Goal: Task Accomplishment & Management: Complete application form

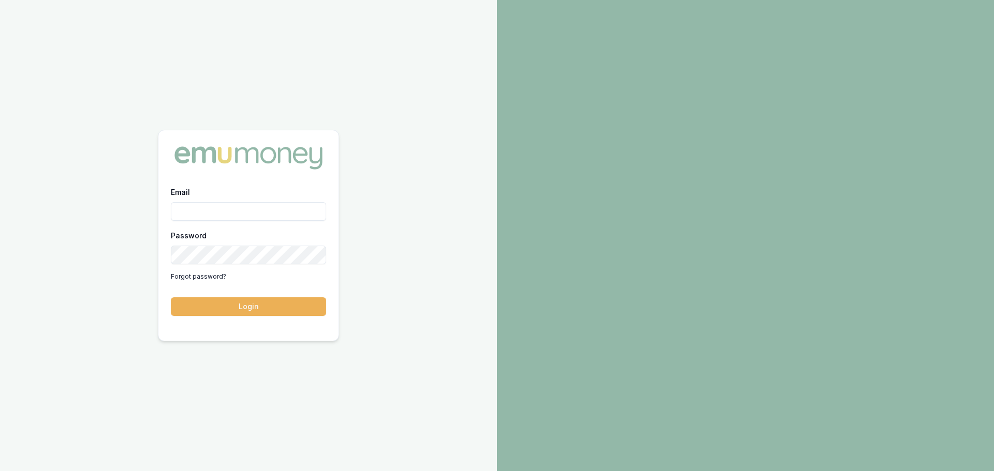
drag, startPoint x: 166, startPoint y: 19, endPoint x: 175, endPoint y: 40, distance: 22.7
click at [171, 28] on div "Email Password Forgot password? Login" at bounding box center [248, 235] width 497 height 471
click at [202, 202] on input "Email" at bounding box center [248, 211] width 155 height 19
drag, startPoint x: 202, startPoint y: 201, endPoint x: 219, endPoint y: 229, distance: 32.3
click at [203, 203] on input "Email" at bounding box center [248, 211] width 155 height 19
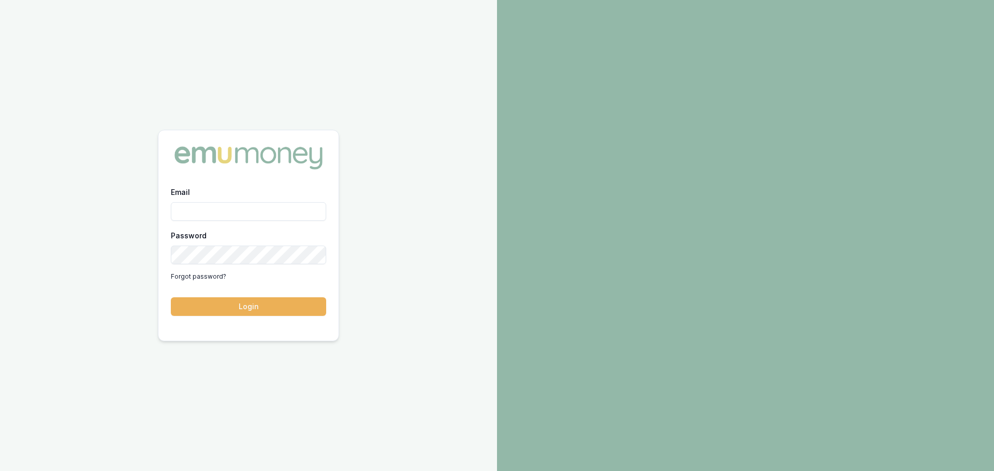
type input "evette.abdo@emumoney.com.au"
click at [252, 300] on button "Login" at bounding box center [248, 307] width 155 height 19
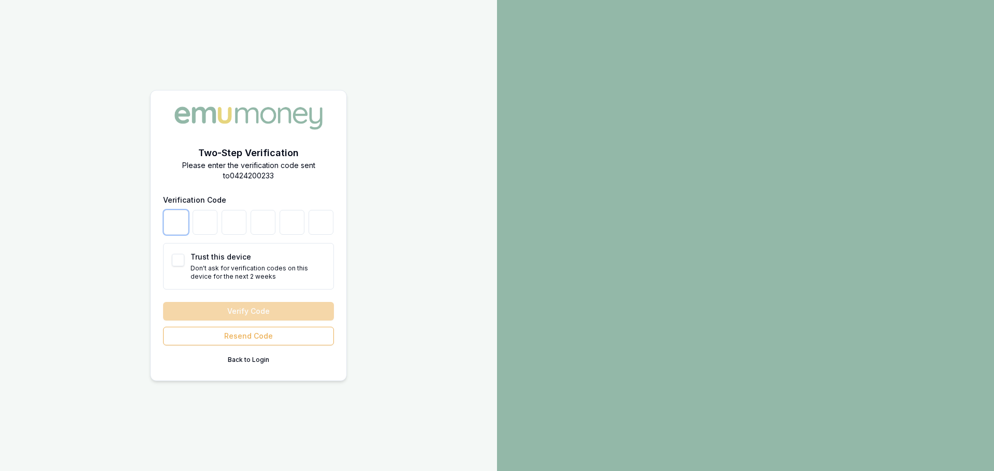
click at [174, 210] on input "number" at bounding box center [176, 222] width 25 height 25
type input "2"
type input "3"
type input "0"
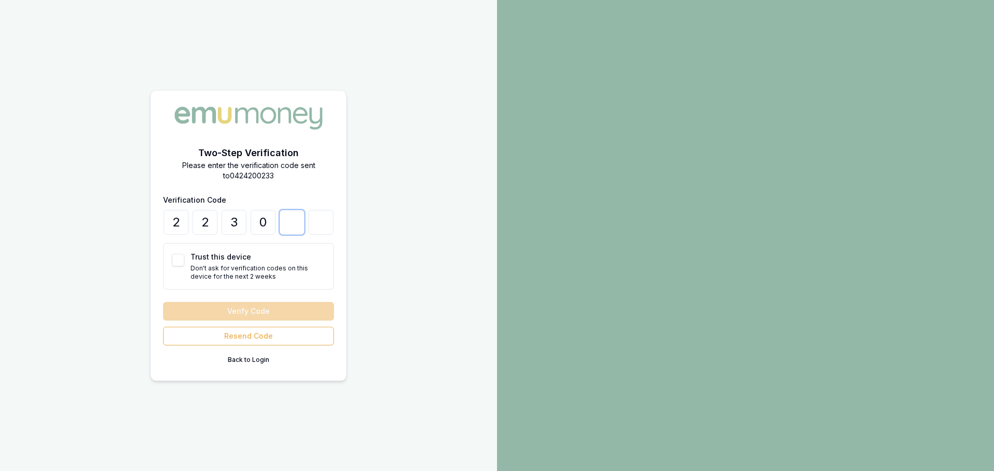
type input "5"
type input "9"
click at [182, 254] on button "Trust this device" at bounding box center [178, 260] width 12 height 12
checkbox input "true"
click at [245, 302] on button "Verify Code" at bounding box center [248, 311] width 171 height 19
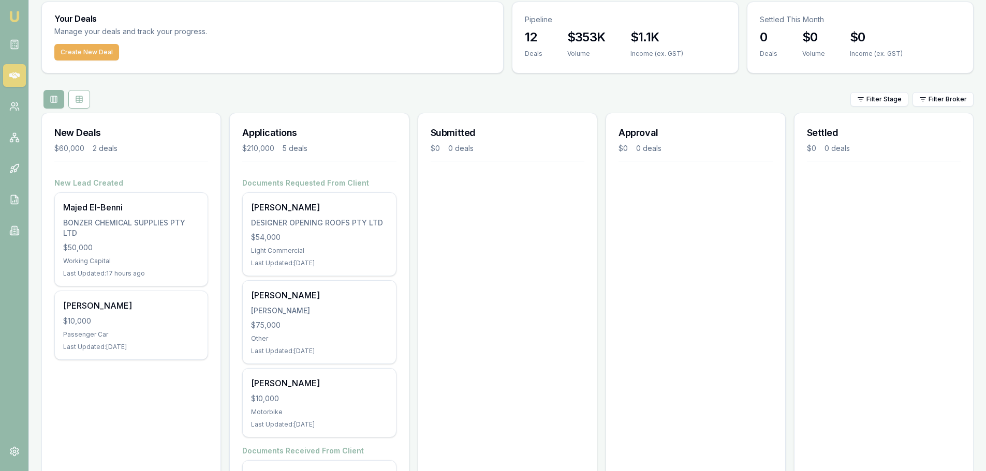
scroll to position [52, 0]
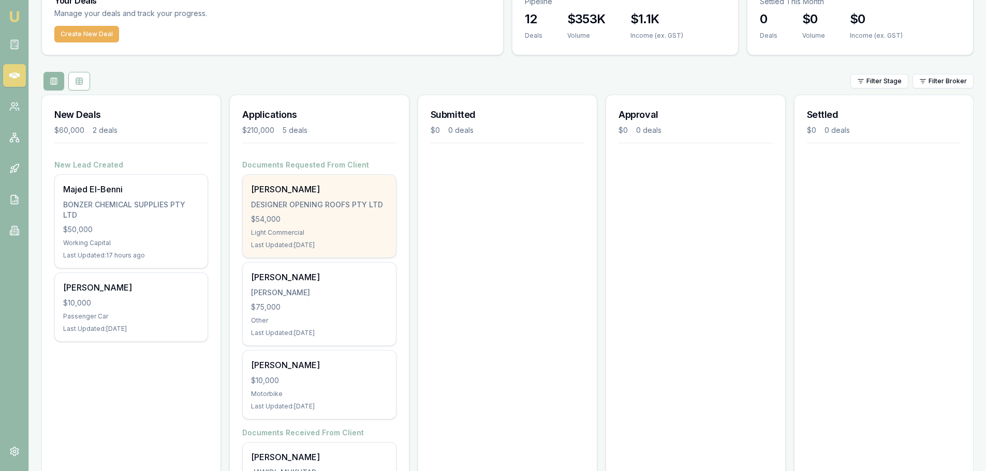
click at [322, 227] on div "Bradely Rix DESIGNER OPENING ROOFS PTY LTD $54,000 Light Commercial Last Update…" at bounding box center [319, 216] width 153 height 83
click at [328, 230] on div "Light Commercial" at bounding box center [319, 233] width 136 height 8
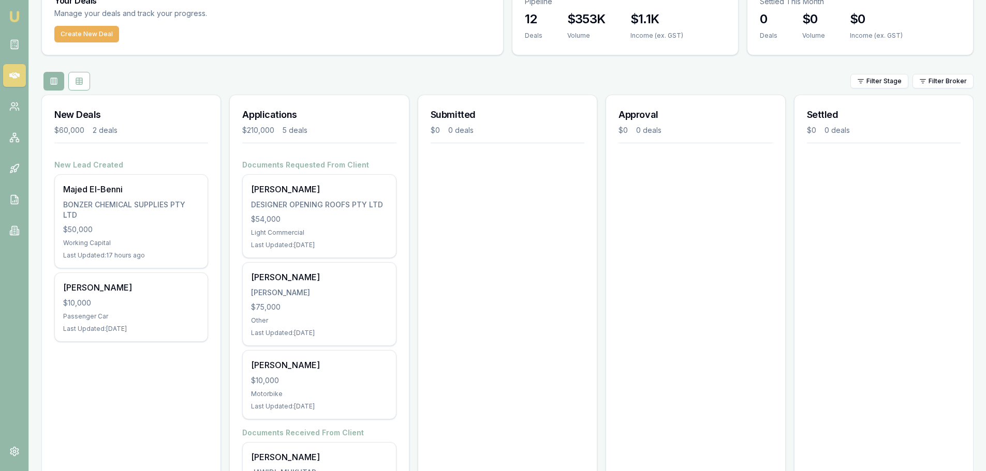
scroll to position [0, 0]
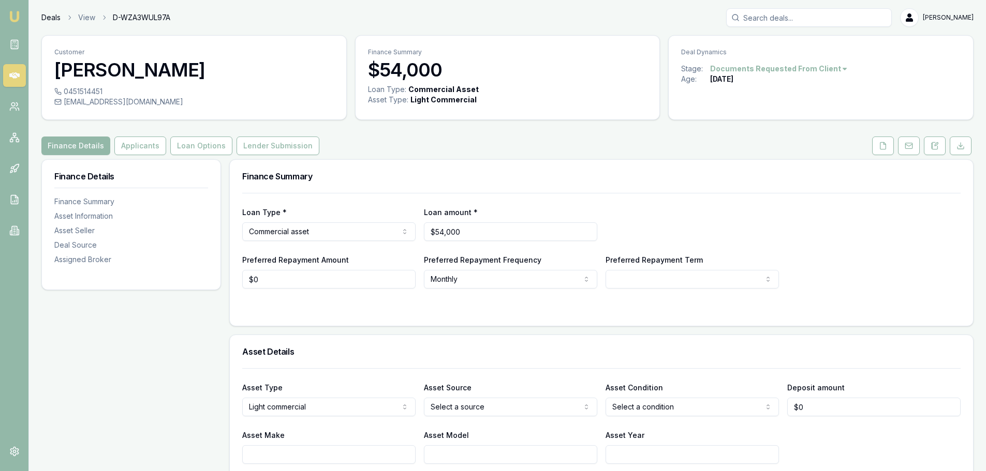
click at [53, 16] on link "Deals" at bounding box center [50, 17] width 19 height 10
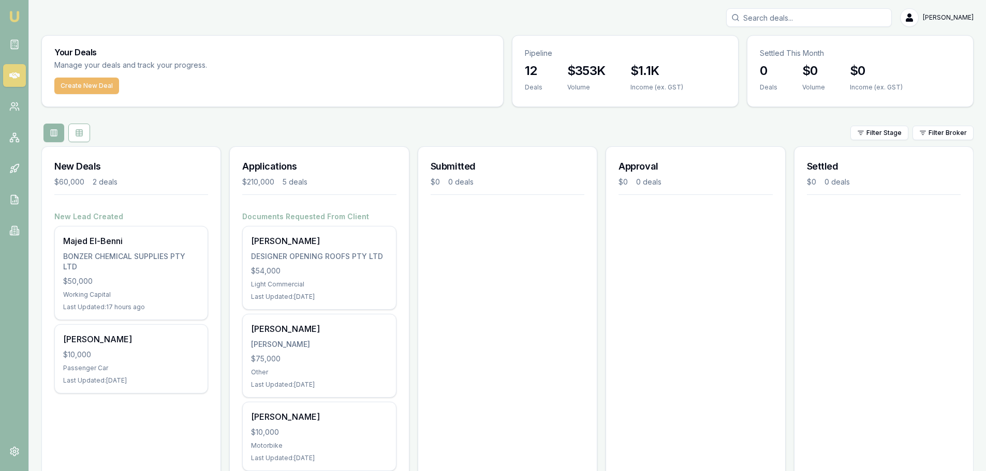
click at [77, 83] on button "Create New Deal" at bounding box center [86, 86] width 65 height 17
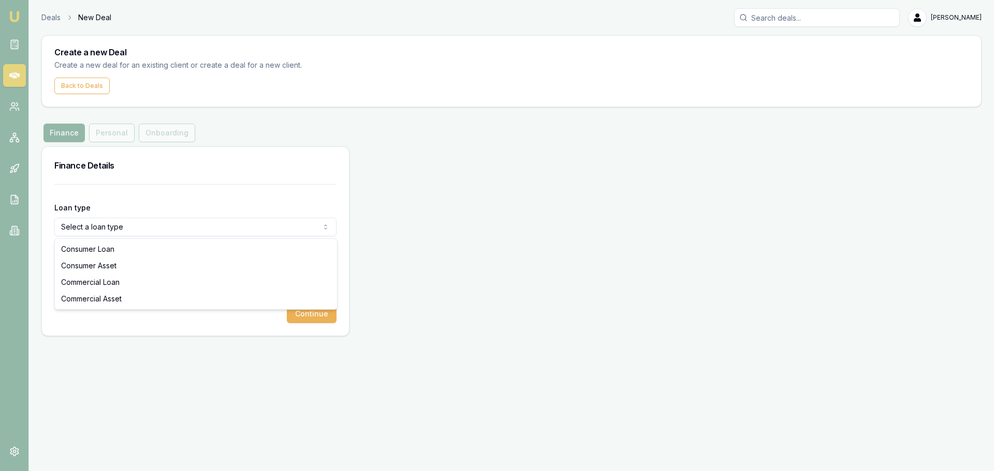
click at [79, 224] on html "Emu Broker Deals New Deal Evette Abdo Toggle Menu Create a new Deal Create a ne…" at bounding box center [497, 235] width 994 height 471
select select "COMMERCIAL_ASSET"
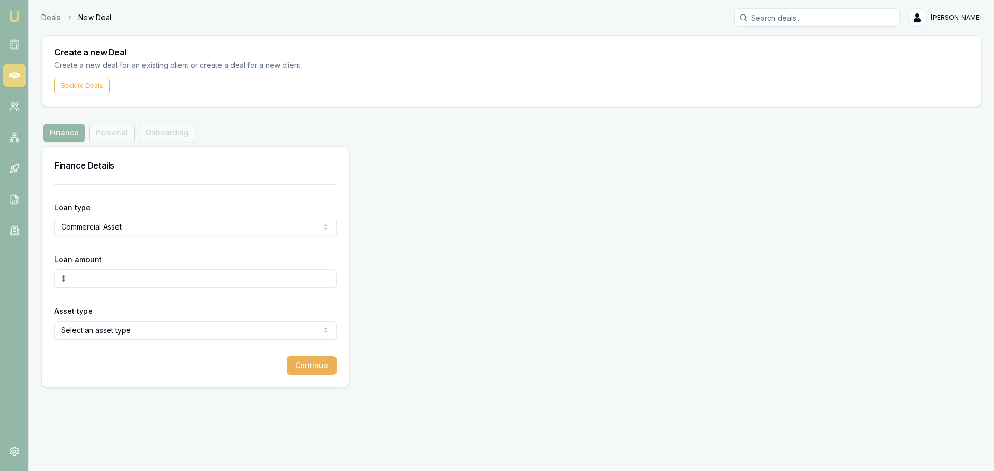
click at [78, 277] on input "Loan amount" at bounding box center [195, 279] width 282 height 19
type input "$55,000.00"
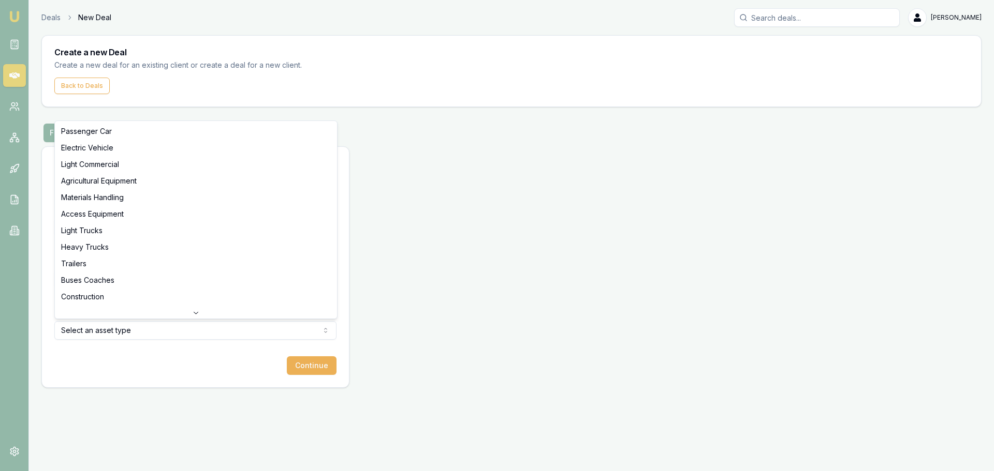
click at [92, 333] on html "Emu Broker Deals New Deal Evette Abdo Toggle Menu Create a new Deal Create a ne…" at bounding box center [497, 235] width 994 height 471
select select "LIGHT_COMMERCIAL"
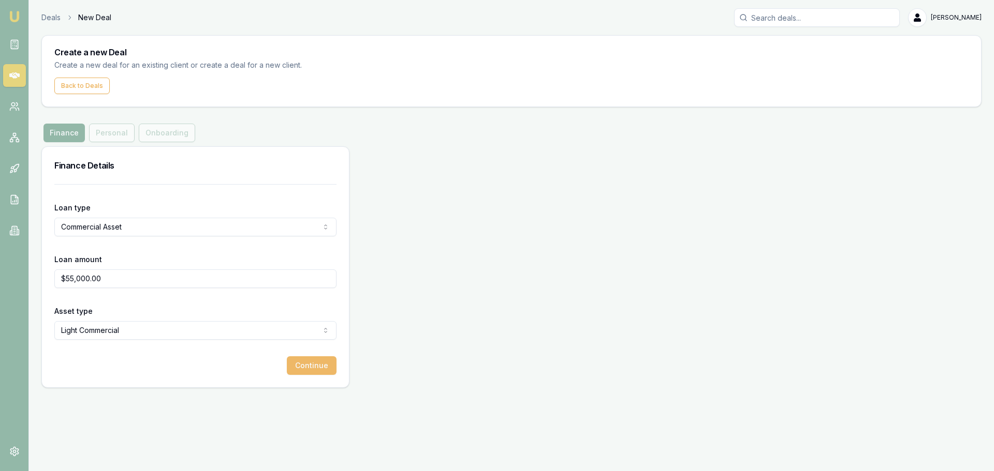
click at [317, 364] on button "Continue" at bounding box center [312, 366] width 50 height 19
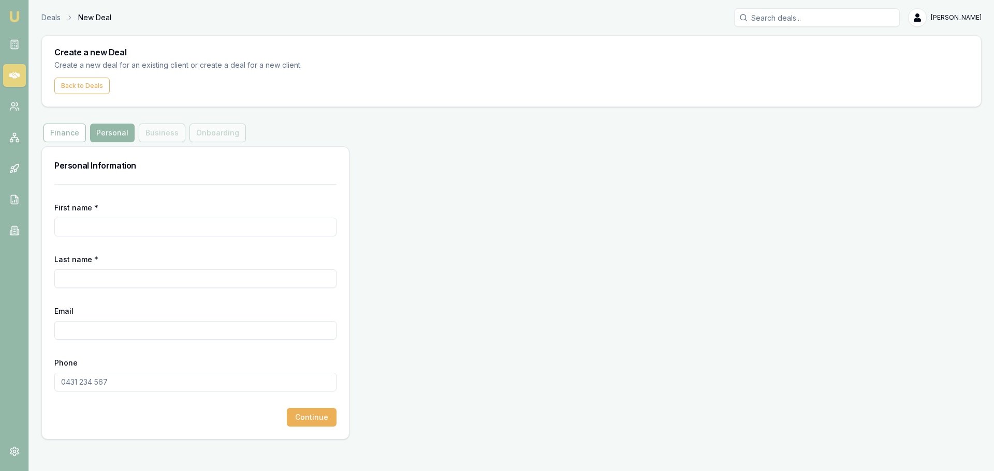
click at [72, 227] on input "First name *" at bounding box center [195, 227] width 282 height 19
paste input "Tristan"
type input "[PERSON_NAME]"
paste input "[PERSON_NAME]"
type input "[PERSON_NAME]"
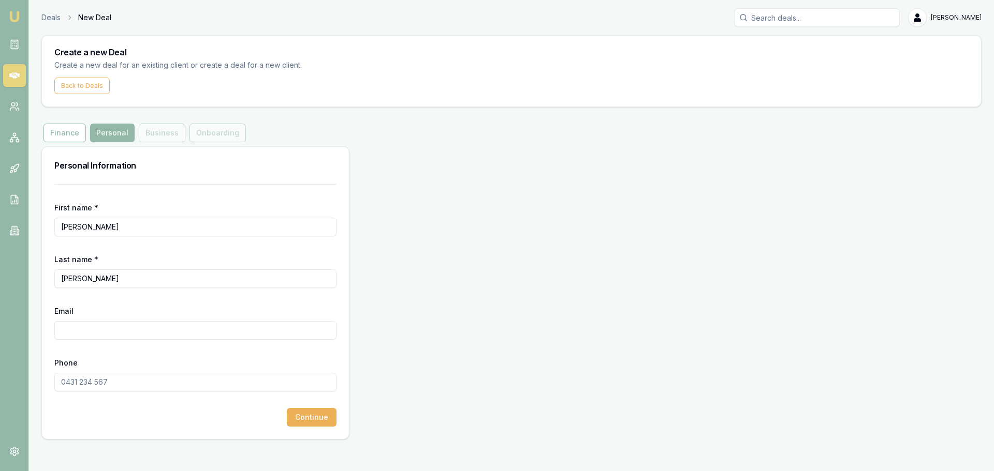
paste input "%E2%80%8Btristan@designerplantations.com.au"
drag, startPoint x: 108, startPoint y: 330, endPoint x: 56, endPoint y: 324, distance: 52.0
click at [56, 324] on input "%E2%80%8Btristan@designerplantations.com.au" at bounding box center [195, 330] width 282 height 19
type input "[EMAIL_ADDRESS][DOMAIN_NAME]"
click at [67, 377] on input "Phone" at bounding box center [195, 382] width 282 height 19
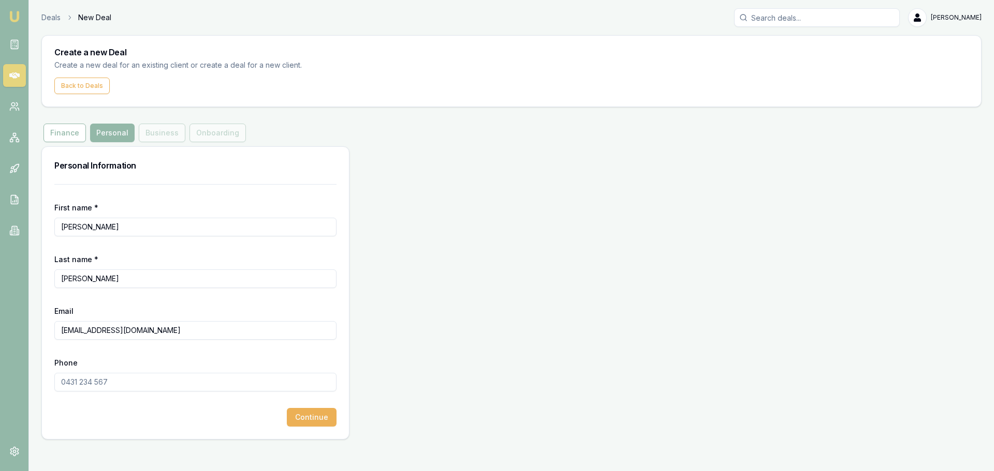
click at [71, 381] on input "Phone" at bounding box center [195, 382] width 282 height 19
type input "0428 807 704"
click at [323, 415] on button "Continue" at bounding box center [312, 417] width 50 height 19
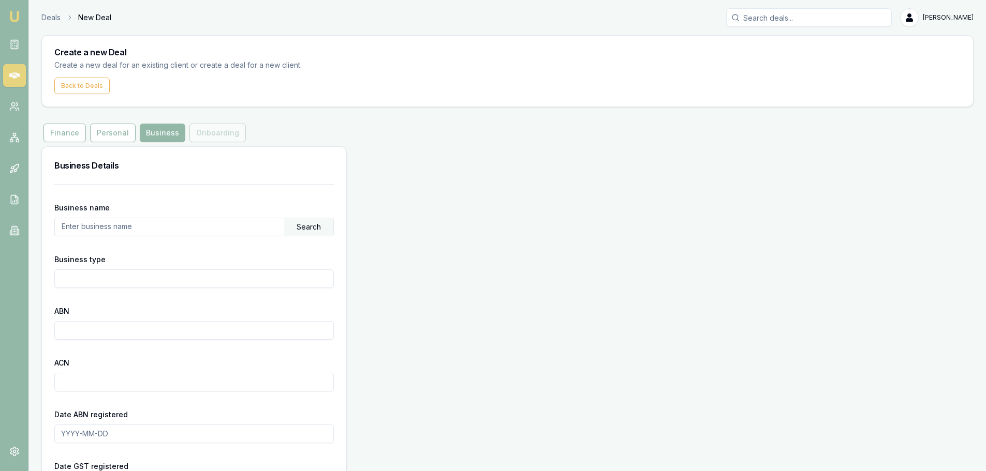
click at [114, 229] on input "text" at bounding box center [169, 226] width 229 height 17
click at [71, 224] on input "text" at bounding box center [169, 226] width 229 height 17
click at [319, 227] on div "Search" at bounding box center [308, 227] width 49 height 18
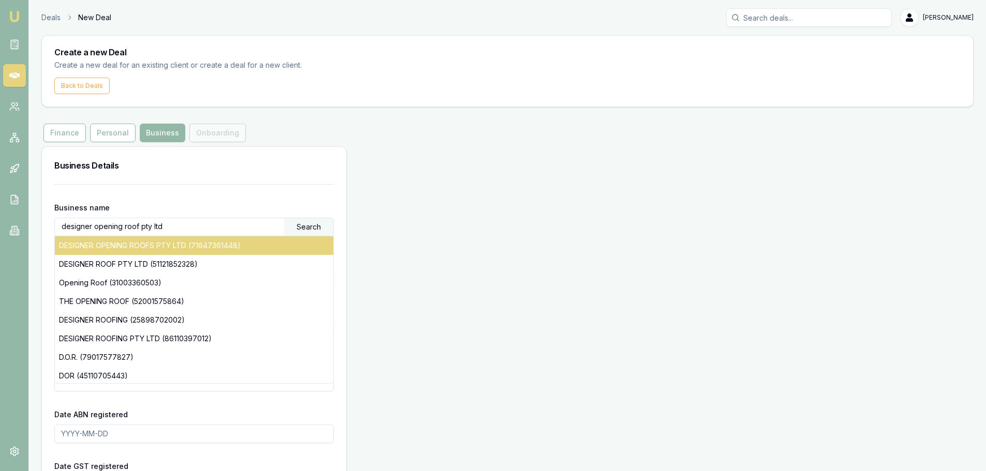
click at [242, 246] on div "DESIGNER OPENING ROOFS PTY LTD (71647361448)" at bounding box center [194, 246] width 278 height 19
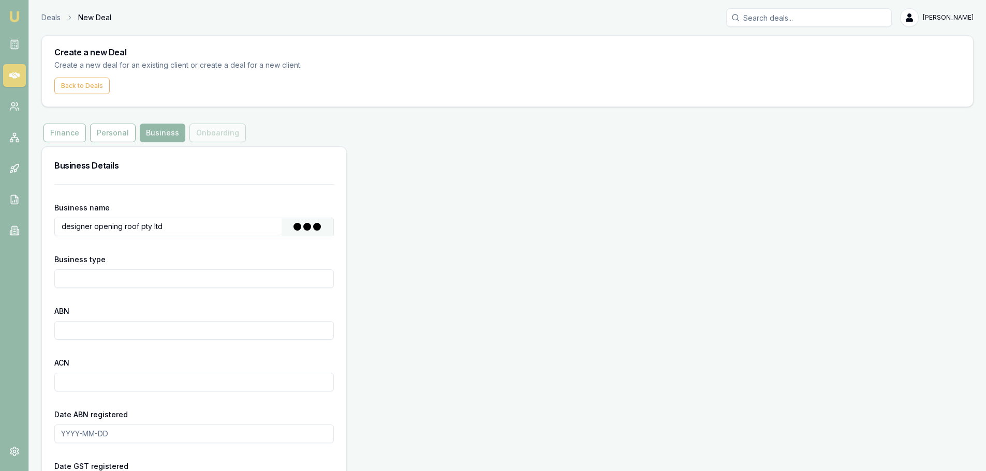
type input "DESIGNER OPENING ROOFS PTY LTD"
type input "Australian Private Company"
type input "71647361448"
type input "647361448"
type input "[DATE]"
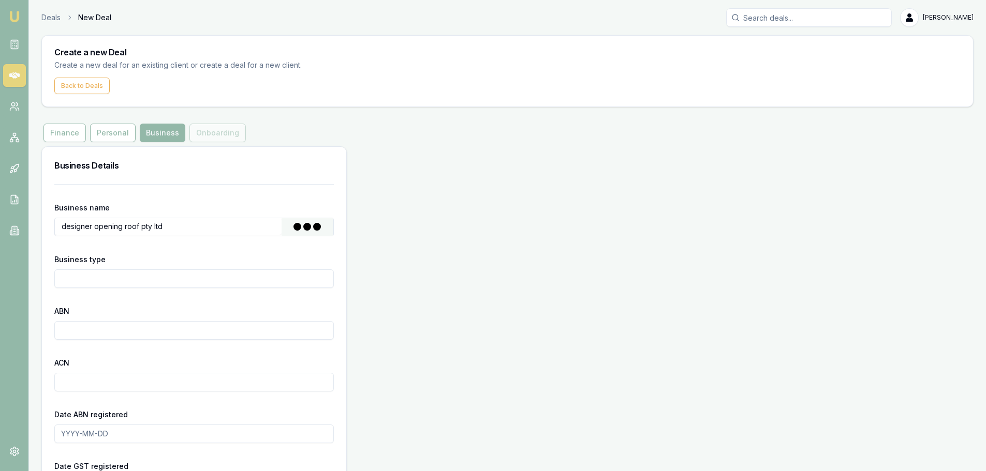
type input "[DATE]"
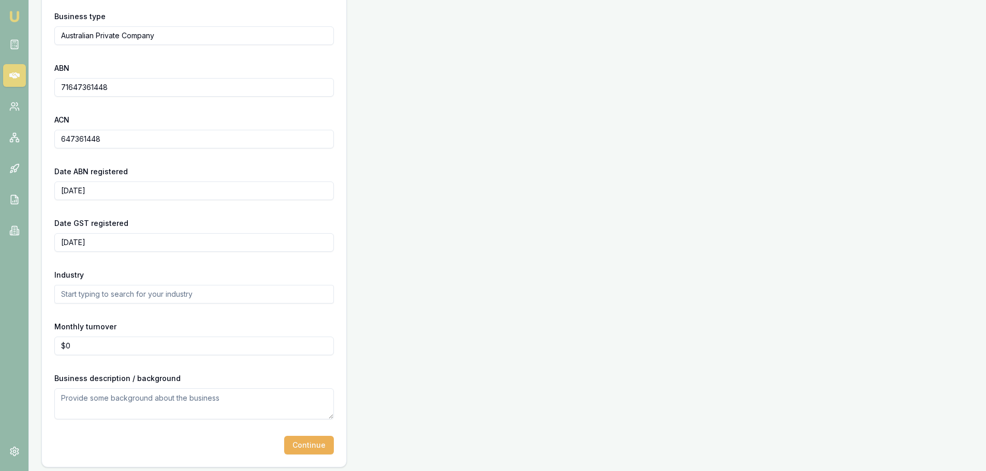
scroll to position [248, 0]
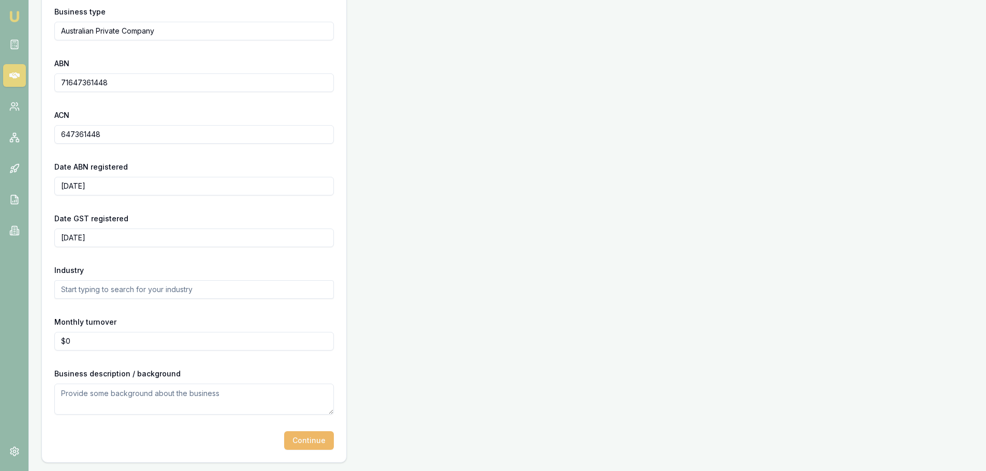
click at [307, 439] on button "Continue" at bounding box center [309, 441] width 50 height 19
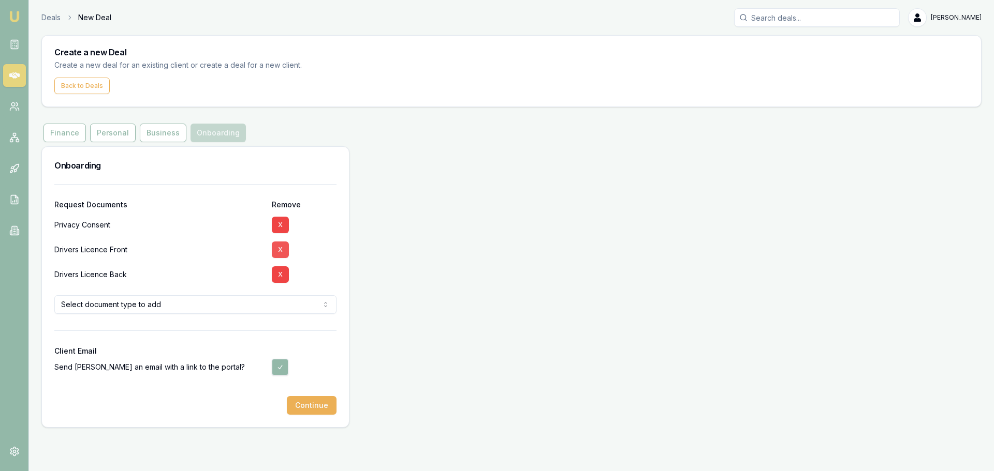
click at [279, 249] on button "X" at bounding box center [280, 250] width 17 height 17
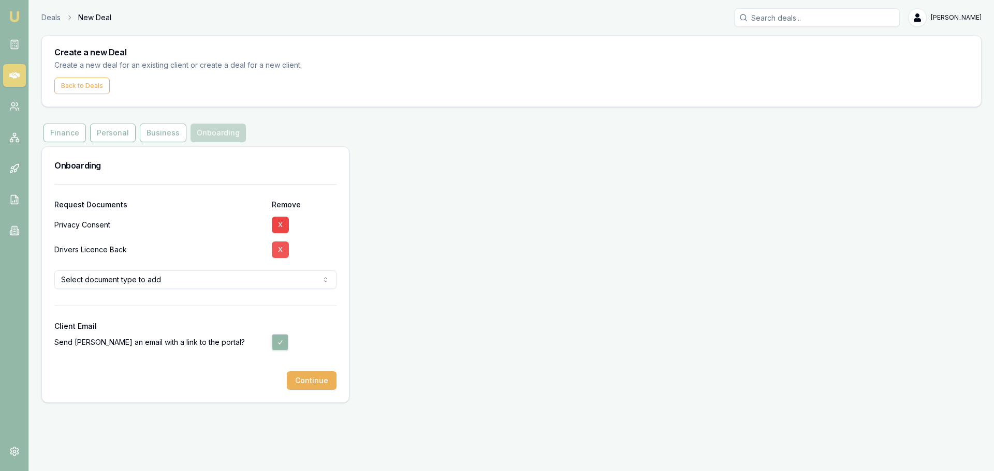
click at [281, 249] on button "X" at bounding box center [280, 250] width 17 height 17
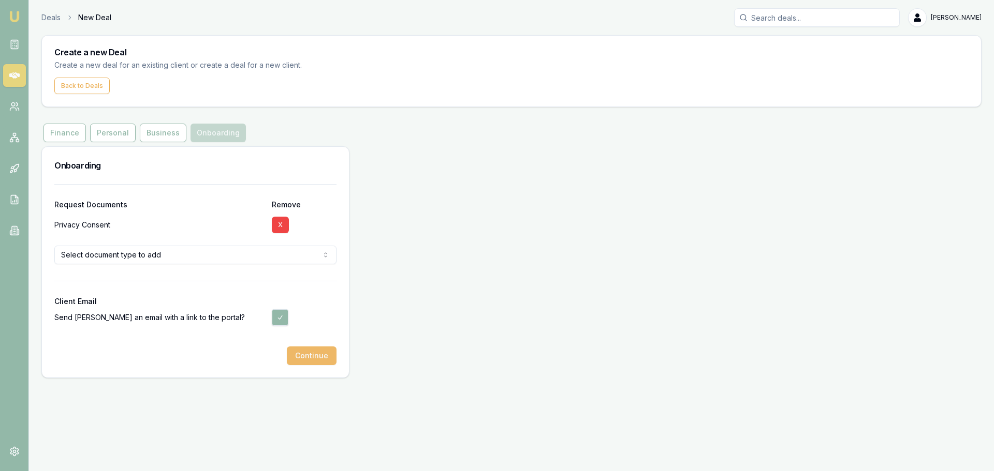
click at [310, 354] on button "Continue" at bounding box center [312, 356] width 50 height 19
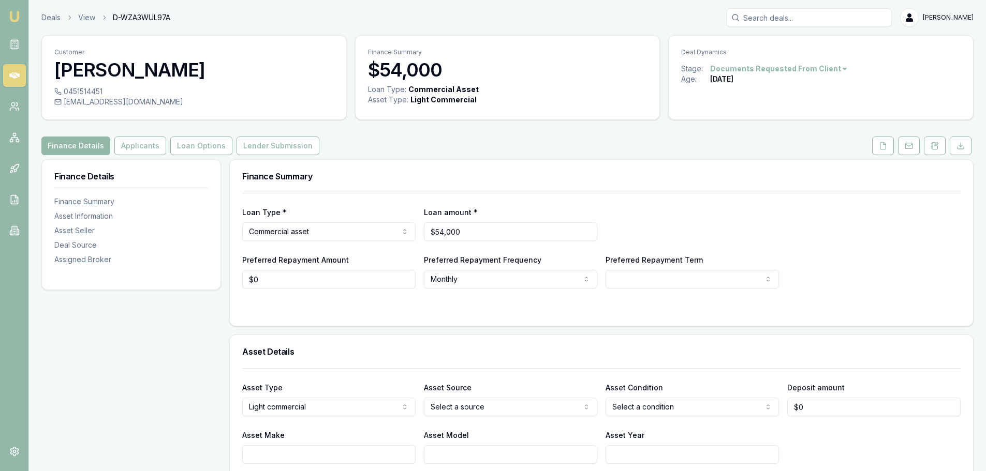
drag, startPoint x: 64, startPoint y: 99, endPoint x: 198, endPoint y: 102, distance: 134.1
click at [198, 102] on div "contact@designeropeningroofs.com.au" at bounding box center [193, 102] width 279 height 10
copy div "contact@designeropeningroofs.com.au"
drag, startPoint x: 104, startPoint y: 87, endPoint x: 103, endPoint y: 93, distance: 5.8
click at [103, 93] on div "0451514451" at bounding box center [193, 91] width 279 height 10
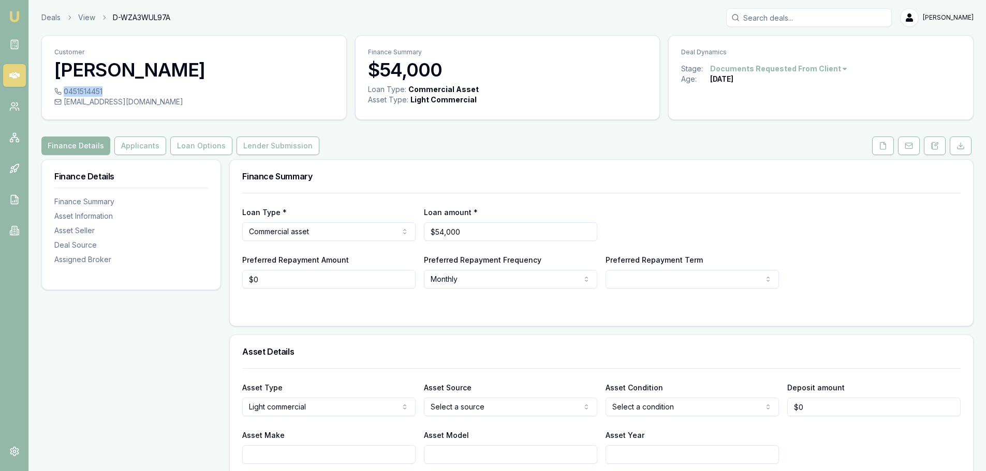
copy div "0451514451"
drag, startPoint x: 109, startPoint y: 90, endPoint x: 103, endPoint y: 91, distance: 5.9
click at [103, 91] on div "0451514451" at bounding box center [193, 91] width 279 height 10
copy div "0451514451"
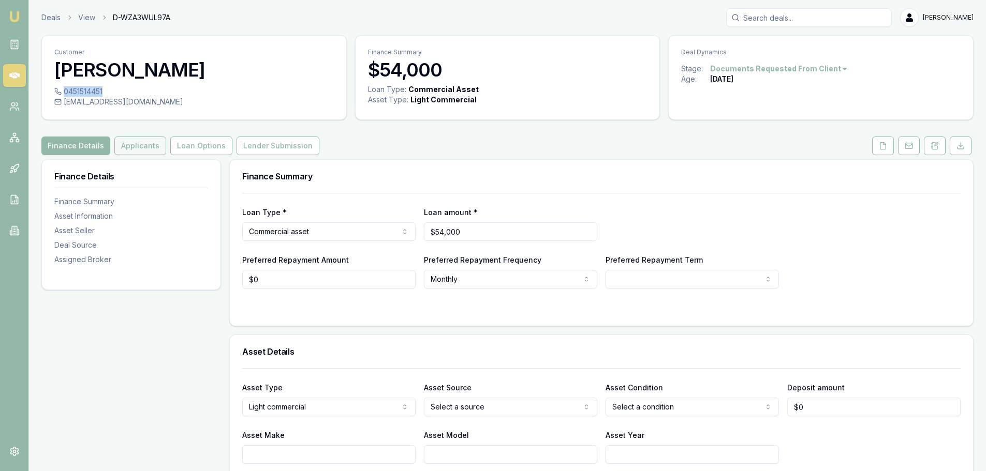
click at [142, 149] on button "Applicants" at bounding box center [140, 146] width 52 height 19
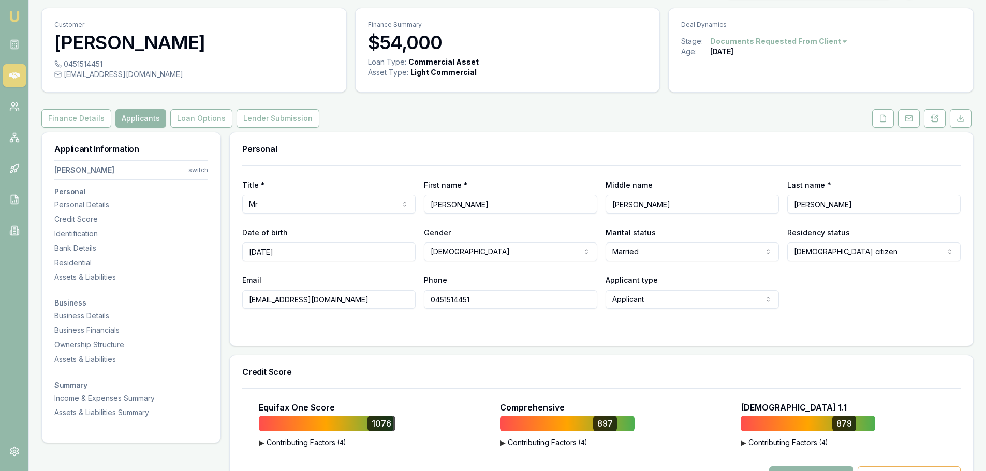
scroll to position [52, 0]
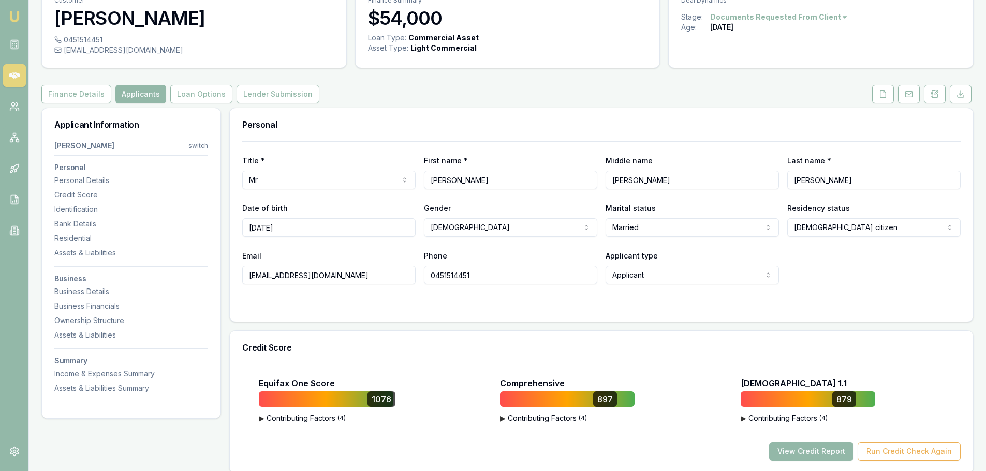
drag, startPoint x: 490, startPoint y: 182, endPoint x: 418, endPoint y: 180, distance: 72.5
click at [418, 180] on div "Title * Mr Mr Mrs Miss Ms Dr Prof First name * Bradely Middle name Dean Last na…" at bounding box center [601, 171] width 718 height 35
drag, startPoint x: 811, startPoint y: 179, endPoint x: 786, endPoint y: 181, distance: 25.4
click at [786, 181] on div "Title * Mr Mr Mrs Miss Ms Dr Prof First name * Bradely Middle name Dean Last na…" at bounding box center [601, 171] width 718 height 35
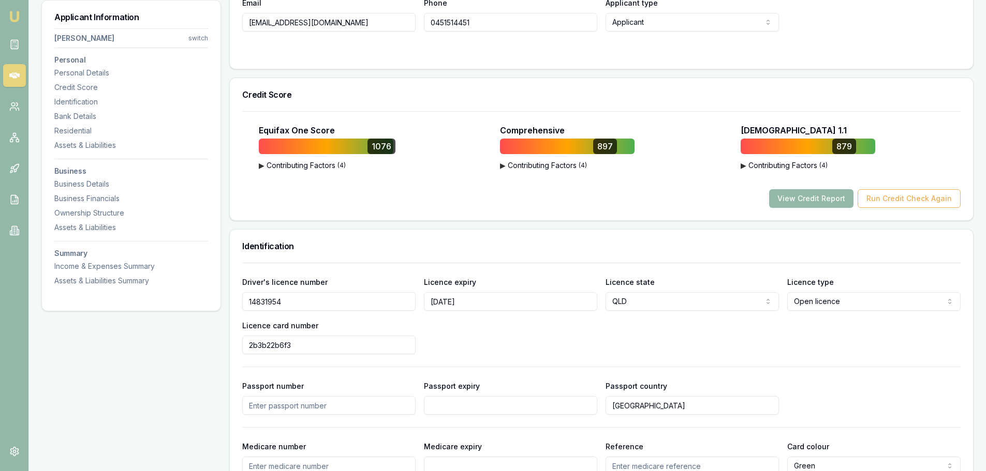
scroll to position [362, 0]
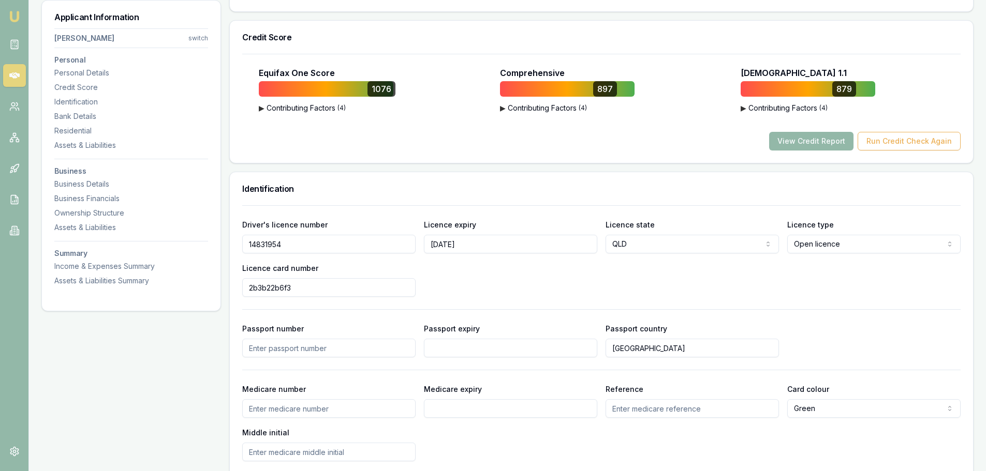
drag, startPoint x: 288, startPoint y: 244, endPoint x: 201, endPoint y: 248, distance: 87.0
drag, startPoint x: 301, startPoint y: 288, endPoint x: 216, endPoint y: 290, distance: 85.4
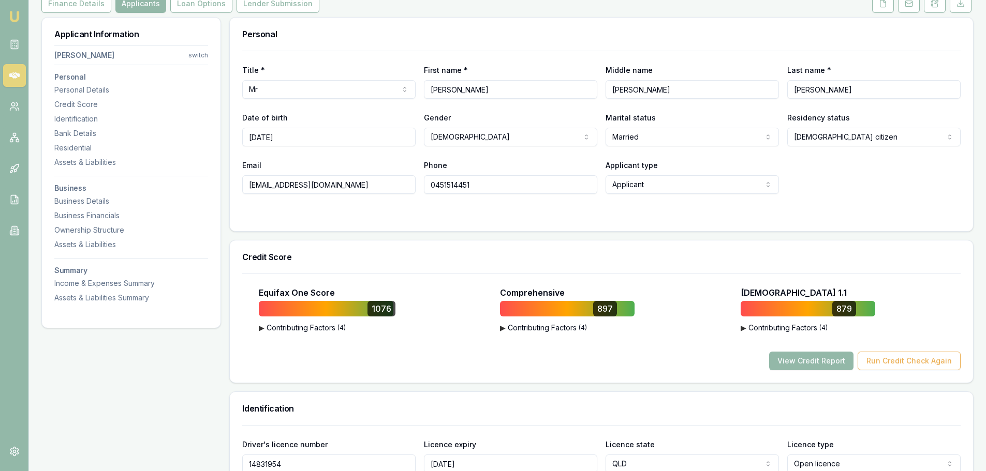
scroll to position [52, 0]
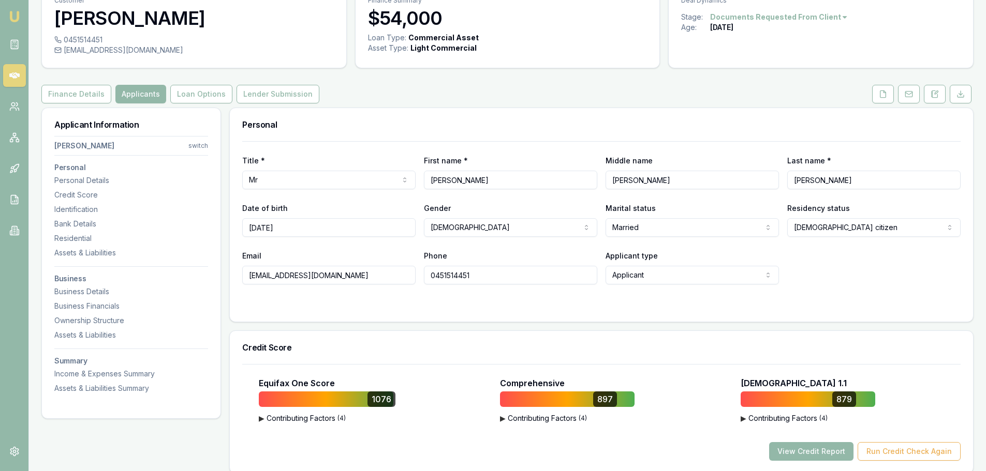
drag, startPoint x: 65, startPoint y: 51, endPoint x: 196, endPoint y: 55, distance: 131.5
click at [196, 55] on div "contact@designeropeningroofs.com.au" at bounding box center [193, 50] width 279 height 10
click at [199, 50] on div "contact@designeropeningroofs.com.au" at bounding box center [193, 50] width 279 height 10
click at [200, 47] on div "contact@designeropeningroofs.com.au" at bounding box center [193, 50] width 279 height 10
click at [202, 51] on div "contact@designeropeningroofs.com.au" at bounding box center [193, 50] width 279 height 10
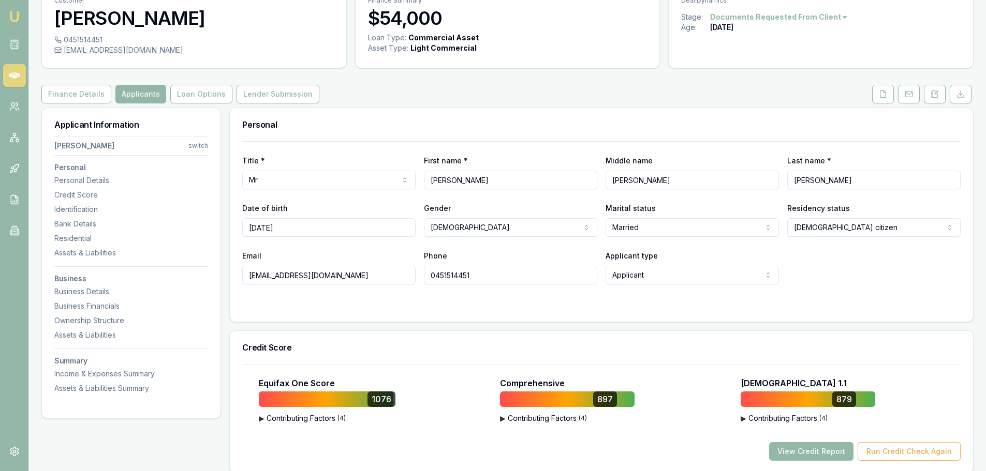
drag, startPoint x: 202, startPoint y: 51, endPoint x: 190, endPoint y: 50, distance: 11.9
click at [190, 50] on div "[EMAIL_ADDRESS][DOMAIN_NAME]" at bounding box center [193, 50] width 279 height 10
copy div "contact@designeropeningroofs.com.au"
click at [104, 37] on div "0451514451" at bounding box center [193, 40] width 279 height 10
copy div "0451514451"
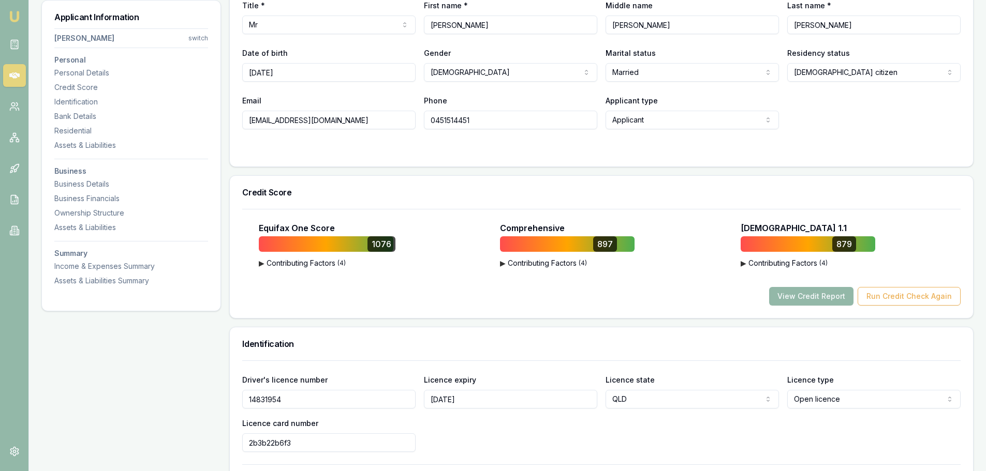
scroll to position [362, 0]
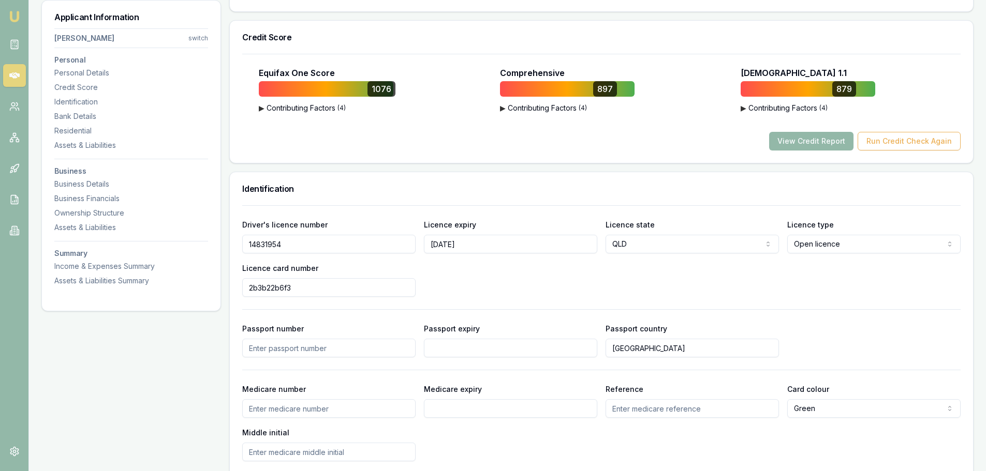
drag, startPoint x: 291, startPoint y: 248, endPoint x: 234, endPoint y: 251, distance: 56.5
click at [234, 251] on div "Driver's licence number 14831954 Licence expiry 10/06/2027 Licence state QLD NS…" at bounding box center [601, 351] width 743 height 293
drag, startPoint x: 303, startPoint y: 288, endPoint x: 190, endPoint y: 289, distance: 112.8
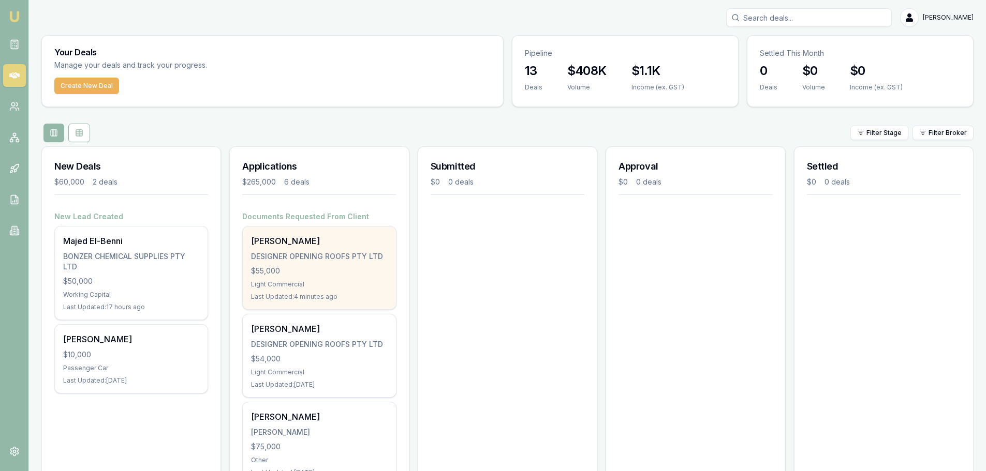
click at [316, 276] on div "$55,000" at bounding box center [319, 271] width 136 height 10
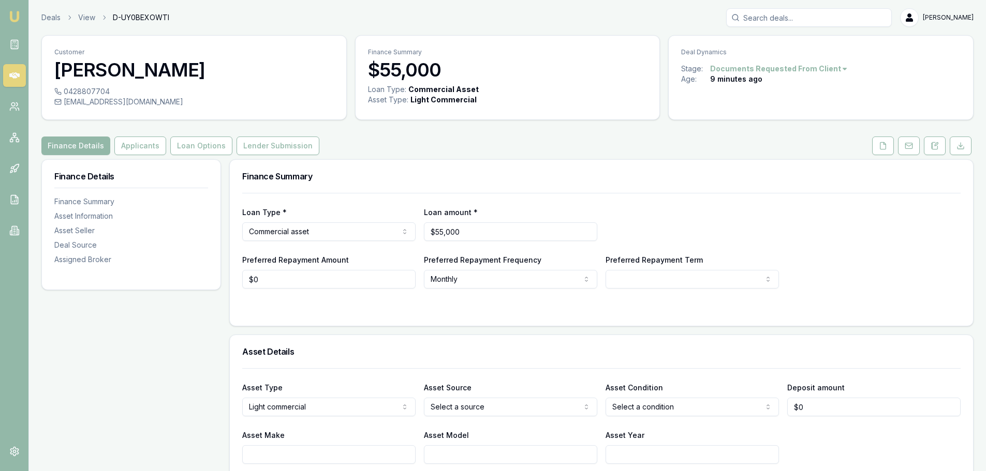
drag, startPoint x: 187, startPoint y: 100, endPoint x: 188, endPoint y: 107, distance: 6.8
click at [188, 107] on div "[EMAIL_ADDRESS][DOMAIN_NAME]" at bounding box center [193, 102] width 279 height 10
copy div "[EMAIL_ADDRESS][DOMAIN_NAME]"
click at [108, 91] on div "0428807704" at bounding box center [193, 91] width 279 height 10
copy div "0428807704"
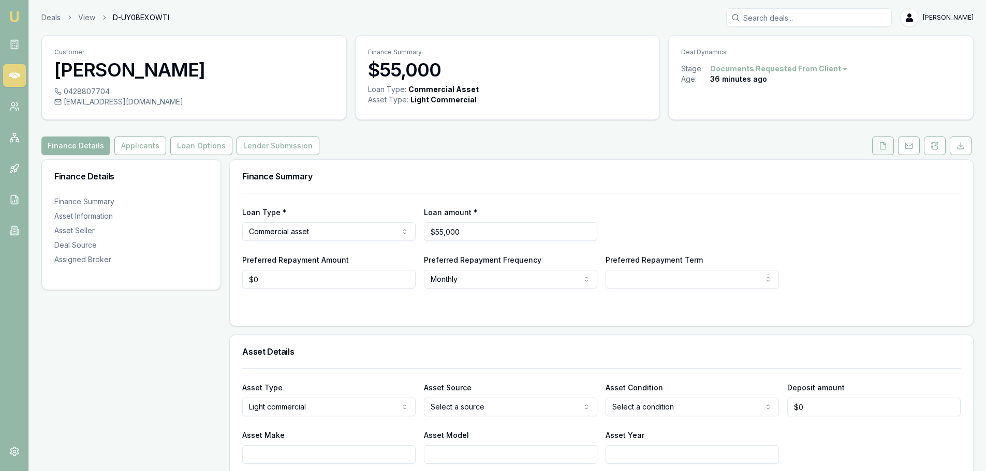
click at [881, 146] on icon at bounding box center [883, 146] width 8 height 8
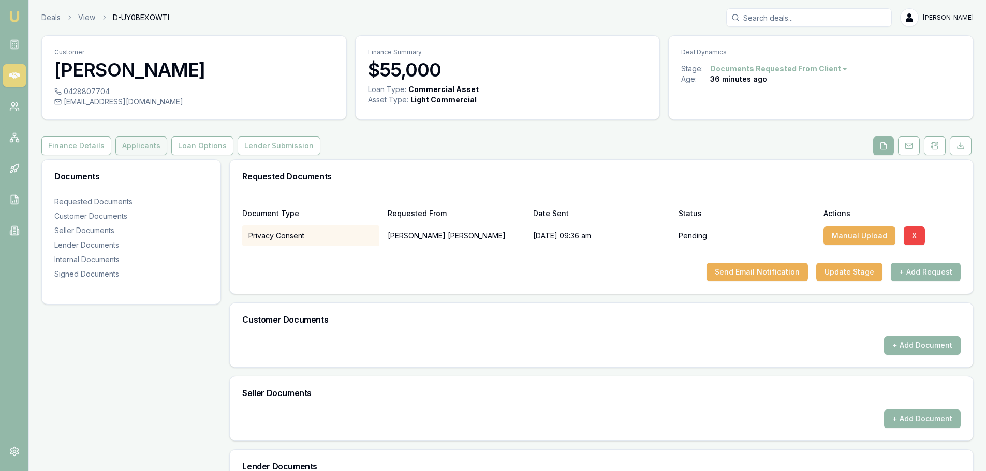
click at [130, 146] on button "Applicants" at bounding box center [141, 146] width 52 height 19
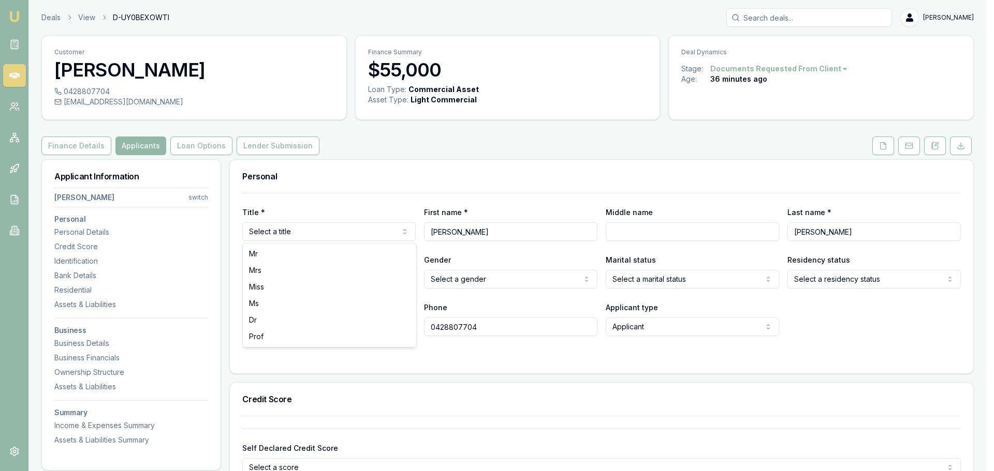
click at [280, 232] on html "Emu Broker Deals View D-UY0BEXOWTI [PERSON_NAME] Menu Customer [PERSON_NAME] 04…" at bounding box center [497, 235] width 994 height 471
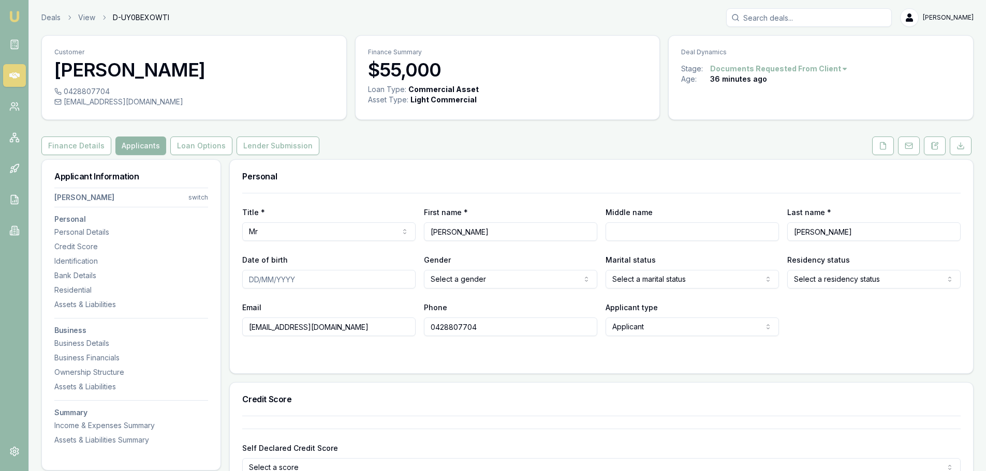
click at [256, 285] on input "Date of birth" at bounding box center [328, 279] width 173 height 19
click at [68, 148] on button "Finance Details" at bounding box center [76, 146] width 70 height 19
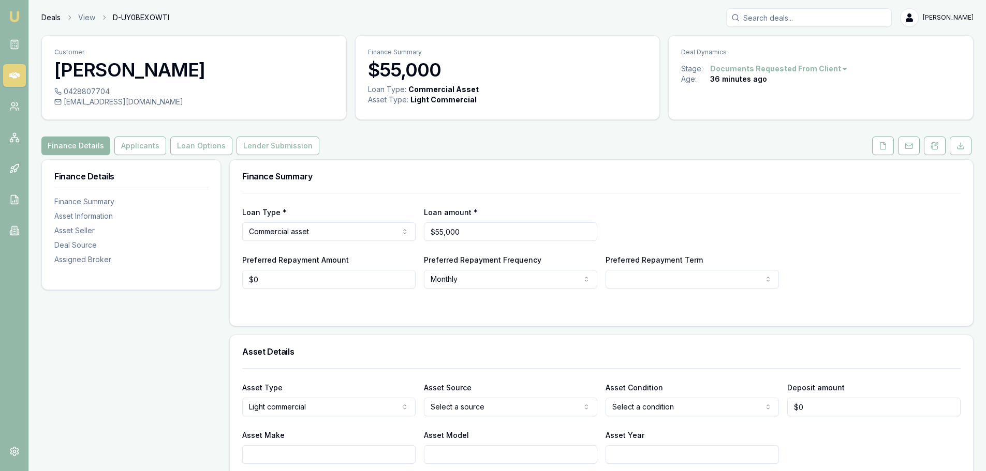
click at [50, 19] on link "Deals" at bounding box center [50, 17] width 19 height 10
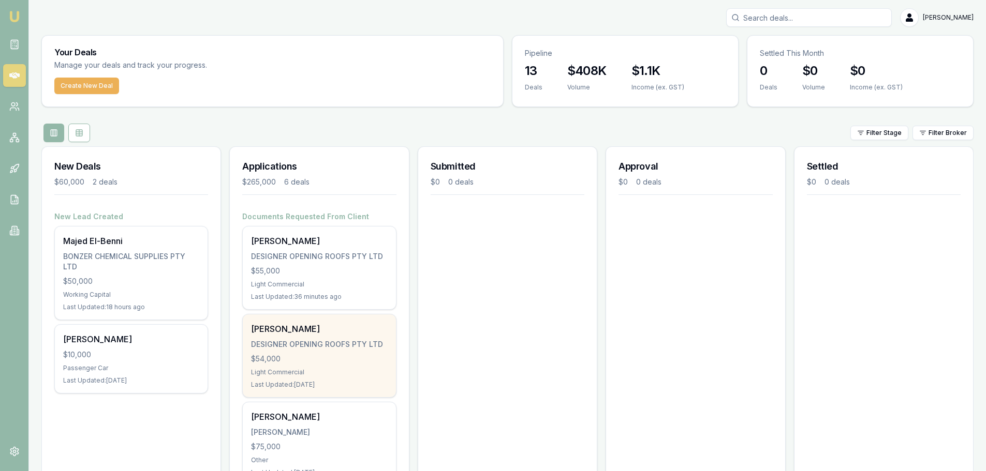
click at [305, 361] on div "$54,000" at bounding box center [319, 359] width 136 height 10
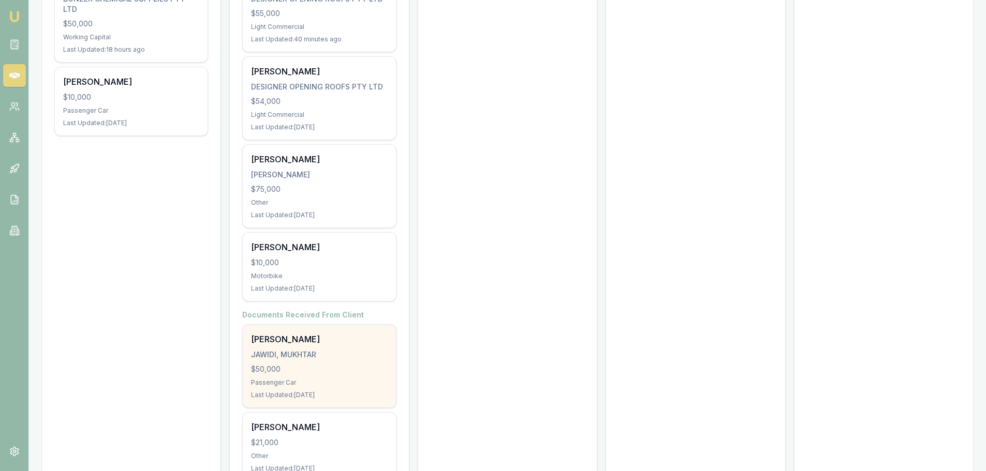
scroll to position [259, 0]
click at [327, 370] on div "$50,000" at bounding box center [319, 368] width 136 height 10
click at [317, 374] on div "[PERSON_NAME], [PERSON_NAME] $50,000 Passenger Car Last Updated: [DATE]" at bounding box center [319, 365] width 153 height 83
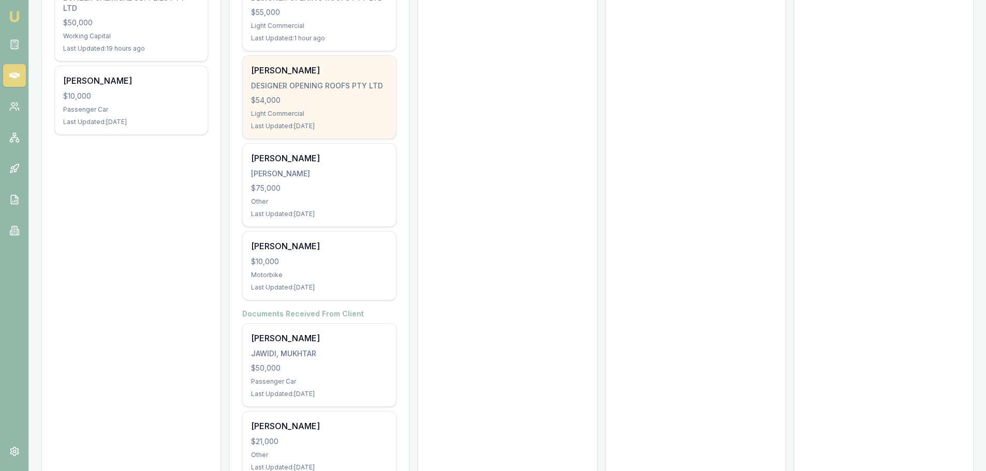
scroll to position [104, 0]
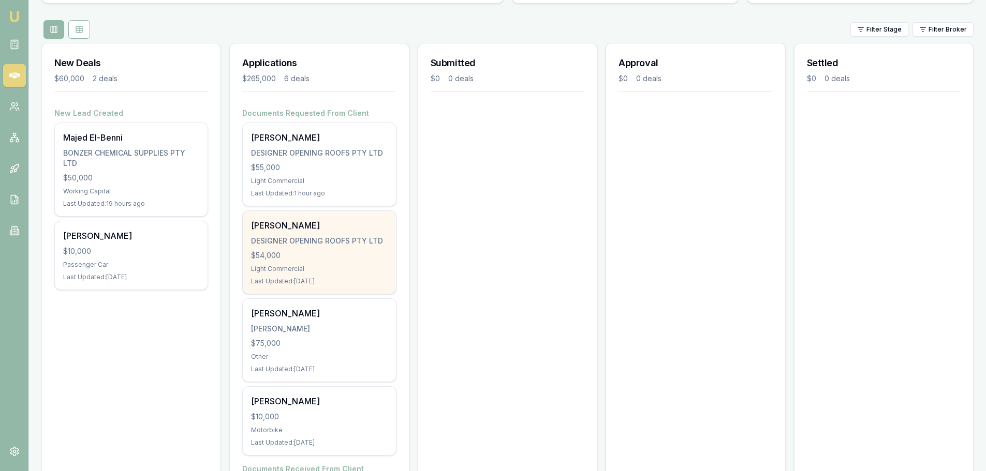
click at [307, 258] on div "$54,000" at bounding box center [319, 255] width 136 height 10
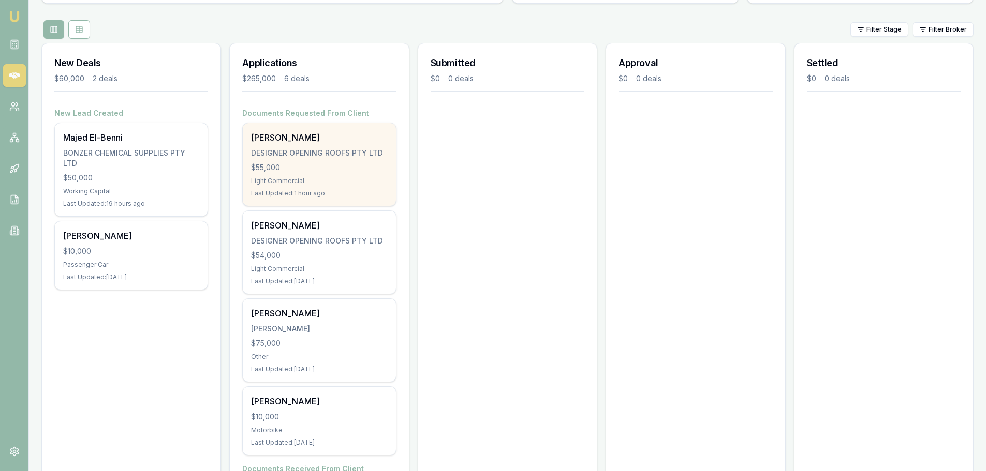
click at [290, 174] on div "[PERSON_NAME] DESIGNER OPENING ROOFS PTY LTD $55,000 Light Commercial Last Upda…" at bounding box center [319, 164] width 153 height 83
click at [311, 164] on div "$55,000" at bounding box center [319, 168] width 136 height 10
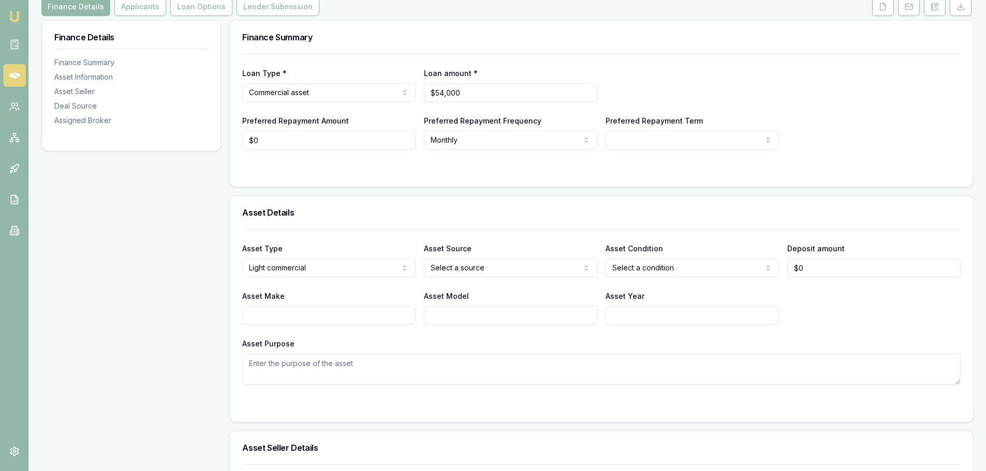
scroll to position [155, 0]
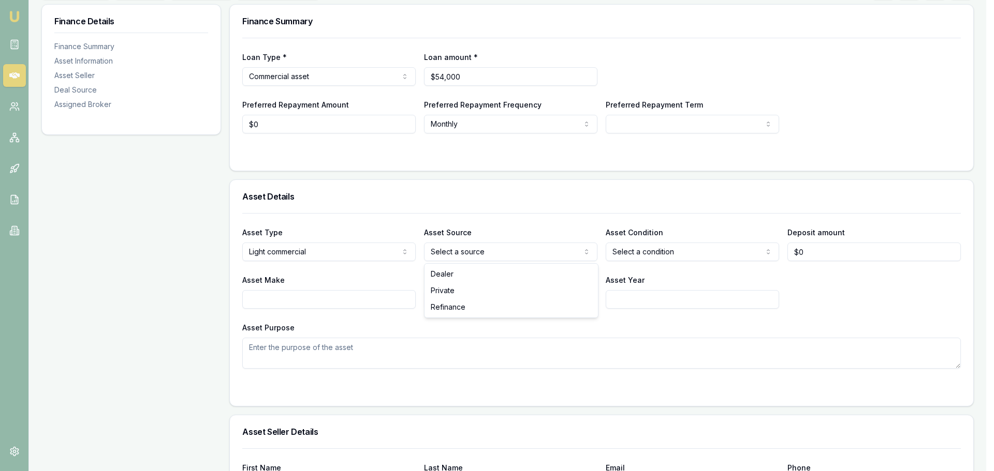
click at [479, 254] on html "Emu Broker Deals View D-WZA3WUL97A Evette Abdo Toggle Menu Customer Bradely Rix…" at bounding box center [497, 80] width 994 height 471
click at [637, 253] on html "Emu Broker Deals View D-WZA3WUL97A Evette Abdo Toggle Menu Customer Bradely Rix…" at bounding box center [497, 80] width 994 height 471
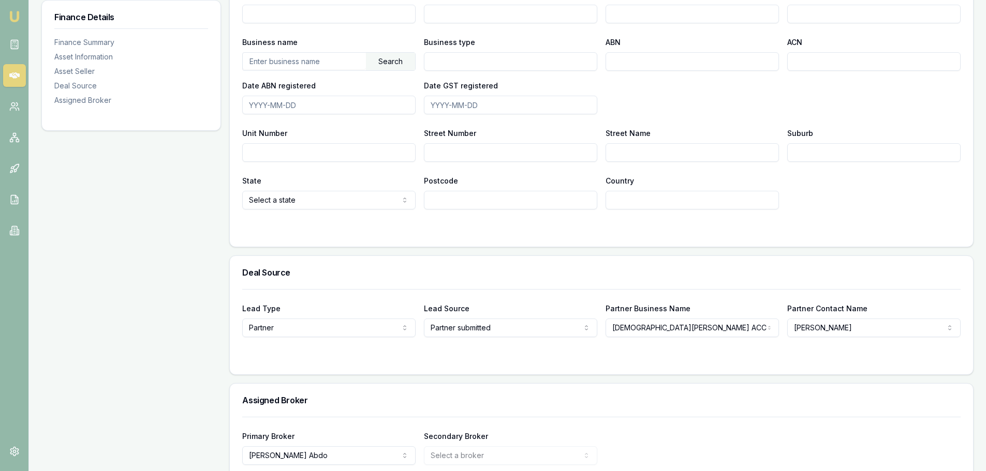
scroll to position [472, 0]
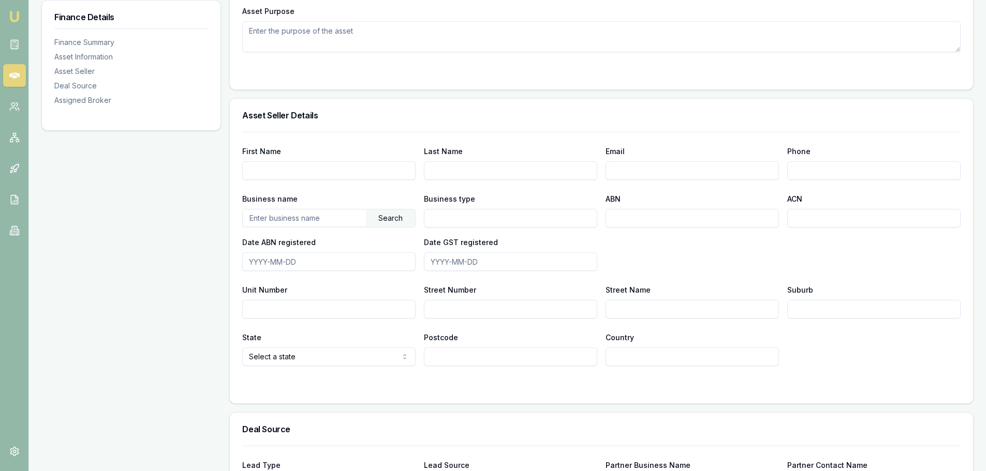
click at [144, 274] on div "Finance Details Finance Summary Asset Information Asset Seller Deal Source Assi…" at bounding box center [131, 178] width 180 height 983
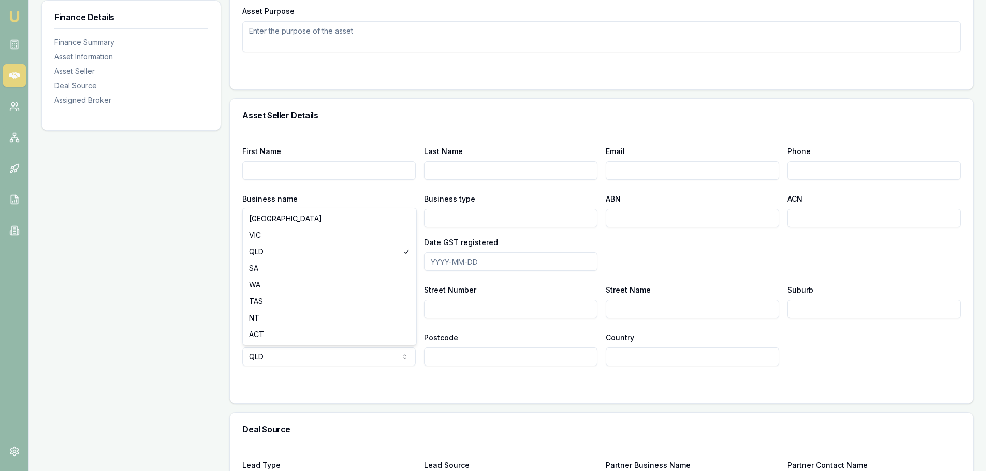
select select "[GEOGRAPHIC_DATA]"
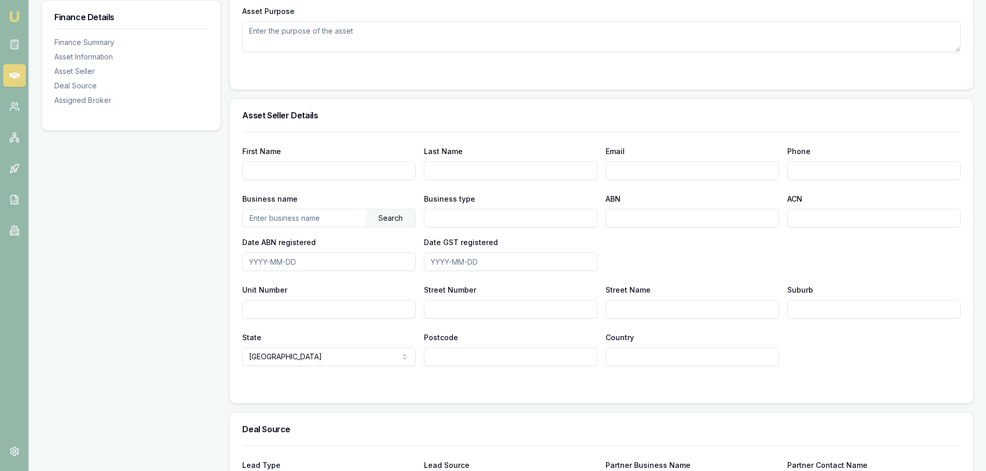
click at [136, 311] on div "Finance Details Finance Summary Asset Information Asset Seller Deal Source Assi…" at bounding box center [131, 178] width 180 height 983
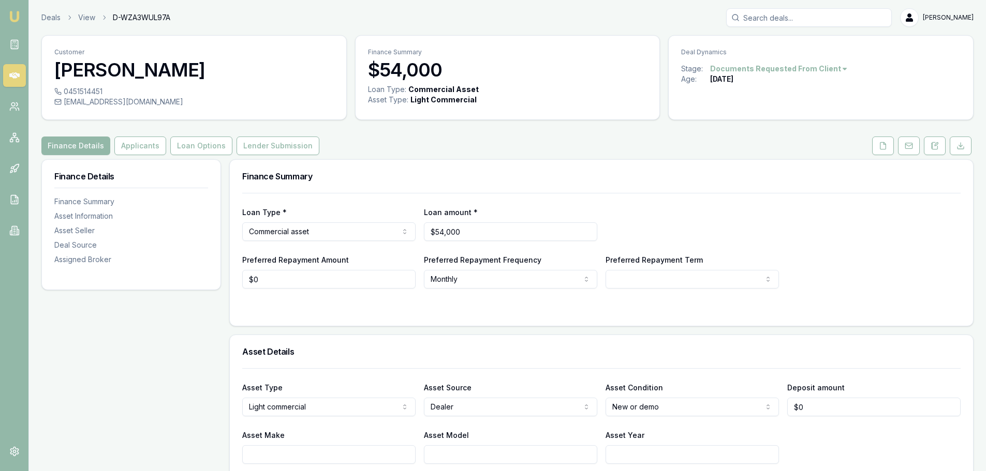
scroll to position [52, 0]
click at [134, 146] on button "Applicants" at bounding box center [140, 146] width 52 height 19
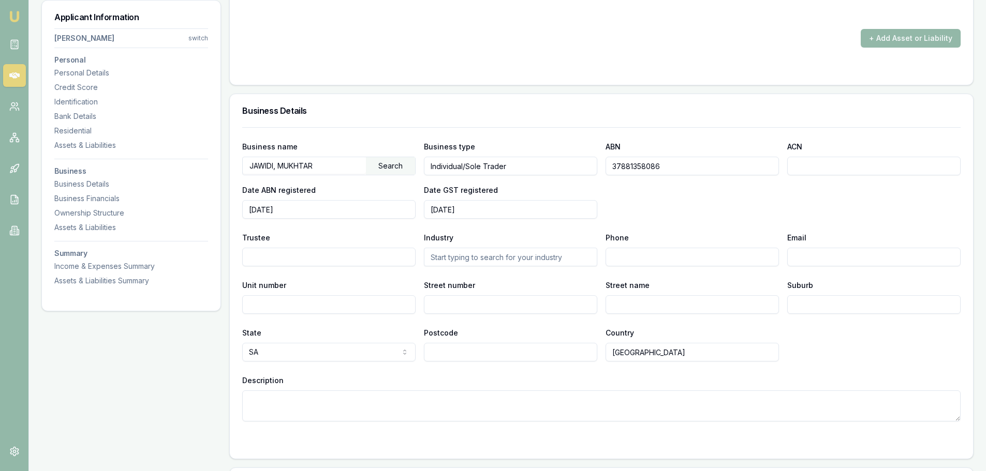
scroll to position [2432, 0]
drag, startPoint x: 668, startPoint y: 167, endPoint x: 599, endPoint y: 167, distance: 68.8
click at [599, 167] on div "Business name JAWIDI, MUKHTAR Search Business type Individual/Sole Trader ABN 3…" at bounding box center [601, 178] width 718 height 79
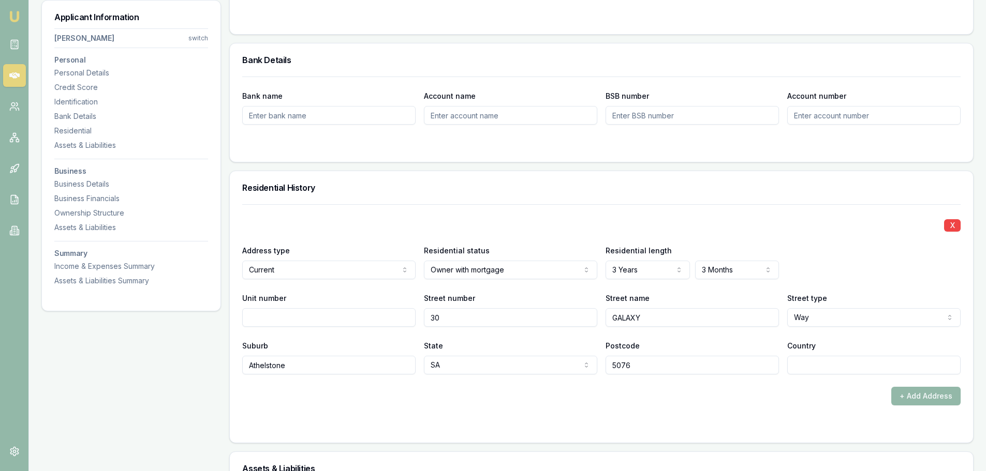
scroll to position [828, 0]
drag, startPoint x: 297, startPoint y: 366, endPoint x: 238, endPoint y: 365, distance: 59.0
click at [238, 365] on div "X Address type Current Current Previous Residential status Owner with mortgage …" at bounding box center [601, 322] width 743 height 239
drag, startPoint x: 645, startPoint y: 364, endPoint x: 602, endPoint y: 363, distance: 42.5
click at [602, 363] on div "Suburb Athelstone State SA NSW VIC QLD SA WA TAS NT ACT Postcode 5076 Country" at bounding box center [601, 355] width 718 height 35
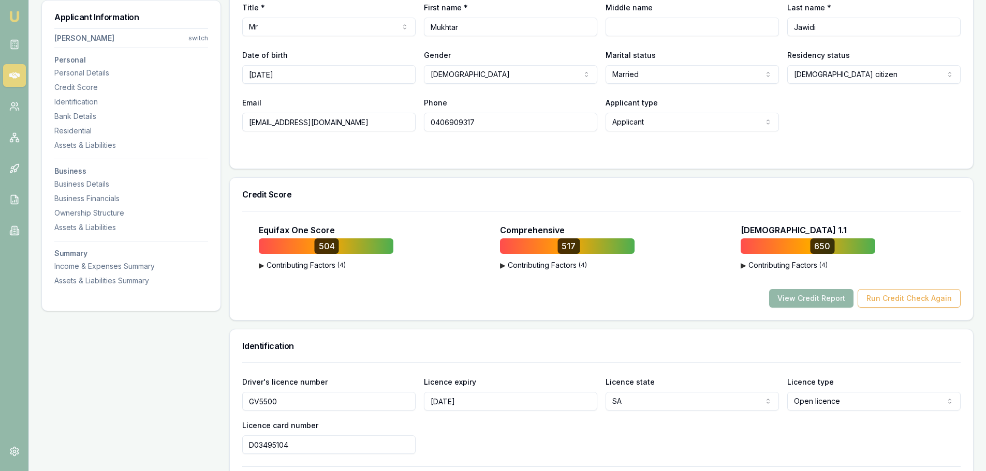
scroll to position [104, 0]
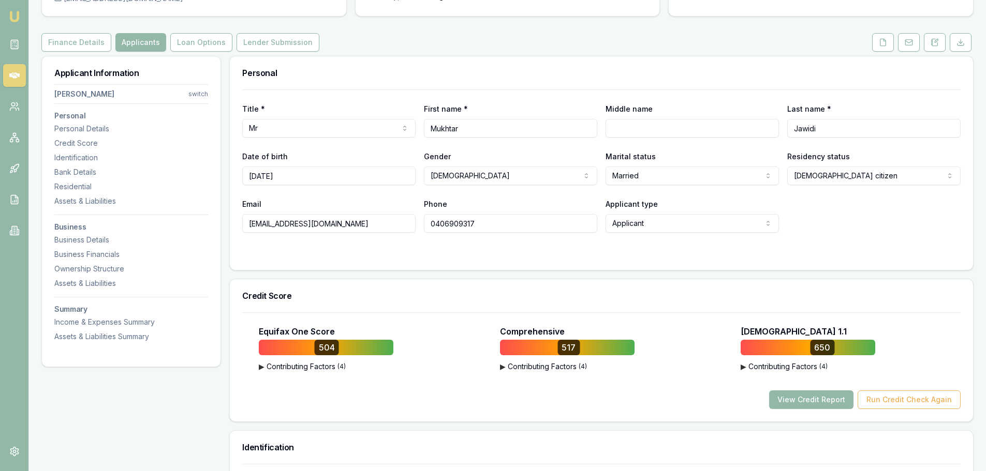
drag, startPoint x: 468, startPoint y: 126, endPoint x: 391, endPoint y: 127, distance: 77.1
click at [391, 127] on div "Title * Mr Mr Mrs Miss Ms Dr Prof First name * Mukhtar Middle name Last name * …" at bounding box center [601, 119] width 718 height 35
drag, startPoint x: 833, startPoint y: 125, endPoint x: 775, endPoint y: 128, distance: 58.0
click at [775, 128] on div "Title * Mr Mr Mrs Miss Ms Dr Prof First name * Mukhtar Middle name Last name * …" at bounding box center [601, 119] width 718 height 35
drag, startPoint x: 336, startPoint y: 225, endPoint x: 235, endPoint y: 231, distance: 101.1
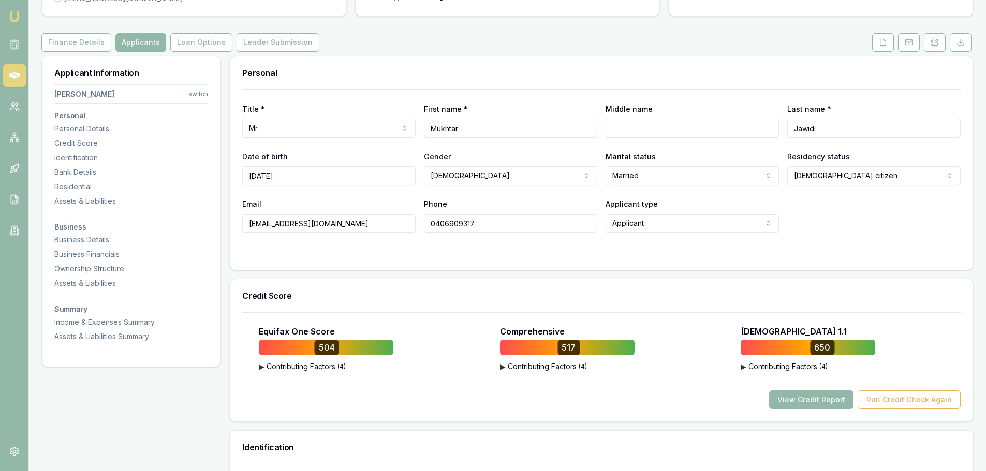
click at [235, 231] on div "Title * Mr Mr Mrs Miss Ms Dr Prof First name * Mukhtar Middle name Last name * …" at bounding box center [601, 180] width 743 height 181
drag, startPoint x: 497, startPoint y: 227, endPoint x: 408, endPoint y: 227, distance: 89.0
click at [408, 227] on div "Email mjawidi7@gmail.com Phone 0406909317 Applicant type Applicant Applicant No…" at bounding box center [601, 215] width 718 height 35
drag, startPoint x: 297, startPoint y: 176, endPoint x: 241, endPoint y: 178, distance: 55.4
click at [241, 178] on div "Title * Mr Mr Mrs Miss Ms Dr Prof First name * Mukhtar Middle name Last name * …" at bounding box center [601, 180] width 743 height 181
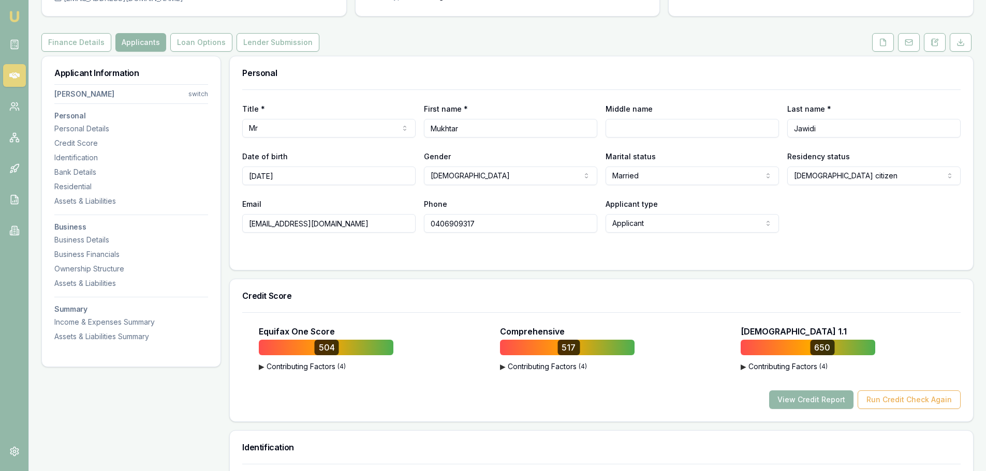
scroll to position [0, 0]
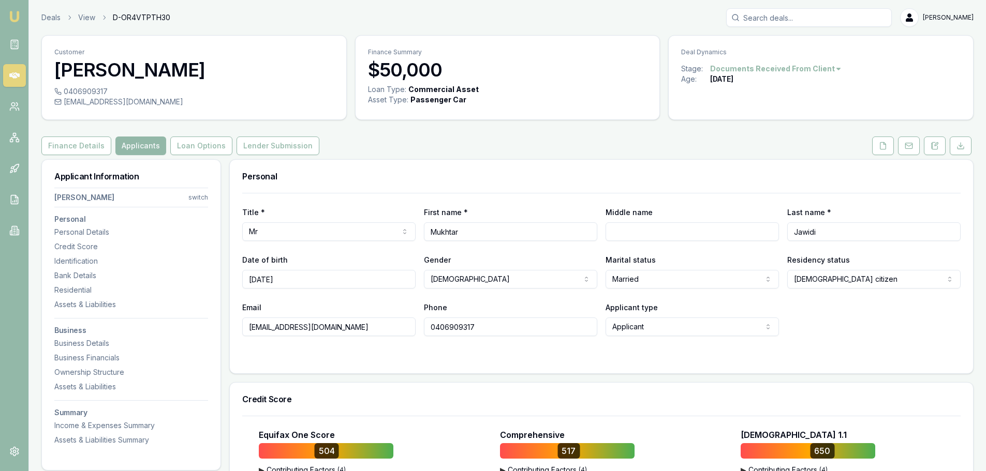
drag, startPoint x: 344, startPoint y: 327, endPoint x: 201, endPoint y: 332, distance: 142.9
drag, startPoint x: 493, startPoint y: 321, endPoint x: 388, endPoint y: 335, distance: 106.1
click at [388, 335] on div "Email mjawidi7@gmail.com Phone 0406909317 Applicant type Applicant Applicant No…" at bounding box center [601, 318] width 718 height 35
drag, startPoint x: 187, startPoint y: 65, endPoint x: 54, endPoint y: 69, distance: 133.1
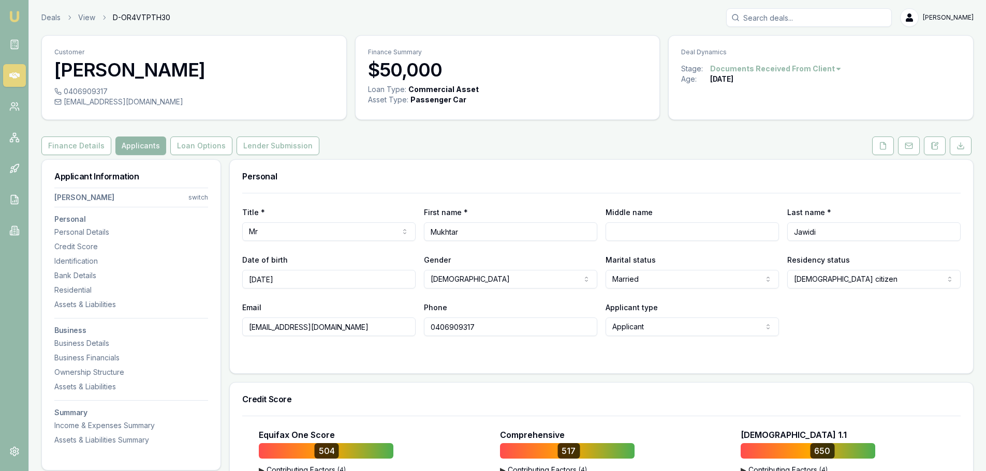
click at [54, 69] on div "Customer Mukhtar Jawidi" at bounding box center [194, 61] width 304 height 51
copy h3 "Mukhtar Jawidi"
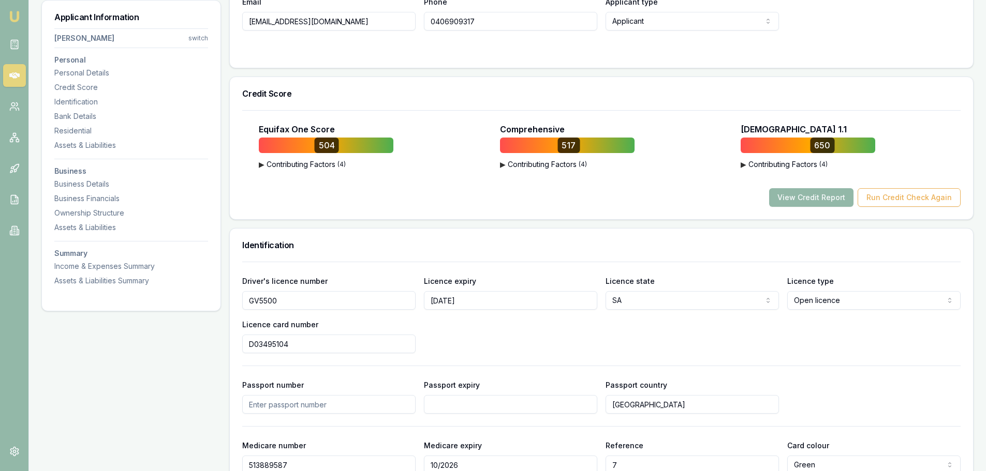
scroll to position [311, 0]
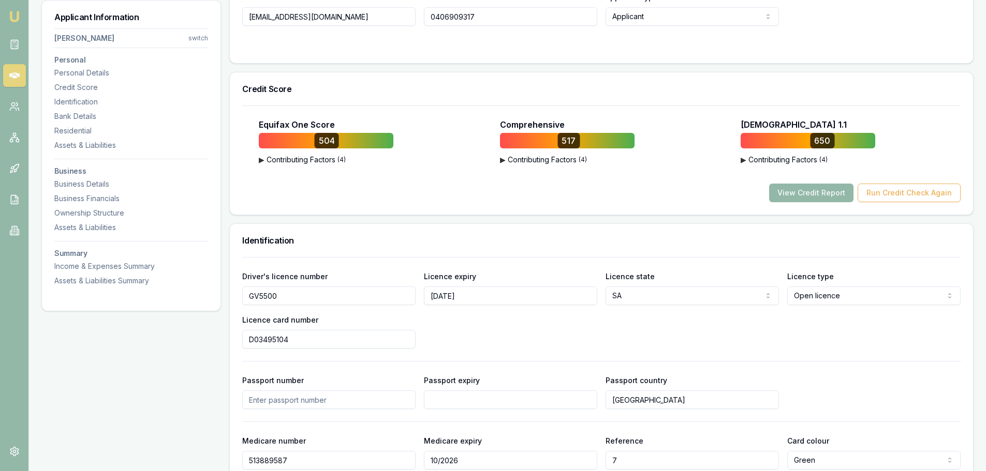
drag, startPoint x: 286, startPoint y: 295, endPoint x: 238, endPoint y: 299, distance: 48.3
click at [238, 299] on div "Driver's licence number GV5500 Licence expiry 10/01/2027 Licence state SA NSW V…" at bounding box center [601, 403] width 743 height 293
drag, startPoint x: 300, startPoint y: 339, endPoint x: 212, endPoint y: 338, distance: 88.0
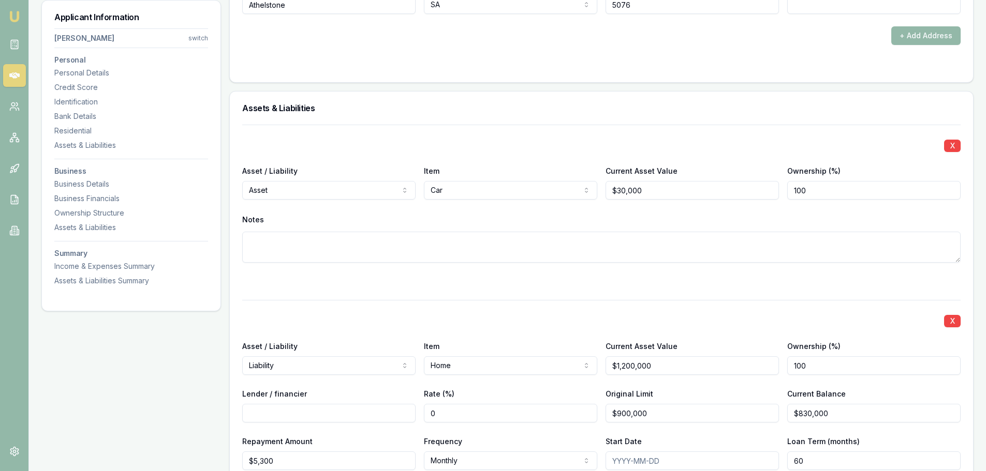
scroll to position [1294, 0]
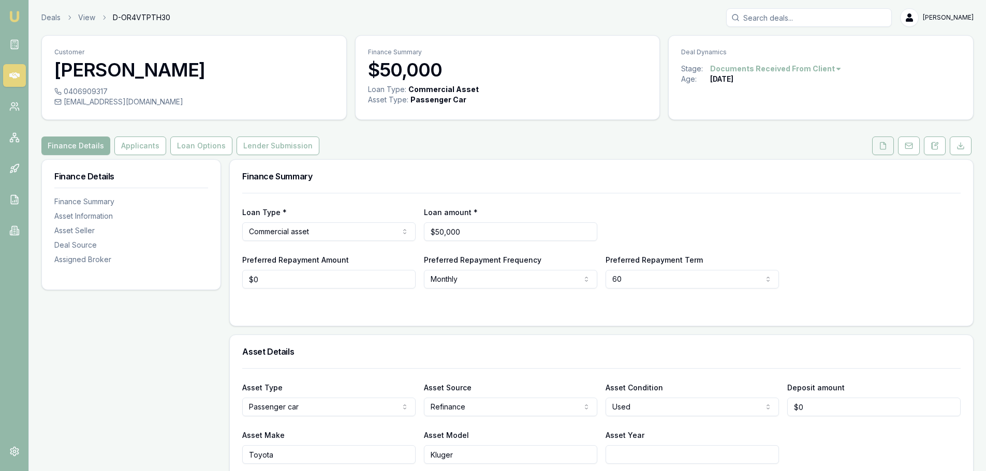
click at [881, 149] on icon at bounding box center [883, 146] width 8 height 8
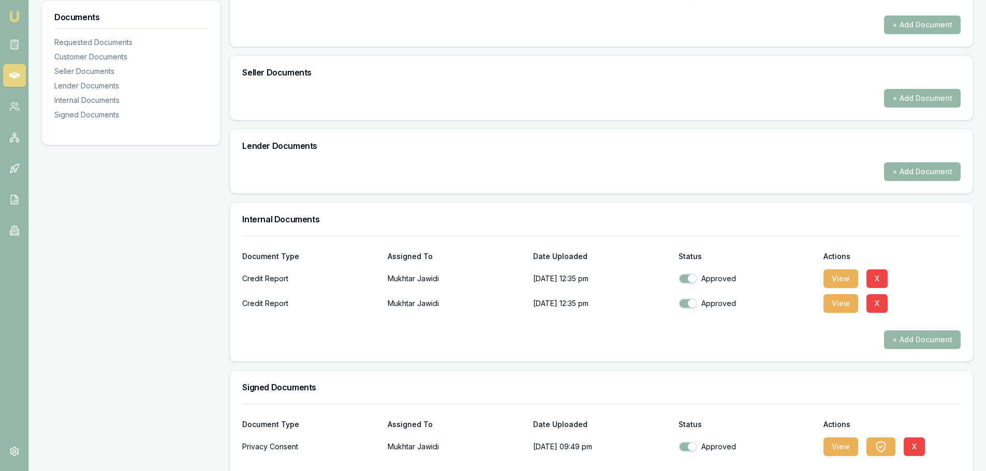
scroll to position [430, 0]
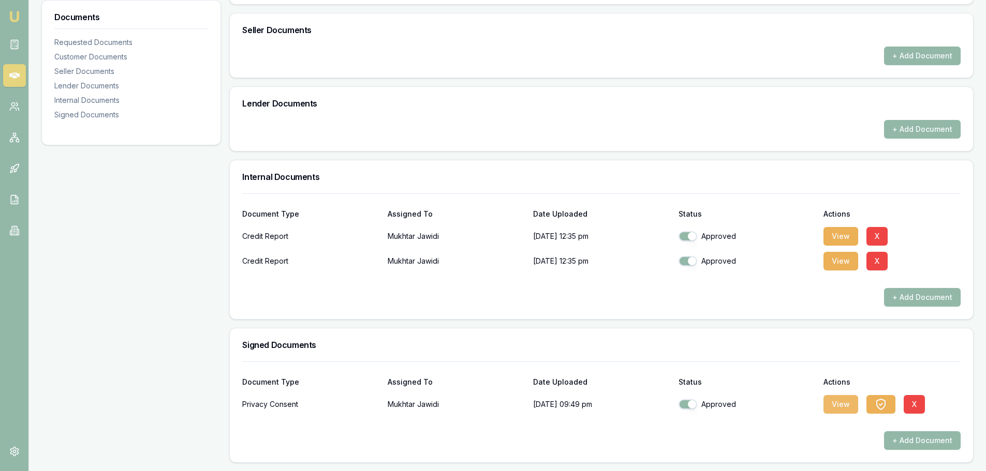
click at [842, 405] on button "View" at bounding box center [840, 404] width 35 height 19
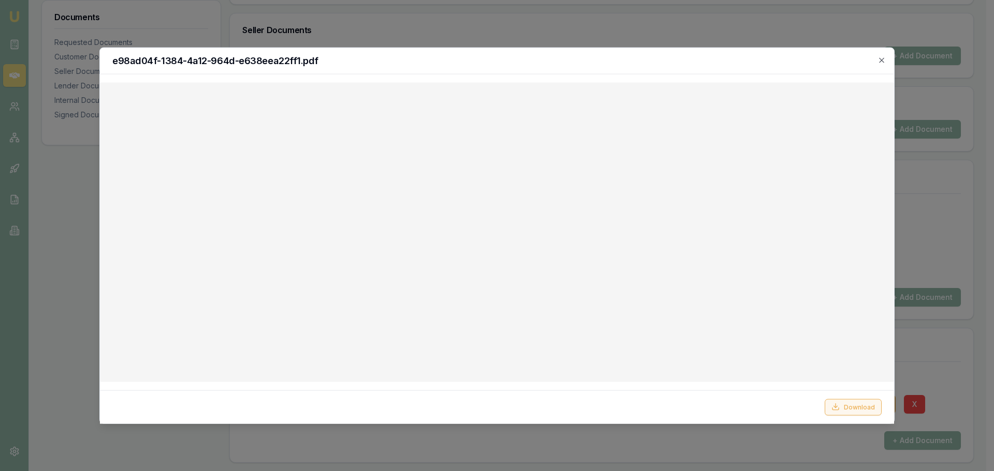
click at [845, 407] on button "Download" at bounding box center [852, 407] width 57 height 17
click at [880, 58] on icon "button" at bounding box center [881, 60] width 8 height 8
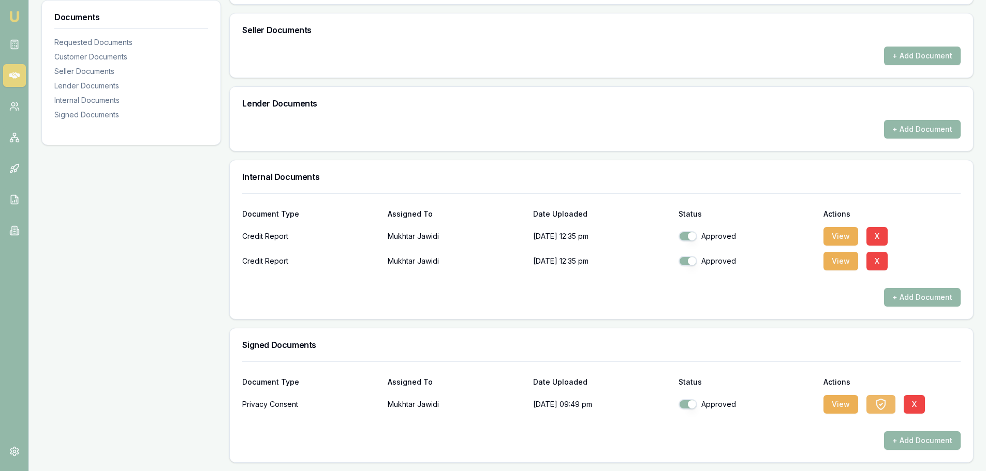
click at [881, 401] on icon "button" at bounding box center [881, 405] width 12 height 12
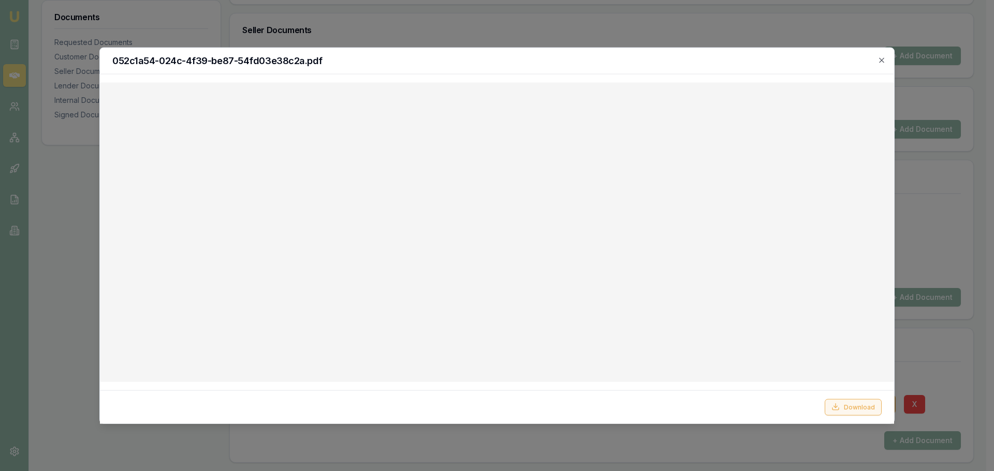
click at [862, 406] on button "Download" at bounding box center [852, 407] width 57 height 17
click at [884, 59] on icon "button" at bounding box center [881, 60] width 8 height 8
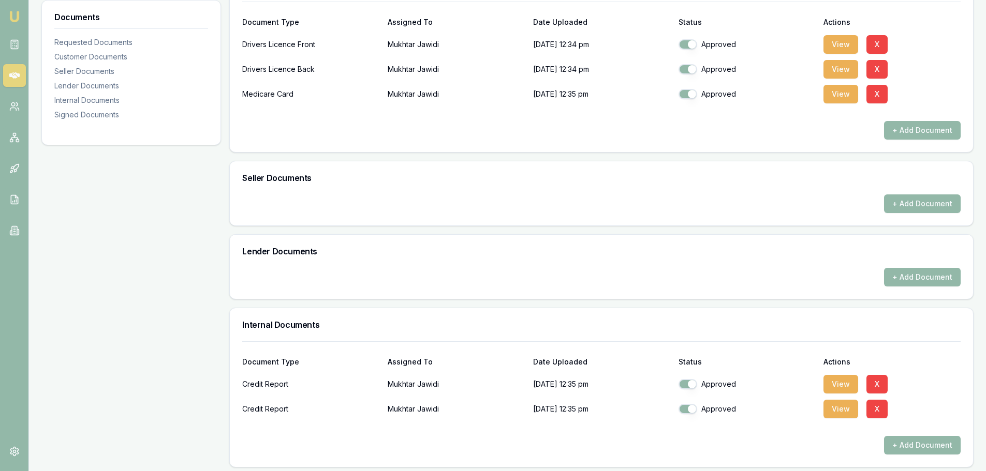
scroll to position [275, 0]
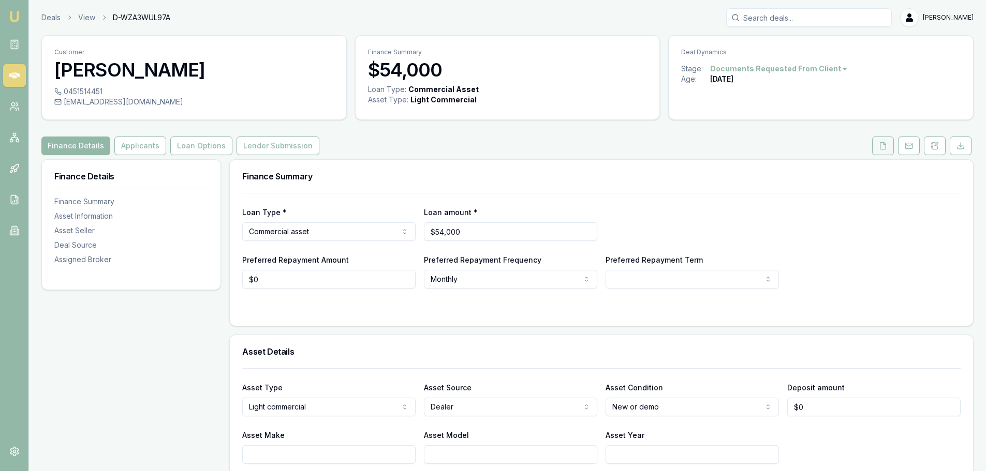
click at [881, 144] on icon at bounding box center [883, 146] width 8 height 8
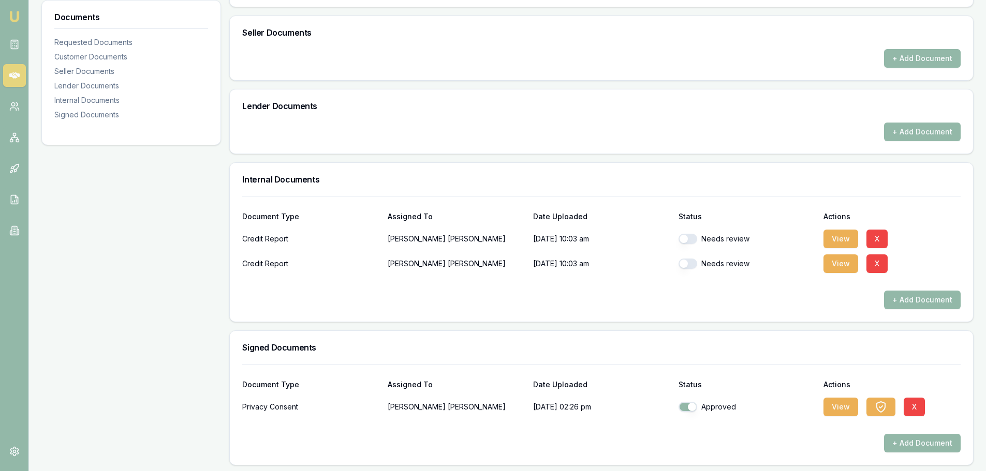
scroll to position [458, 0]
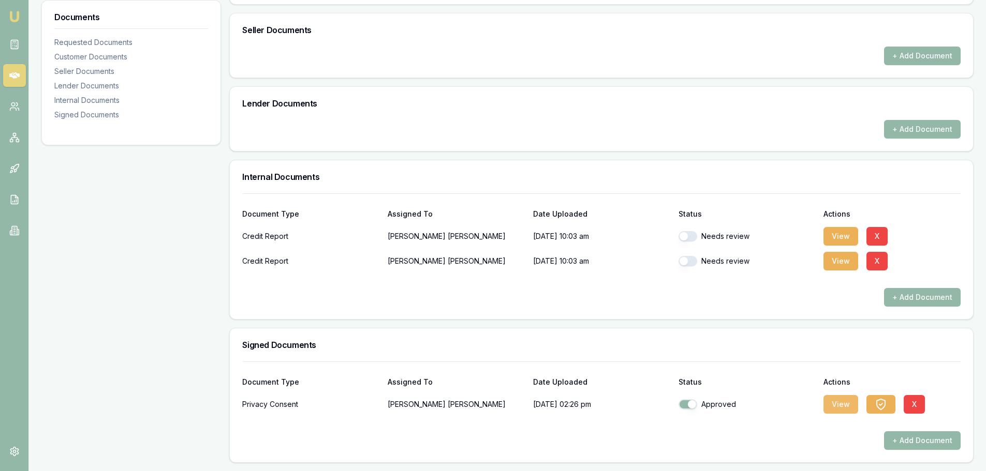
click at [843, 405] on button "View" at bounding box center [840, 404] width 35 height 19
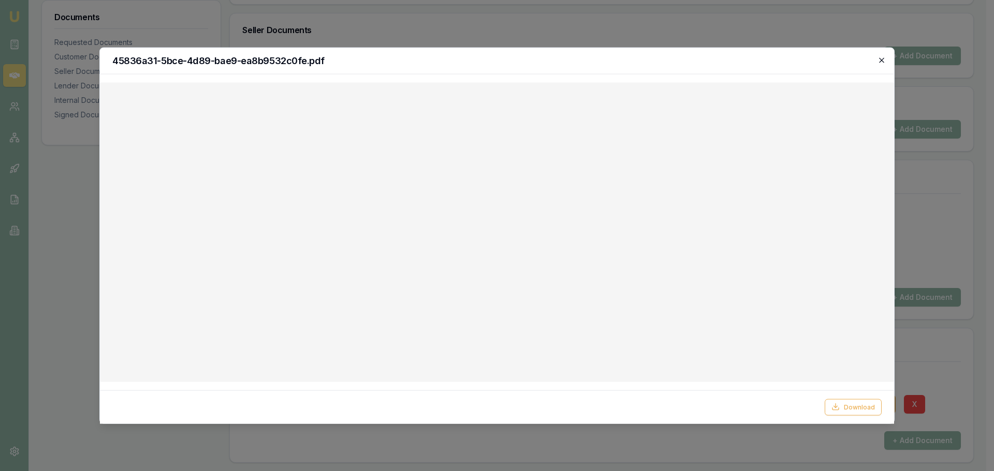
click at [879, 59] on icon "button" at bounding box center [881, 60] width 8 height 8
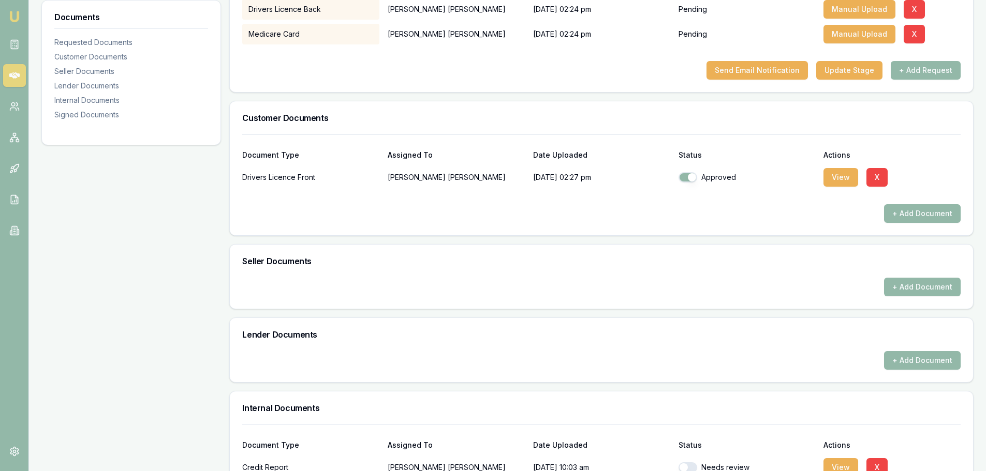
scroll to position [147, 0]
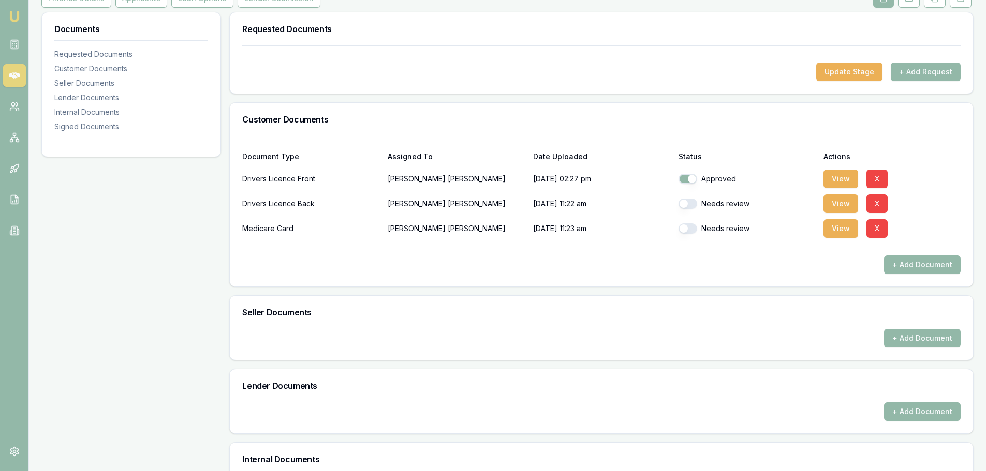
checkbox input "true"
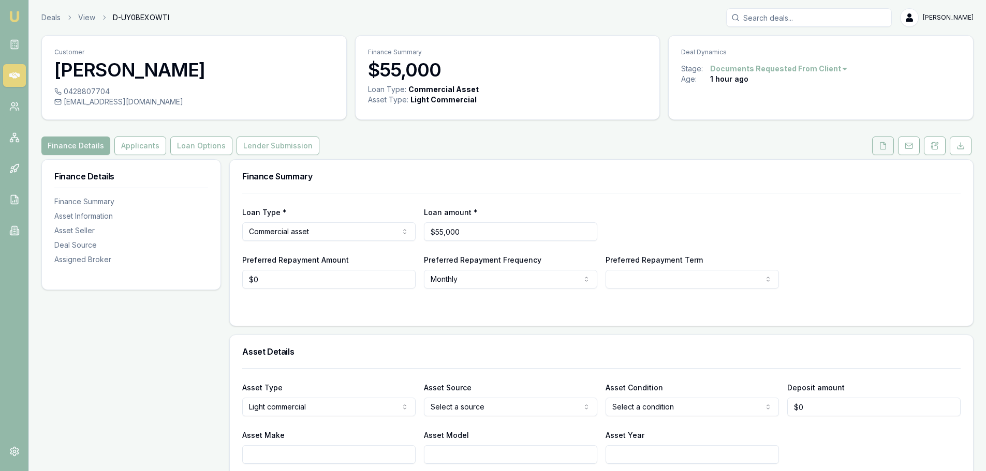
click at [882, 151] on button at bounding box center [883, 146] width 22 height 19
click at [879, 144] on icon at bounding box center [883, 146] width 8 height 8
click at [886, 143] on icon at bounding box center [883, 146] width 8 height 8
click at [882, 147] on icon at bounding box center [883, 146] width 8 height 8
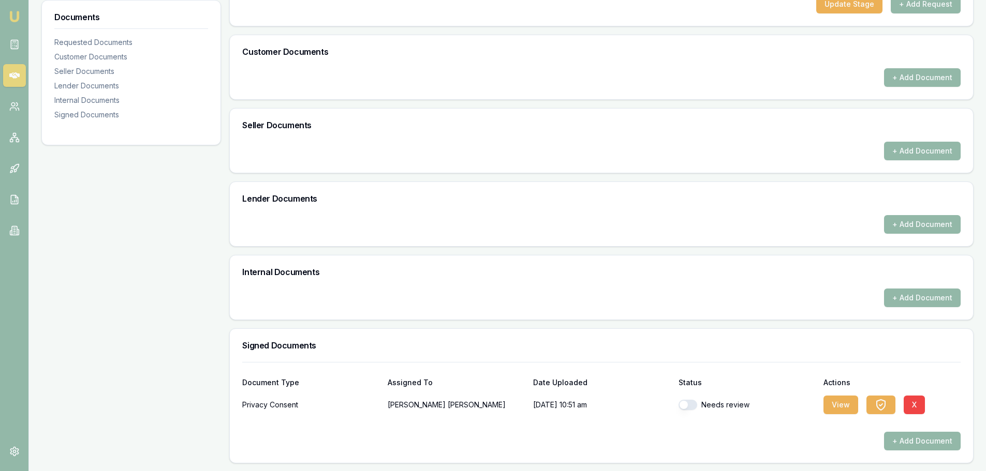
scroll to position [216, 0]
click at [685, 405] on button "button" at bounding box center [687, 405] width 19 height 10
checkbox input "true"
click at [843, 399] on button "View" at bounding box center [840, 404] width 35 height 19
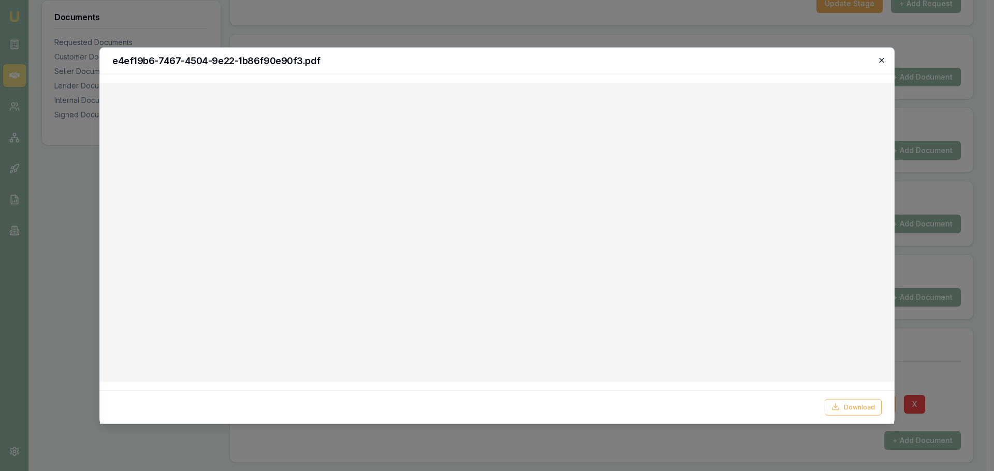
click at [881, 60] on icon "button" at bounding box center [881, 59] width 5 height 5
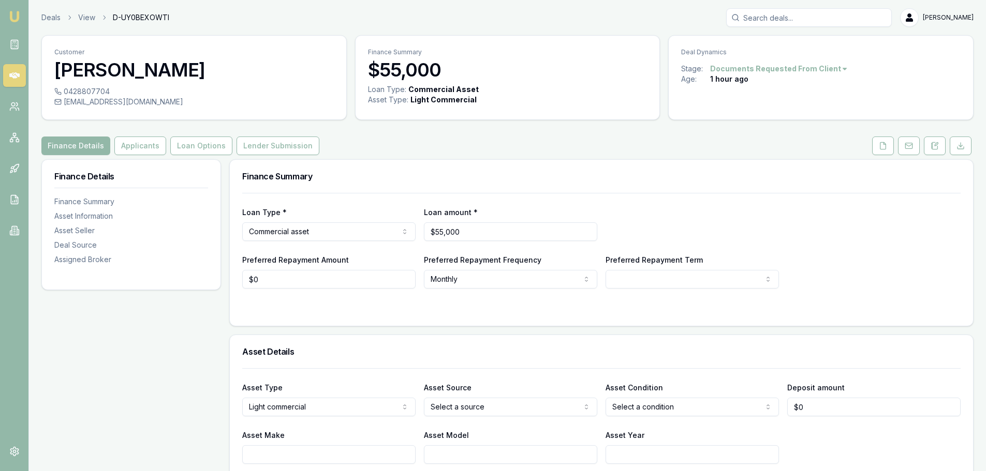
click at [835, 68] on html "Emu Broker Deals View D-UY0BEXOWTI [PERSON_NAME] Toggle Menu Customer [PERSON_N…" at bounding box center [493, 235] width 986 height 471
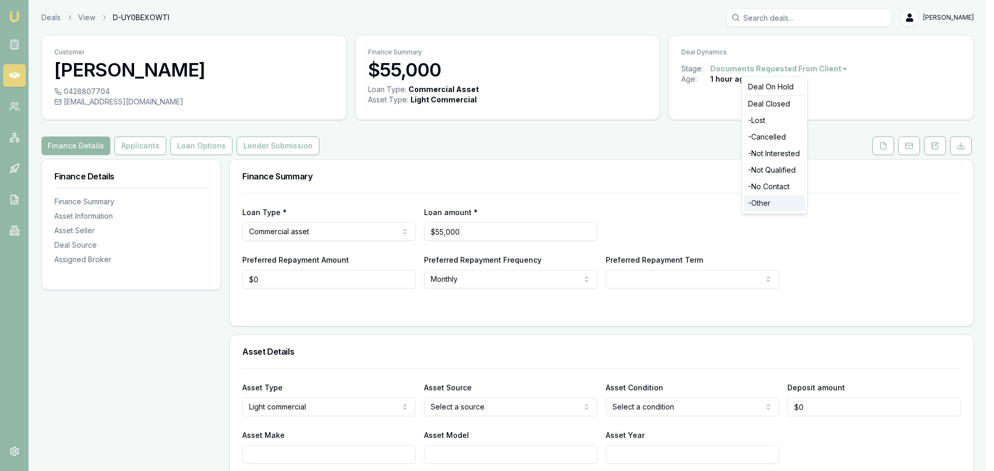
click at [762, 205] on div "- Other" at bounding box center [774, 203] width 61 height 17
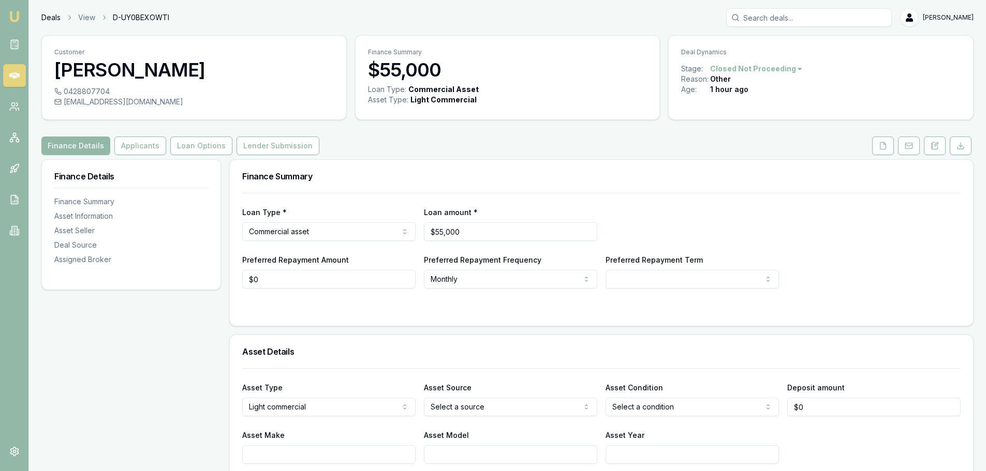
click at [46, 17] on link "Deals" at bounding box center [50, 17] width 19 height 10
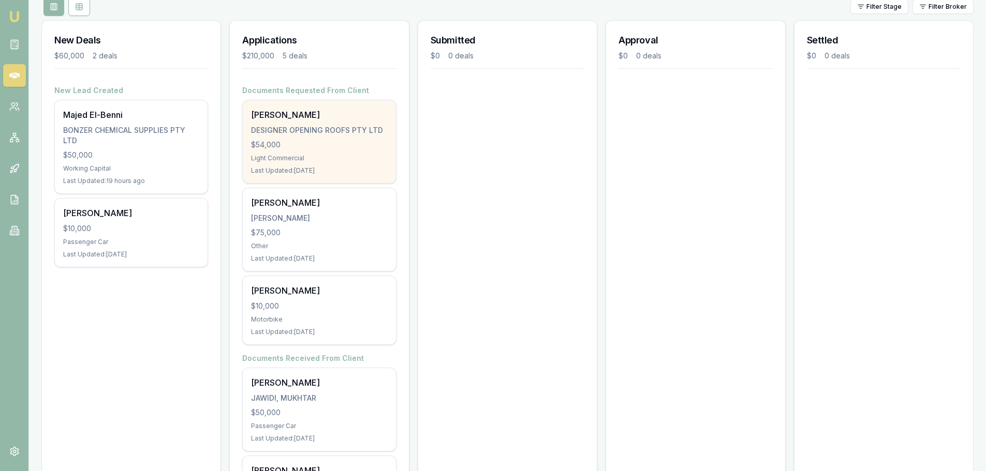
scroll to position [106, 0]
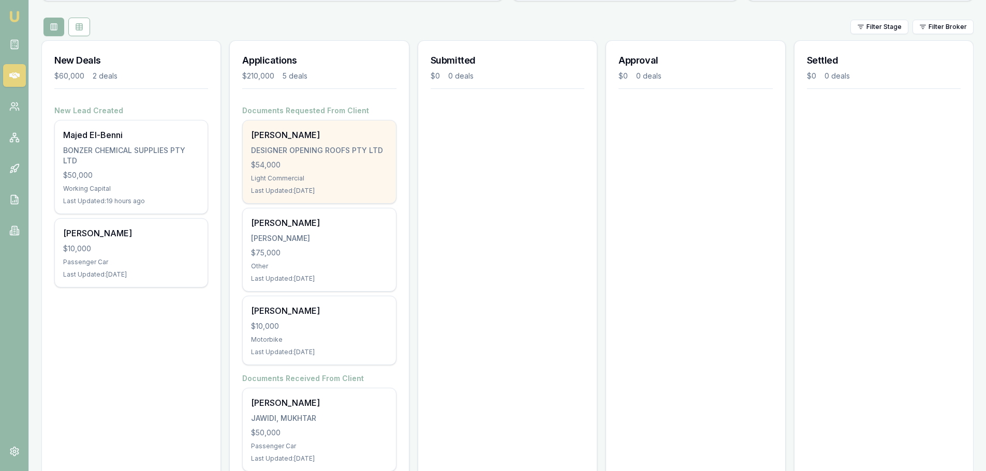
click at [304, 166] on div "$54,000" at bounding box center [319, 165] width 136 height 10
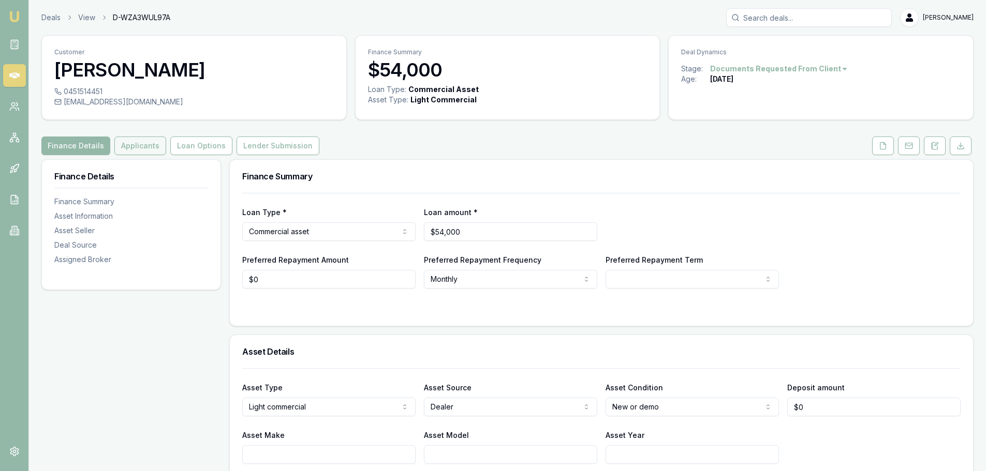
click at [130, 142] on button "Applicants" at bounding box center [140, 146] width 52 height 19
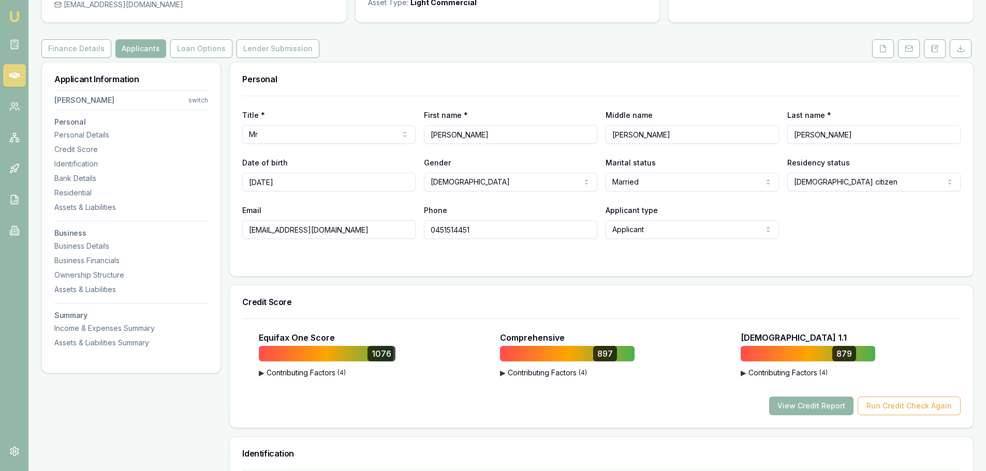
scroll to position [52, 0]
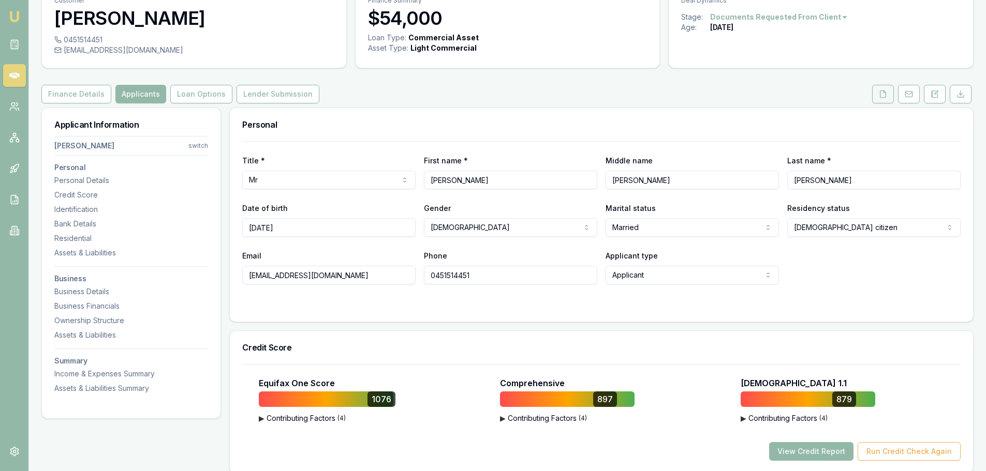
drag, startPoint x: 876, startPoint y: 95, endPoint x: 888, endPoint y: 93, distance: 11.6
click at [878, 94] on button at bounding box center [883, 94] width 22 height 19
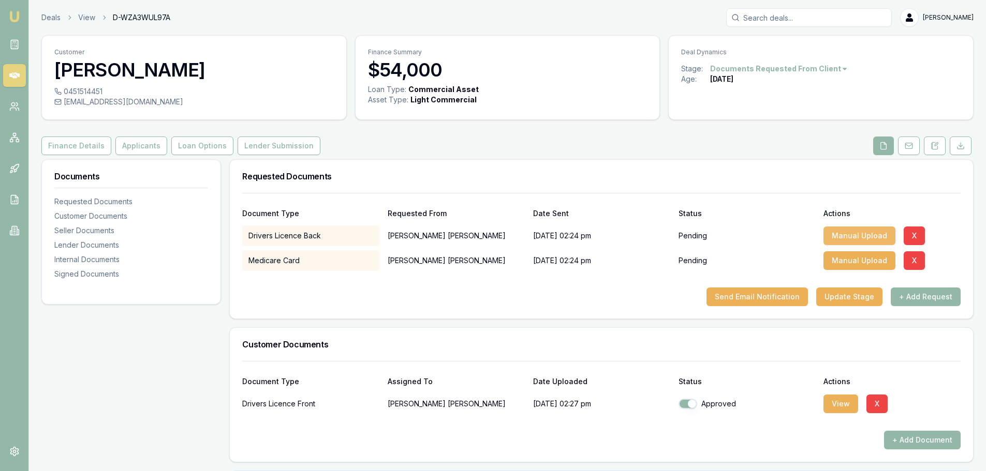
click at [848, 235] on button "Manual Upload" at bounding box center [859, 236] width 72 height 19
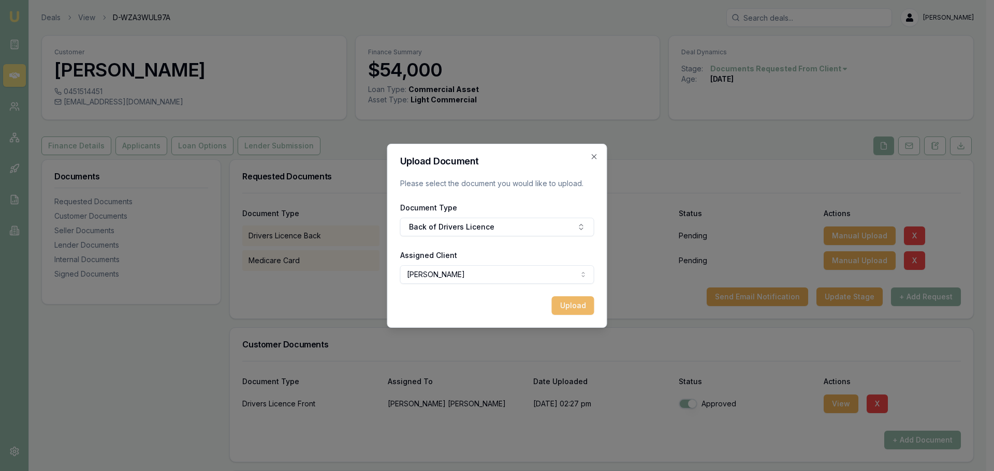
click at [577, 306] on button "Upload" at bounding box center [573, 306] width 42 height 19
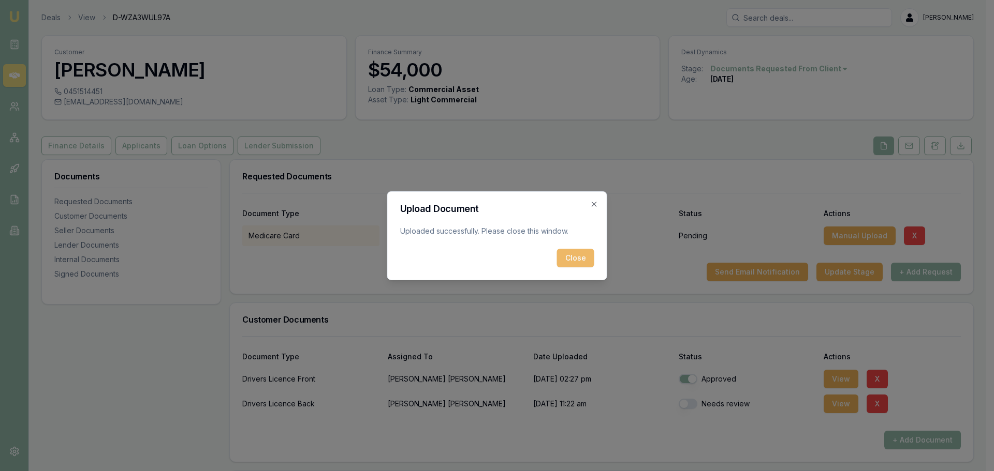
click at [563, 255] on button "Close" at bounding box center [575, 258] width 37 height 19
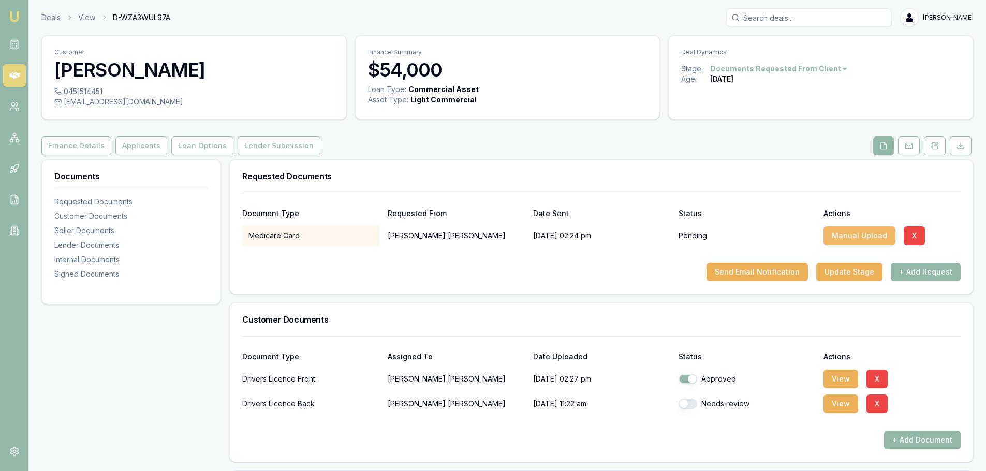
click at [840, 235] on button "Manual Upload" at bounding box center [859, 236] width 72 height 19
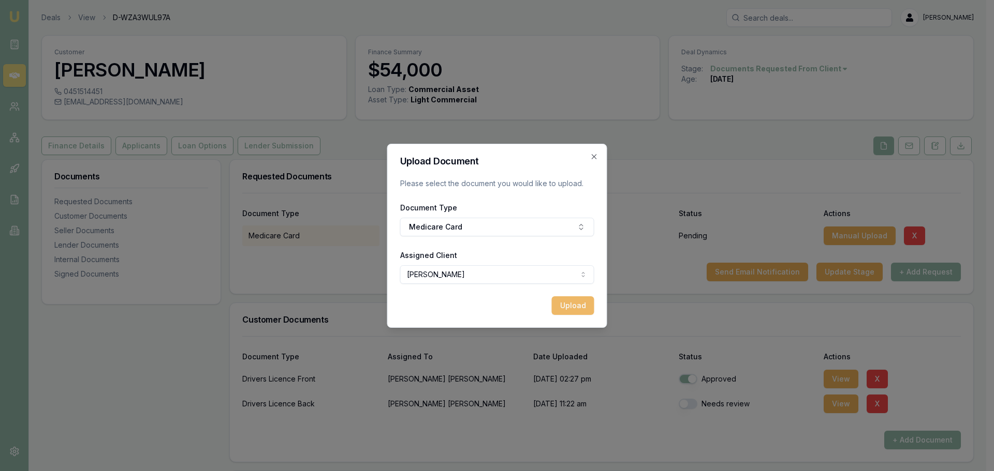
click at [570, 305] on button "Upload" at bounding box center [573, 306] width 42 height 19
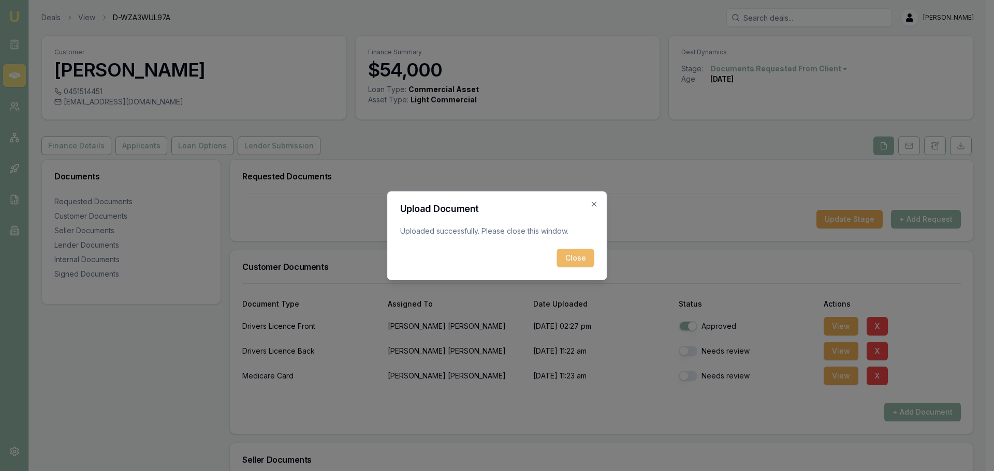
click at [566, 260] on button "Close" at bounding box center [575, 258] width 37 height 19
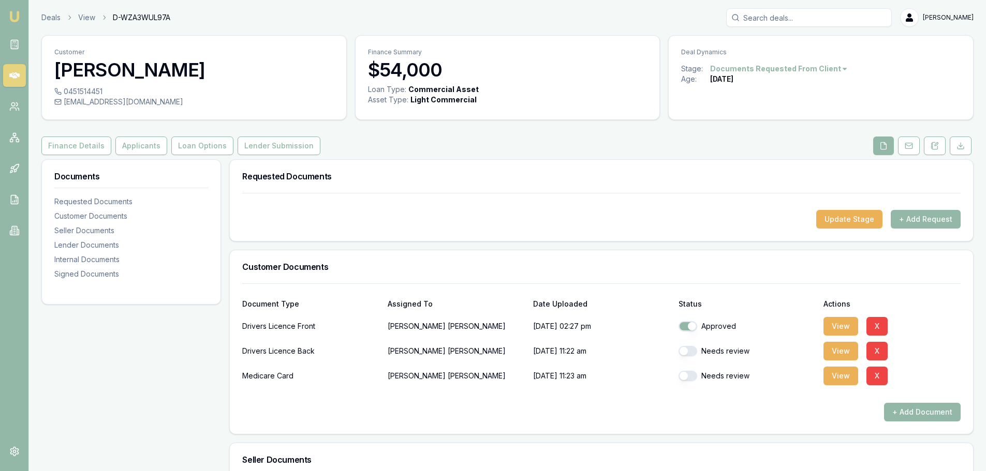
click at [684, 353] on button "button" at bounding box center [687, 351] width 19 height 10
checkbox input "true"
click at [684, 374] on button "button" at bounding box center [687, 376] width 19 height 10
checkbox input "true"
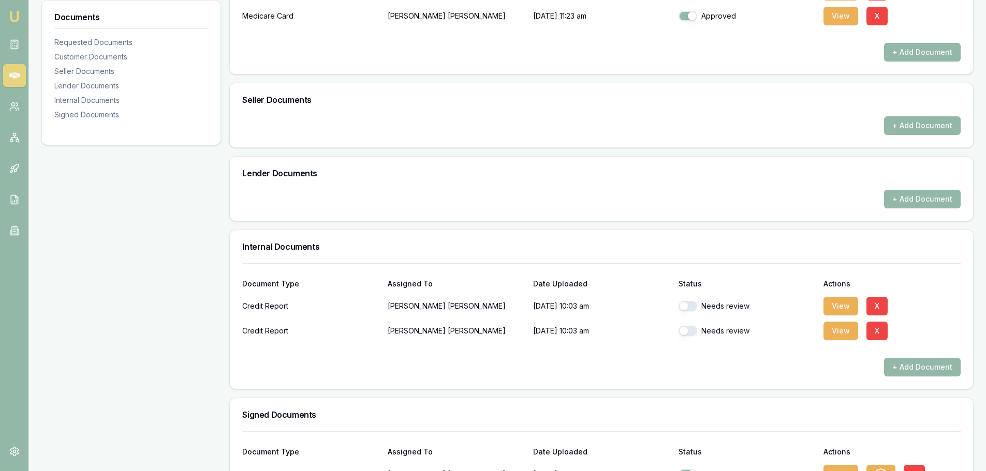
scroll to position [362, 0]
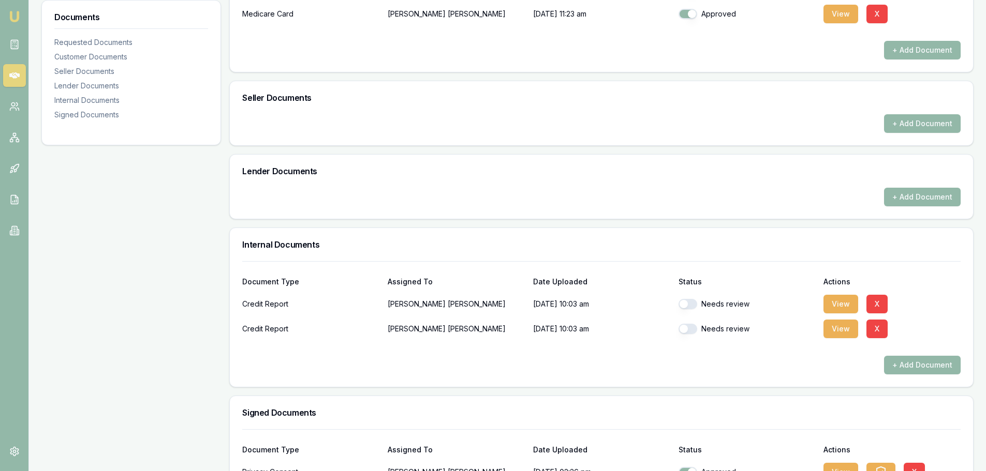
click at [683, 305] on button "button" at bounding box center [687, 304] width 19 height 10
checkbox input "true"
drag, startPoint x: 681, startPoint y: 329, endPoint x: 713, endPoint y: 336, distance: 32.4
click at [682, 328] on button "button" at bounding box center [687, 329] width 19 height 10
checkbox input "true"
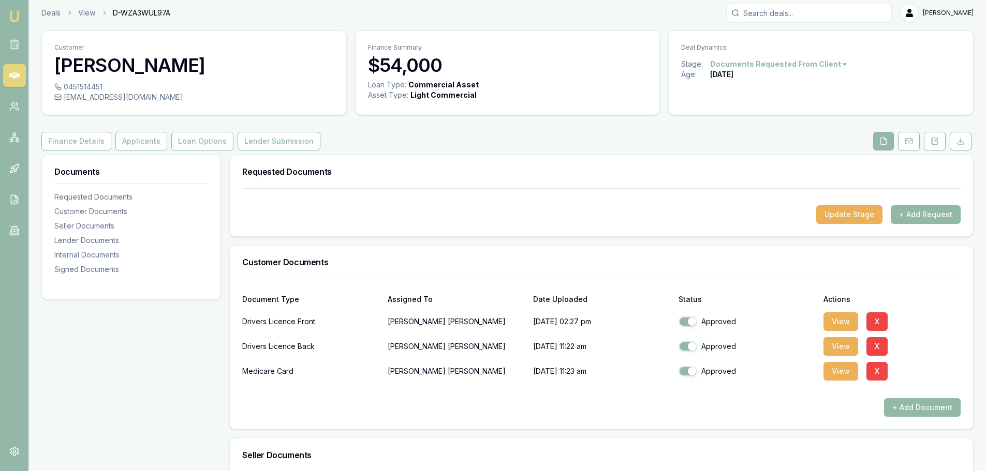
scroll to position [0, 0]
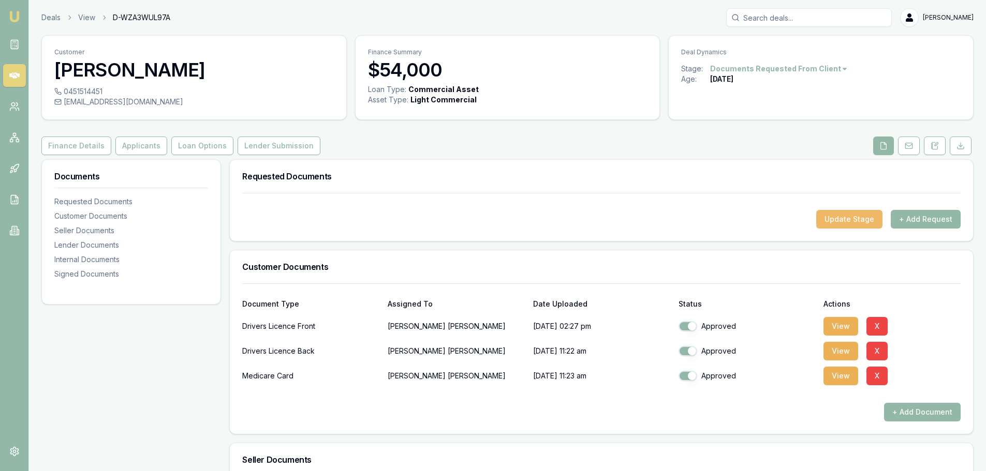
click at [847, 218] on button "Update Stage" at bounding box center [849, 219] width 66 height 19
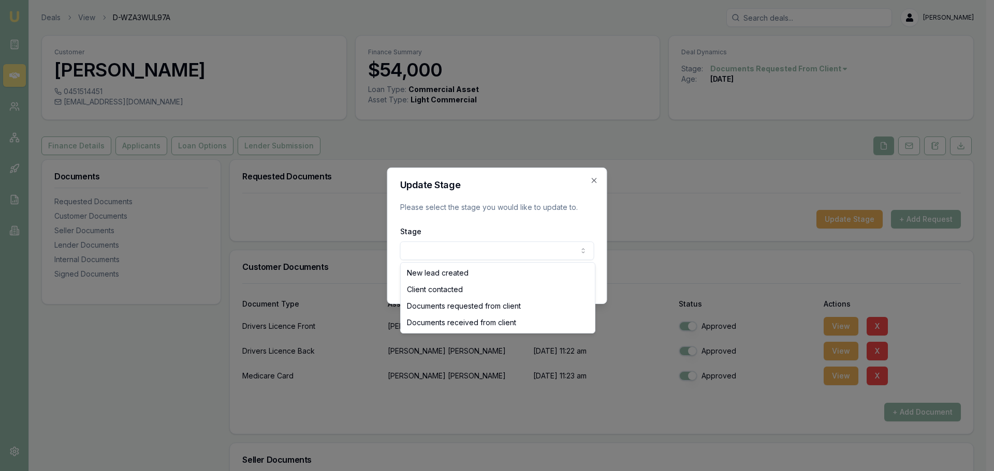
click at [431, 251] on body "Emu Broker Deals View D-WZA3WUL97A Evette Abdo Toggle Menu Customer Bradely Rix…" at bounding box center [493, 235] width 986 height 471
select select "DOCUMENTS_RECEIVED_FROM_CLIENT"
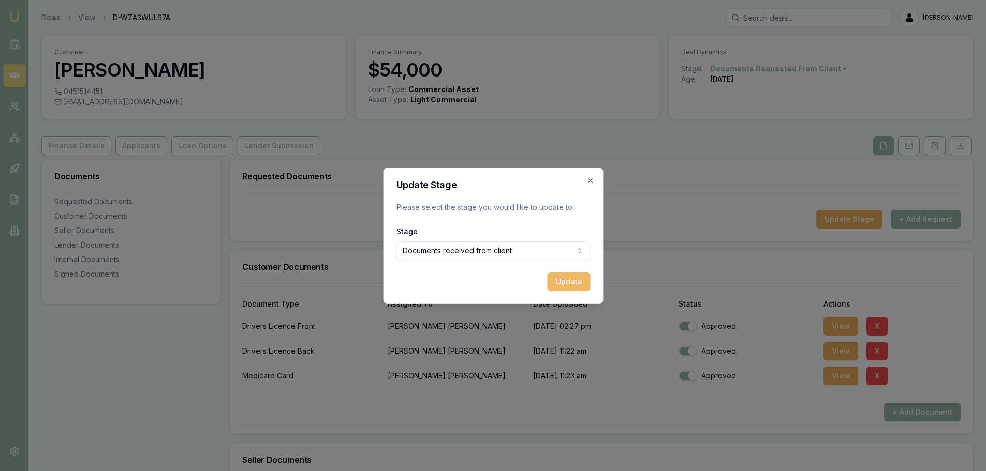
click at [580, 280] on button "Update" at bounding box center [568, 282] width 43 height 19
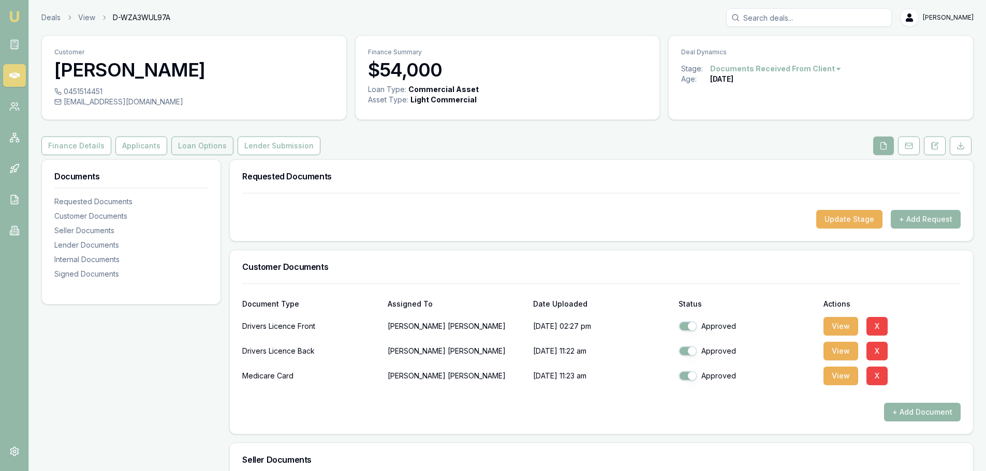
click at [191, 146] on button "Loan Options" at bounding box center [202, 146] width 62 height 19
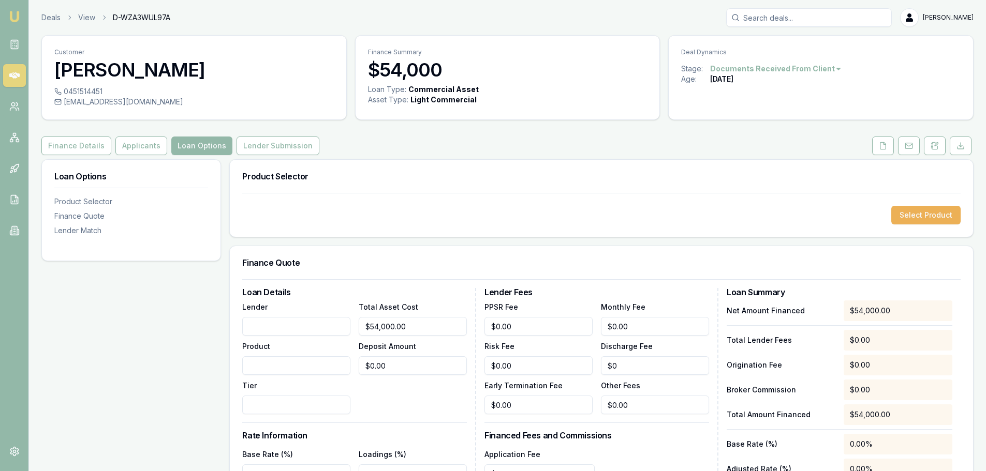
scroll to position [104, 0]
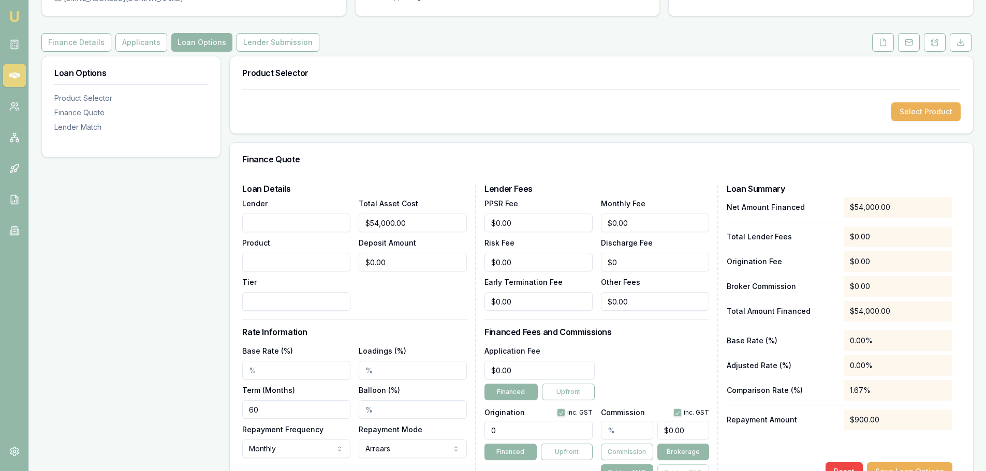
click at [253, 225] on input "Lender" at bounding box center [296, 223] width 108 height 19
click at [261, 221] on input "Lender" at bounding box center [296, 223] width 108 height 19
click at [936, 114] on button "Select Product" at bounding box center [925, 111] width 69 height 19
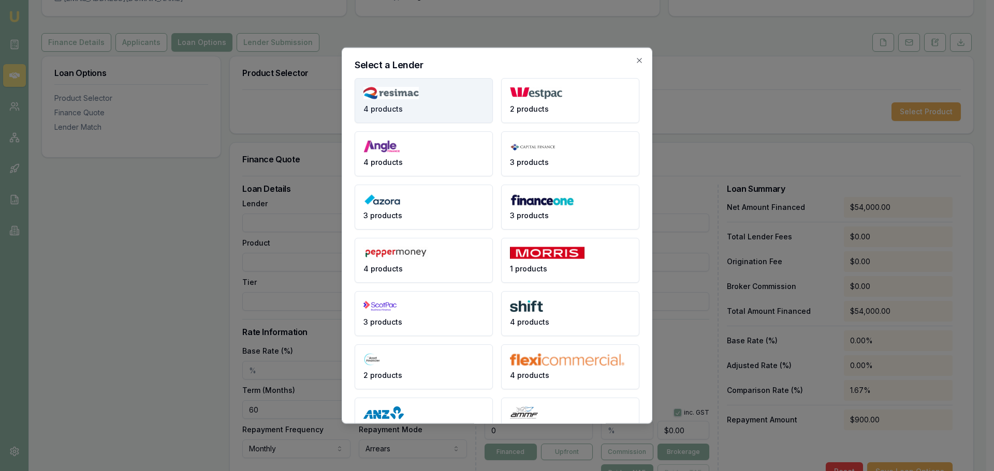
click at [388, 113] on span "4 products" at bounding box center [382, 109] width 39 height 10
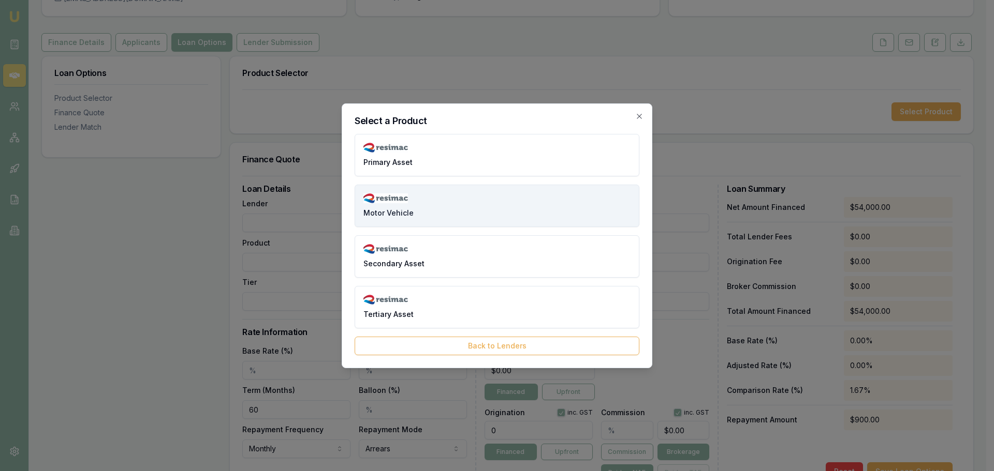
click at [382, 202] on img at bounding box center [385, 199] width 45 height 10
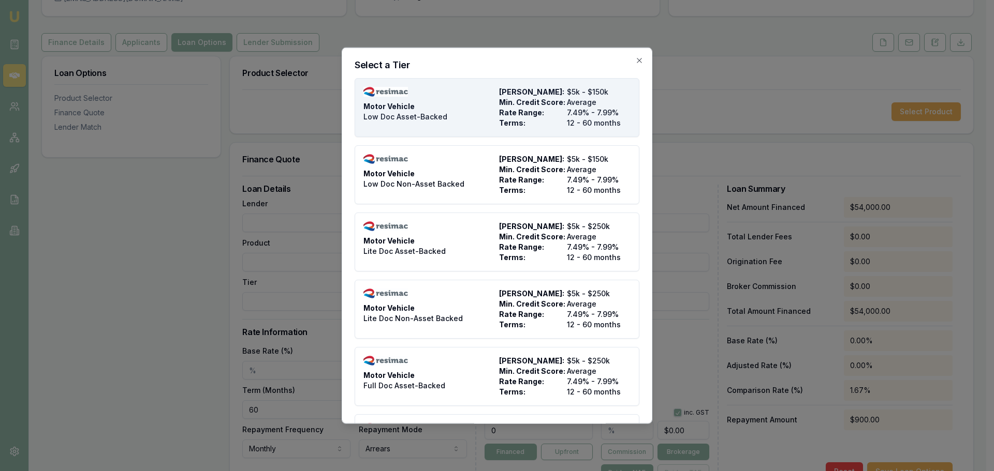
click at [518, 108] on span "Rate Range:" at bounding box center [531, 112] width 64 height 10
type input "Resimac"
type input "Motor Vehicle"
type input "Low Doc Asset-Backed"
type input "7.49"
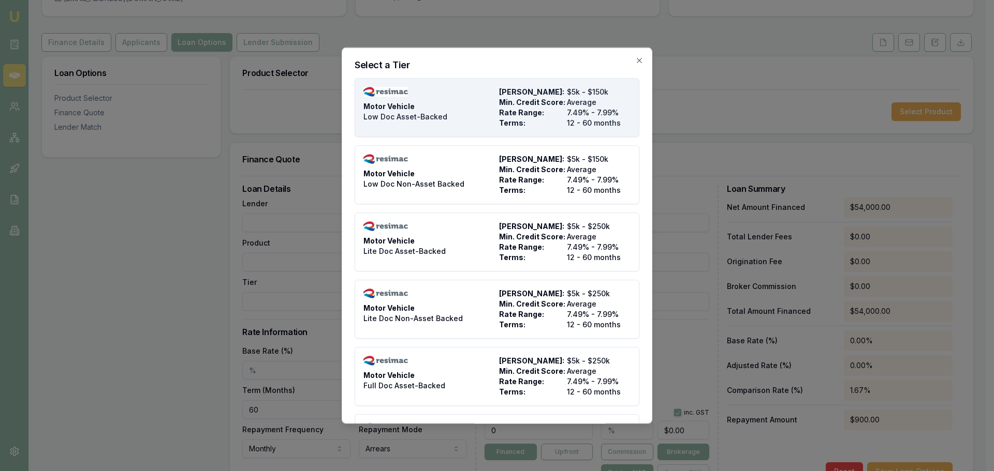
type input "12"
type input "$4.95"
type input "$495.00"
type input "990"
type input "8"
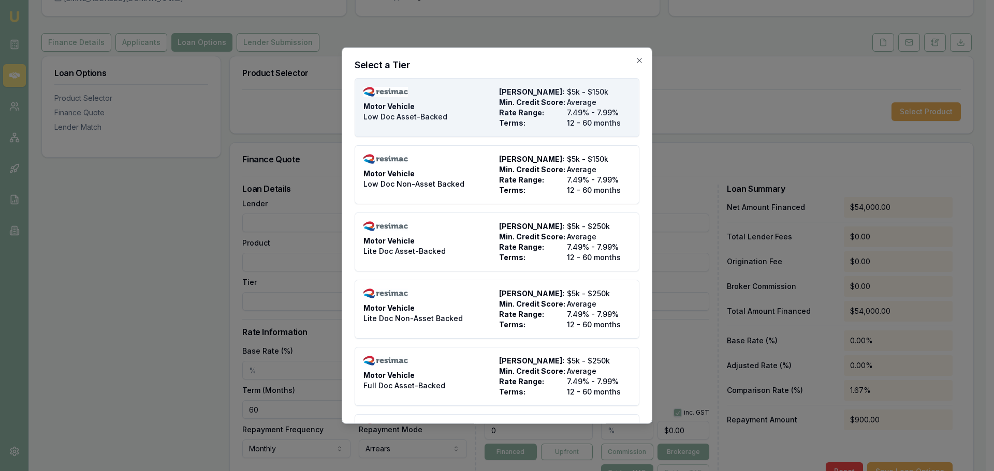
type input "$4,320.00"
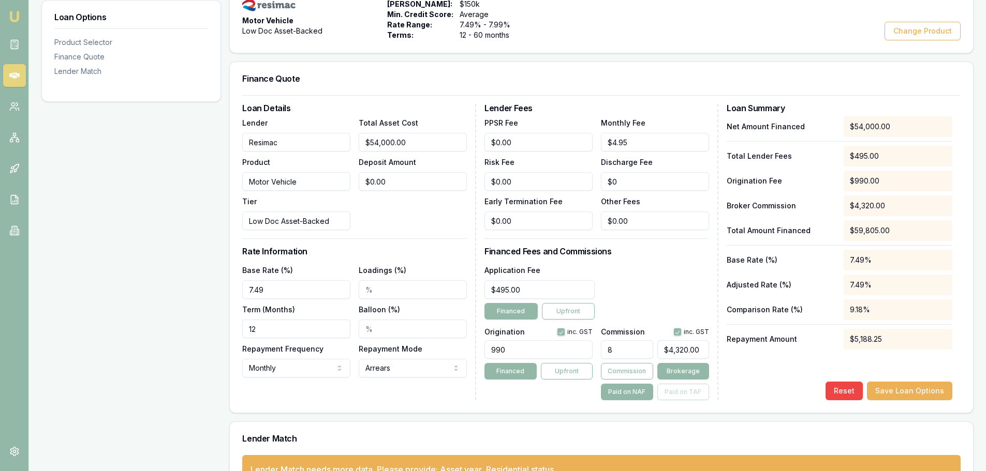
scroll to position [241, 0]
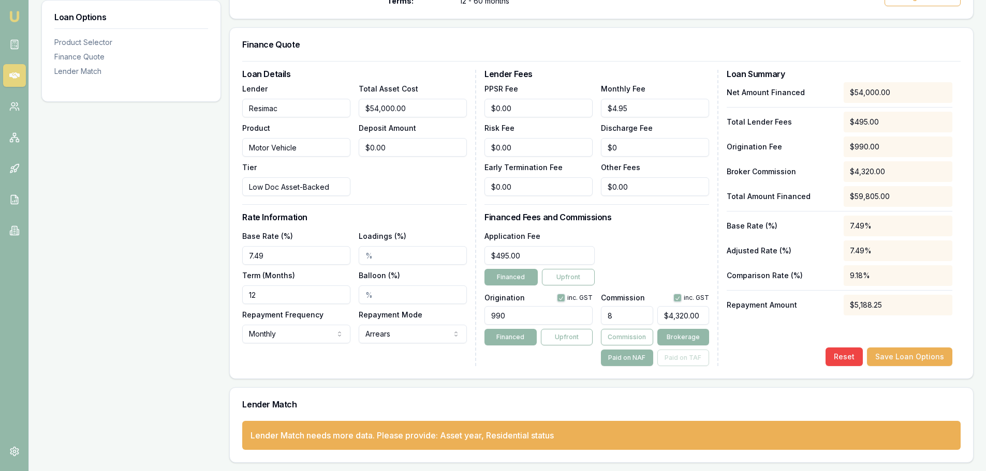
click at [259, 291] on input "12" at bounding box center [296, 295] width 108 height 19
drag, startPoint x: 259, startPoint y: 291, endPoint x: 214, endPoint y: 295, distance: 45.7
click at [214, 295] on div "Loan Options Product Selector Finance Quote Lender Match Product Selector Motor…" at bounding box center [507, 190] width 932 height 545
click at [255, 296] on input "0" at bounding box center [296, 295] width 108 height 19
click at [254, 296] on input "0" at bounding box center [296, 295] width 108 height 19
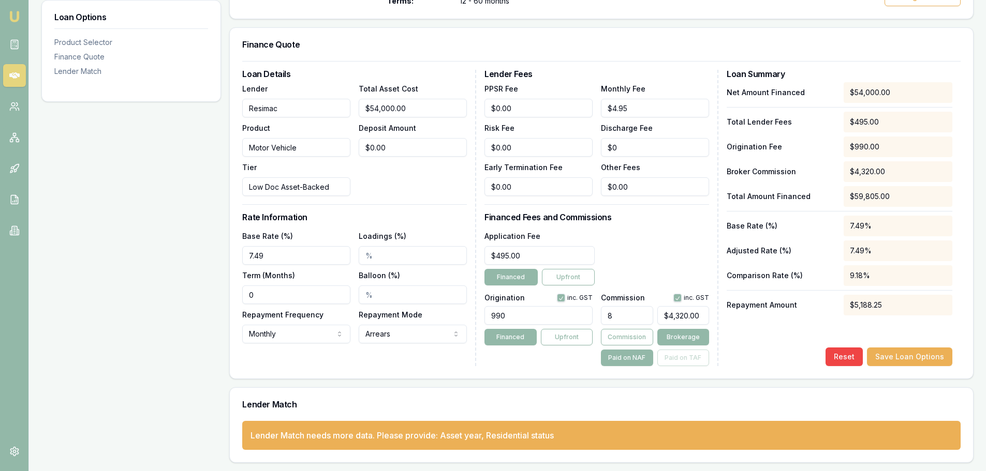
click at [252, 294] on input "0" at bounding box center [296, 295] width 108 height 19
drag, startPoint x: 256, startPoint y: 292, endPoint x: 240, endPoint y: 292, distance: 15.5
click at [240, 292] on div "Loan Details Lender Resimac Product Motor Vehicle Tier Low Doc Asset-Backed Tot…" at bounding box center [601, 220] width 743 height 318
type input "060"
click at [151, 303] on div "Loan Options Product Selector Finance Quote Lender Match" at bounding box center [131, 190] width 180 height 545
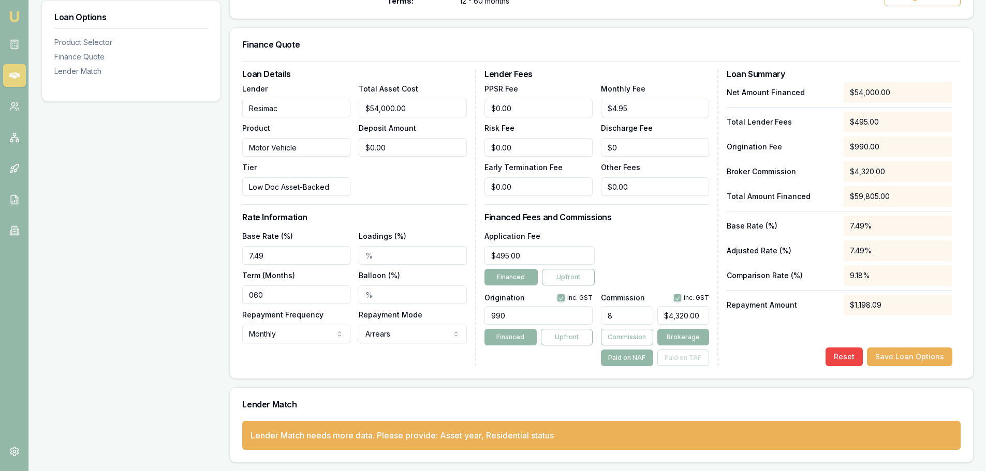
click at [319, 368] on div "Loan Details Lender Resimac Product Motor Vehicle Tier Low Doc Asset-Backed Tot…" at bounding box center [601, 220] width 743 height 318
click at [374, 257] on input "Loadings (%)" at bounding box center [413, 255] width 108 height 19
type input "3.00%"
click at [447, 216] on h3 "Rate Information" at bounding box center [354, 217] width 225 height 8
click at [911, 359] on button "Save Loan Options" at bounding box center [909, 357] width 85 height 19
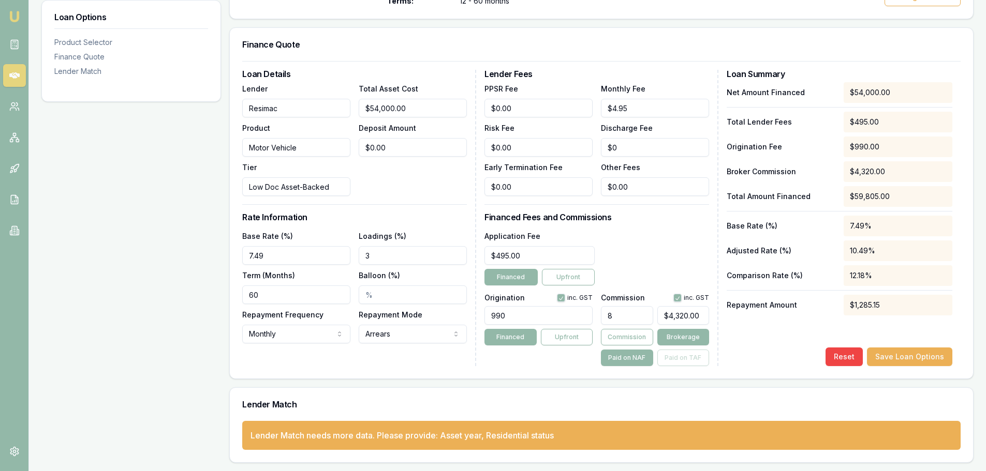
click at [616, 314] on input "8" at bounding box center [627, 315] width 52 height 19
type input "$0.00"
type input "3"
type input "$1,620.00"
type input "3.00%"
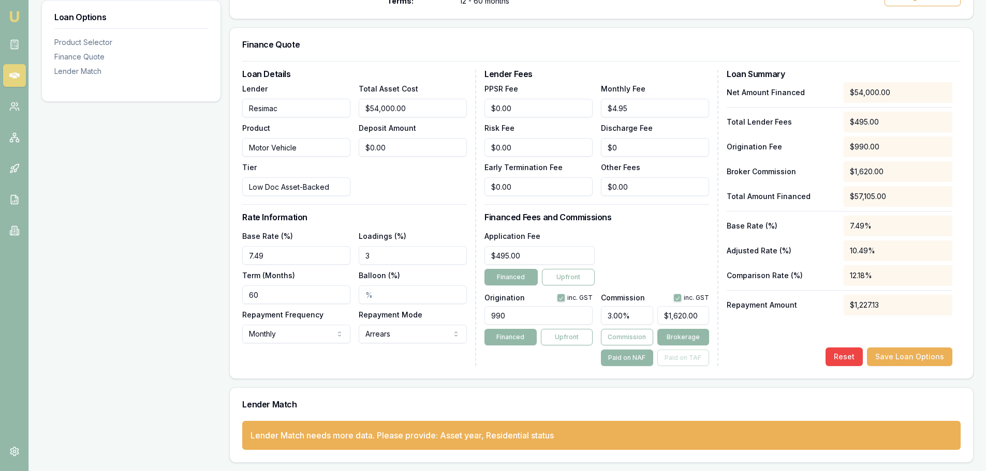
click at [665, 277] on div "Application Fee $495.00 Financed Upfront" at bounding box center [596, 258] width 225 height 56
click at [764, 363] on div "Reset Save Loan Options" at bounding box center [840, 357] width 226 height 19
click at [917, 355] on button "Save Loan Options" at bounding box center [909, 357] width 85 height 19
click at [651, 240] on div "Application Fee $495.00 Financed Upfront" at bounding box center [596, 258] width 225 height 56
click at [912, 359] on button "Save Loan Options" at bounding box center [909, 357] width 85 height 19
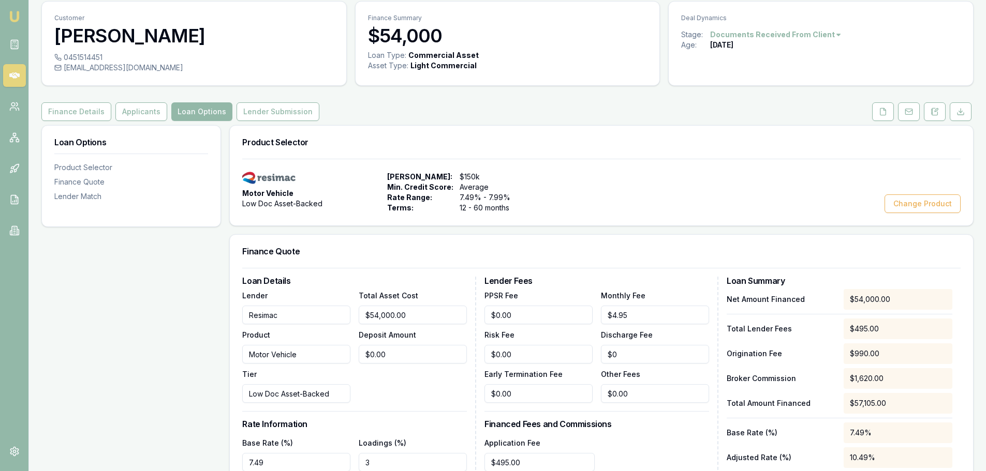
scroll to position [0, 0]
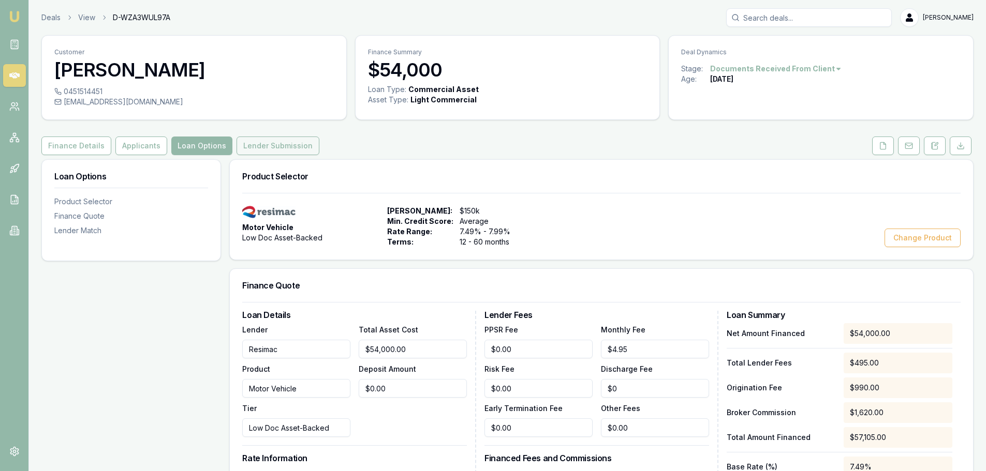
click at [269, 144] on button "Lender Submission" at bounding box center [278, 146] width 83 height 19
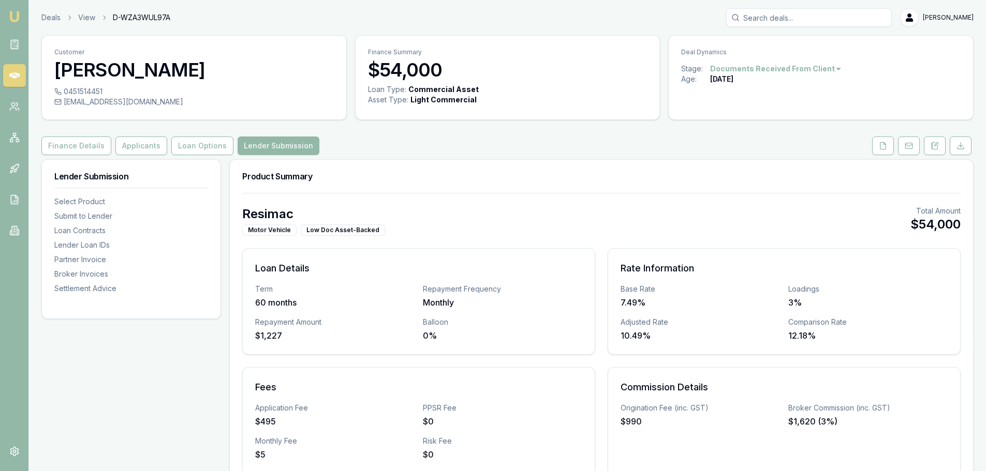
type input "$518"
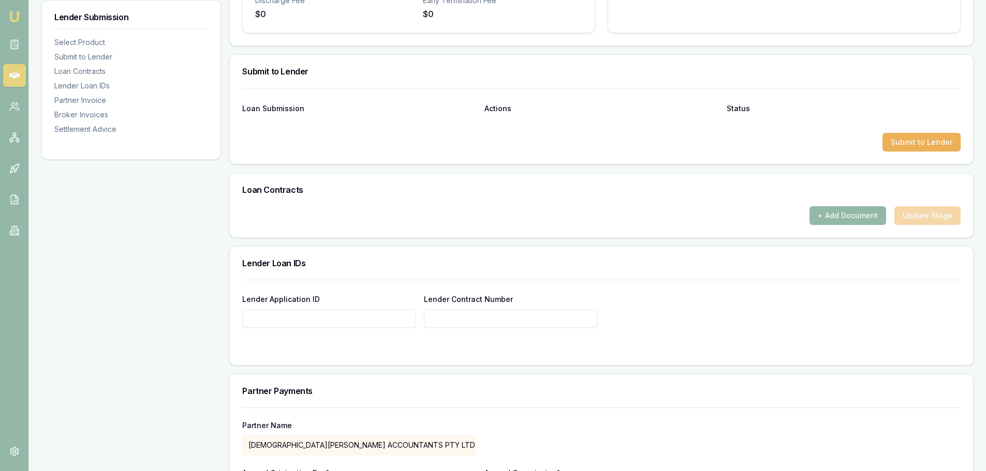
scroll to position [569, 0]
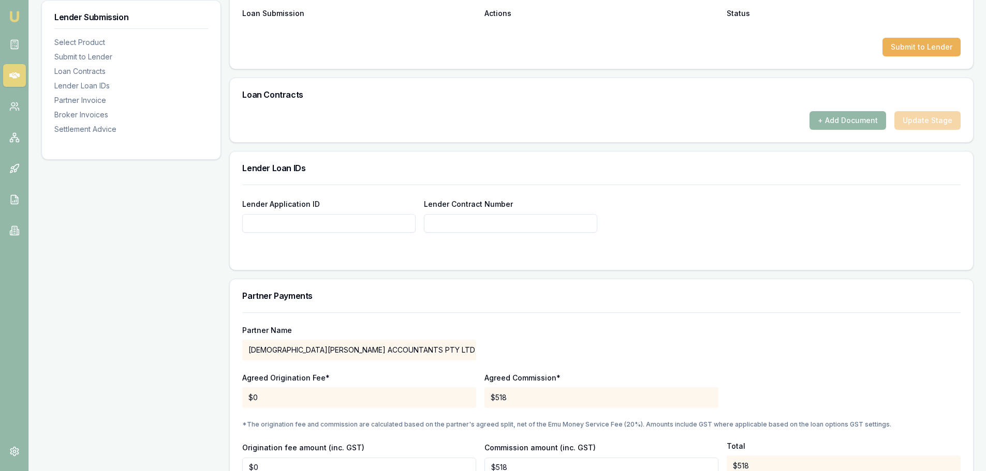
click at [255, 226] on input "Lender Application ID" at bounding box center [328, 223] width 173 height 19
paste input "46911507"
type input "46911507"
paste input "46911507"
type input "46911507"
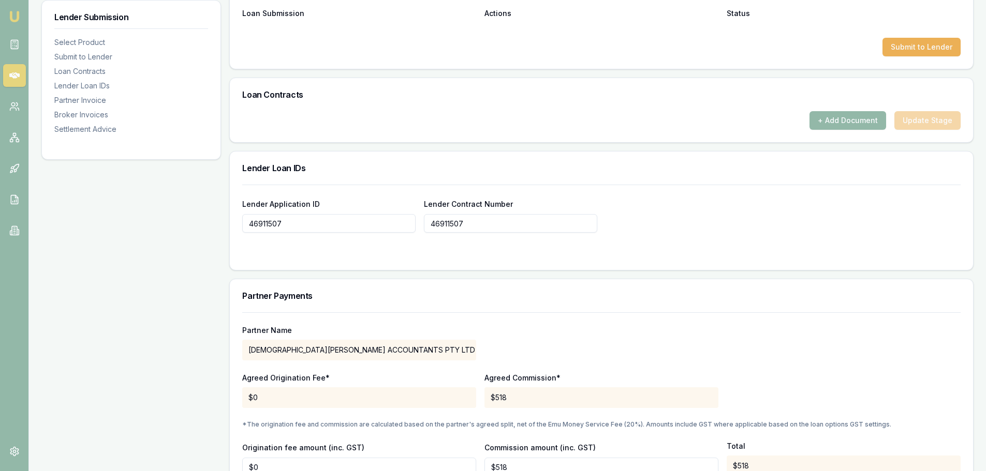
drag, startPoint x: 662, startPoint y: 227, endPoint x: 726, endPoint y: 207, distance: 67.3
click at [662, 227] on div "Lender Application ID 46911507 Lender Contract Number 46911507" at bounding box center [601, 215] width 718 height 35
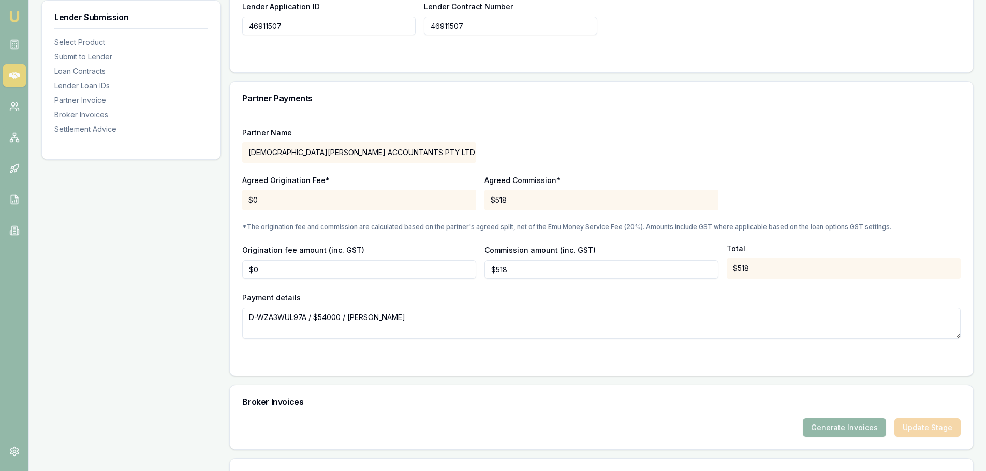
scroll to position [776, 0]
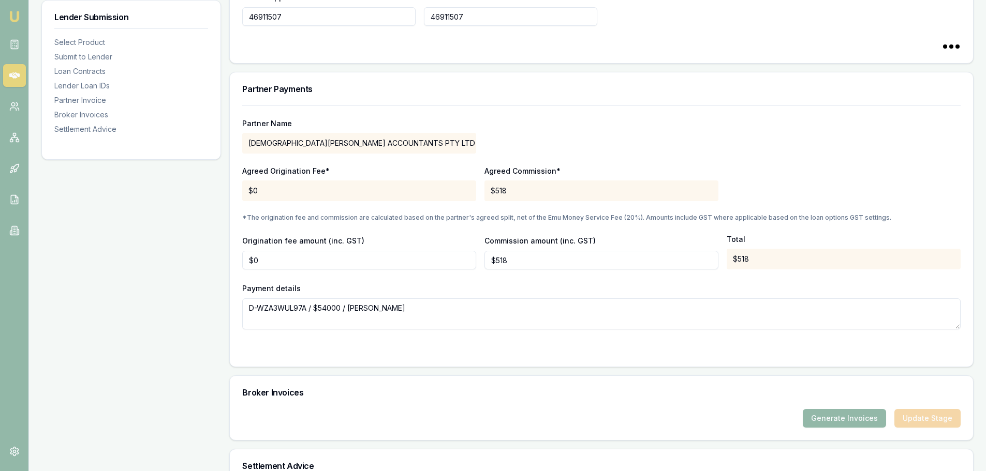
type input "46911507"
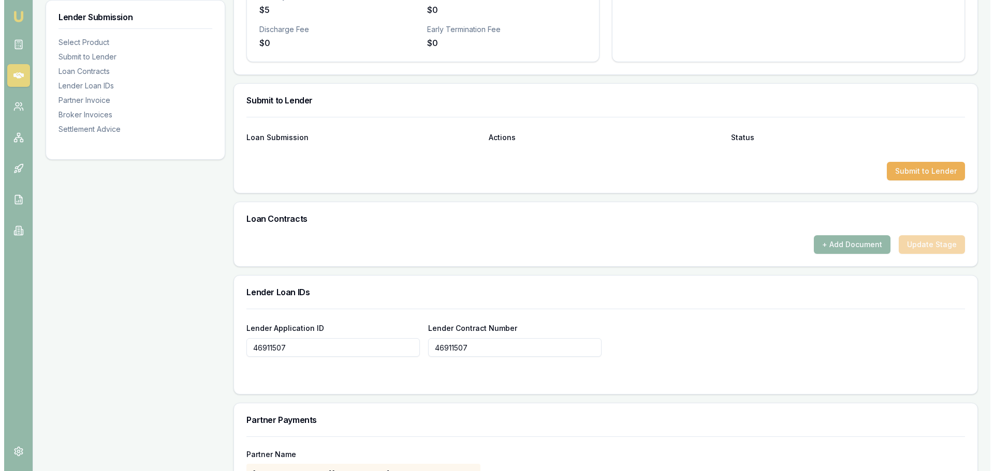
scroll to position [384, 0]
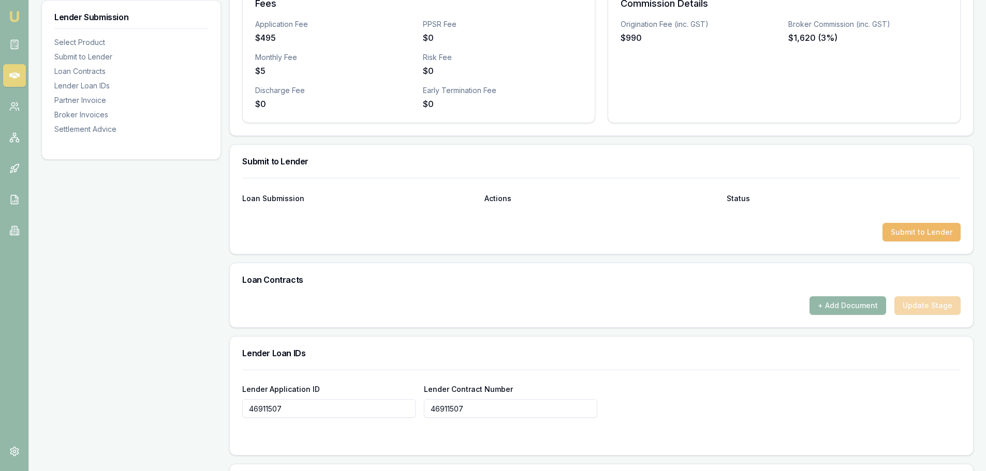
click at [916, 232] on button "Submit to Lender" at bounding box center [921, 232] width 78 height 19
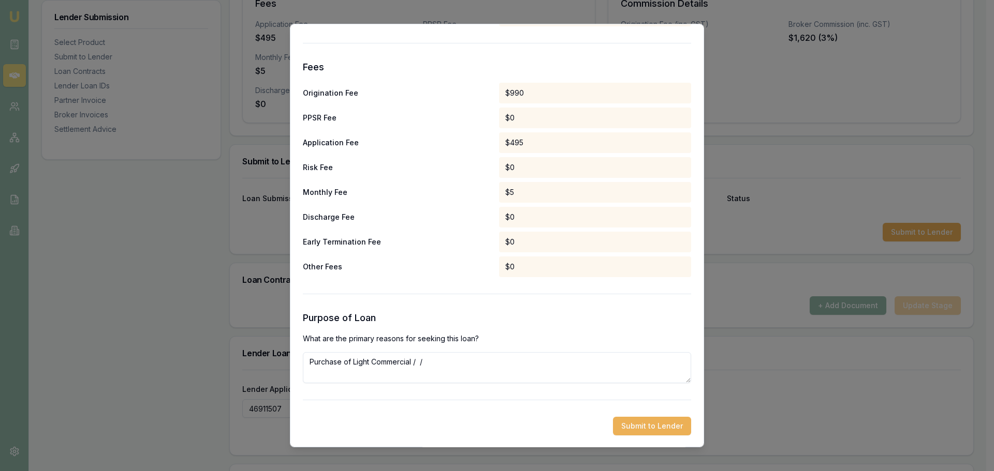
scroll to position [484, 0]
drag, startPoint x: 430, startPoint y: 355, endPoint x: 279, endPoint y: 368, distance: 150.6
type textarea "purchasing a car to one of his employees"
click at [645, 427] on button "Submit to Lender" at bounding box center [652, 426] width 78 height 19
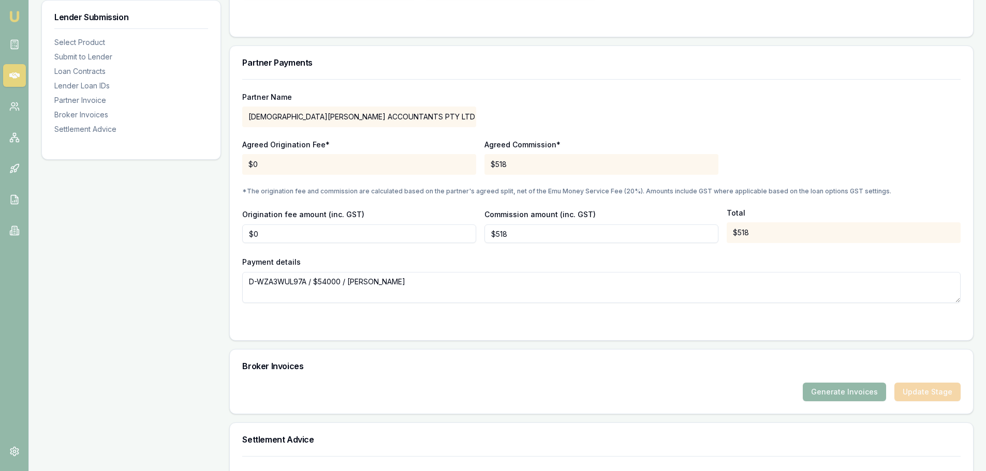
scroll to position [850, 0]
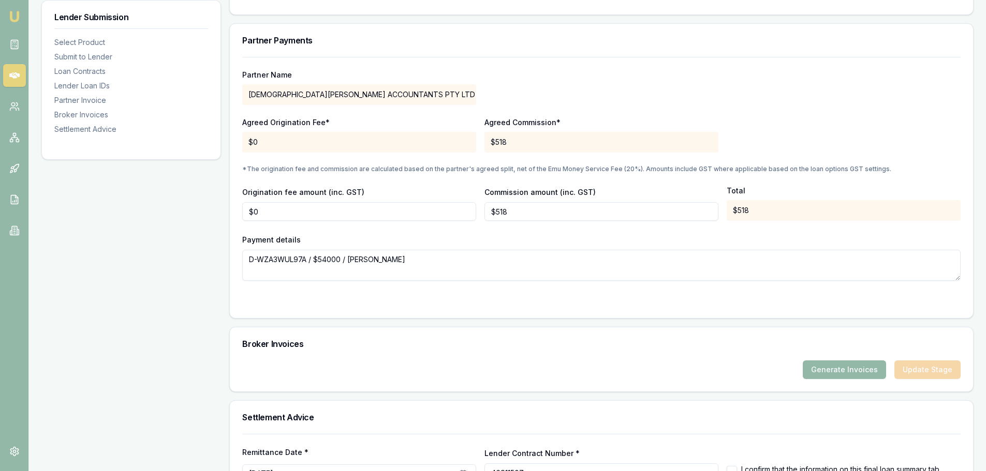
drag, startPoint x: 121, startPoint y: 346, endPoint x: 92, endPoint y: 312, distance: 44.8
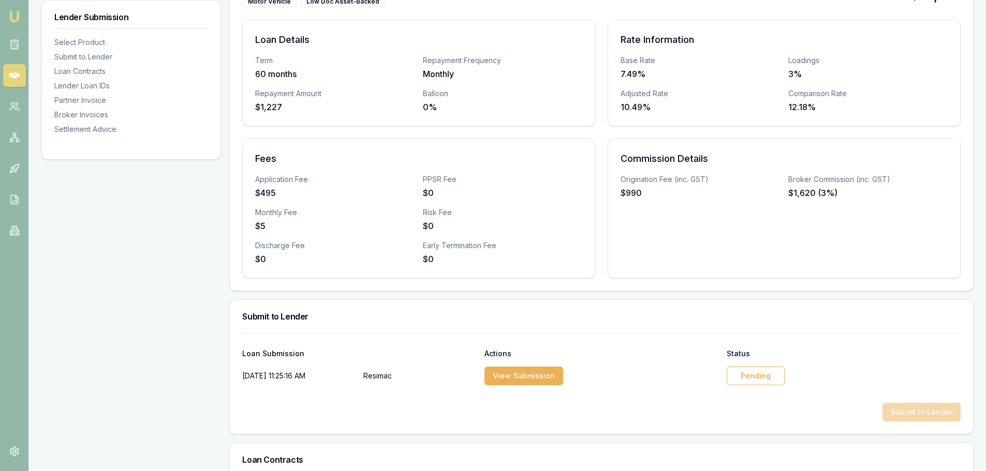
scroll to position [73, 0]
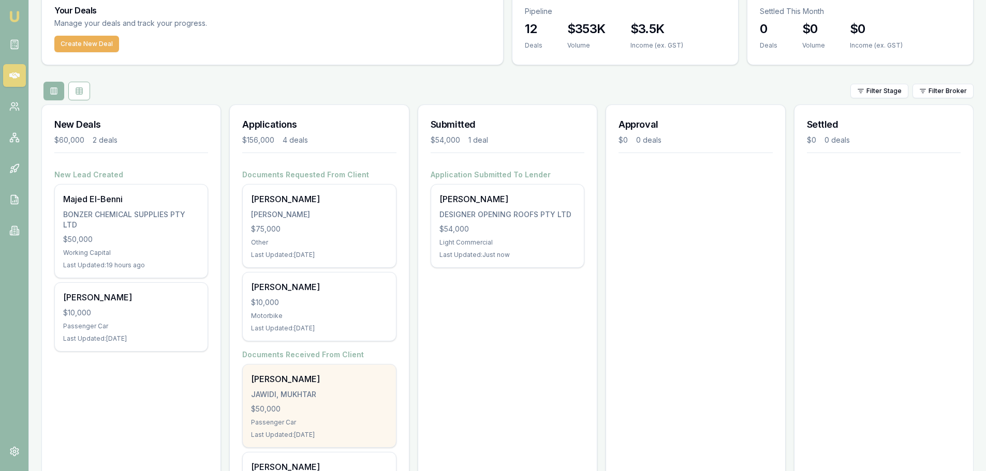
scroll to position [104, 0]
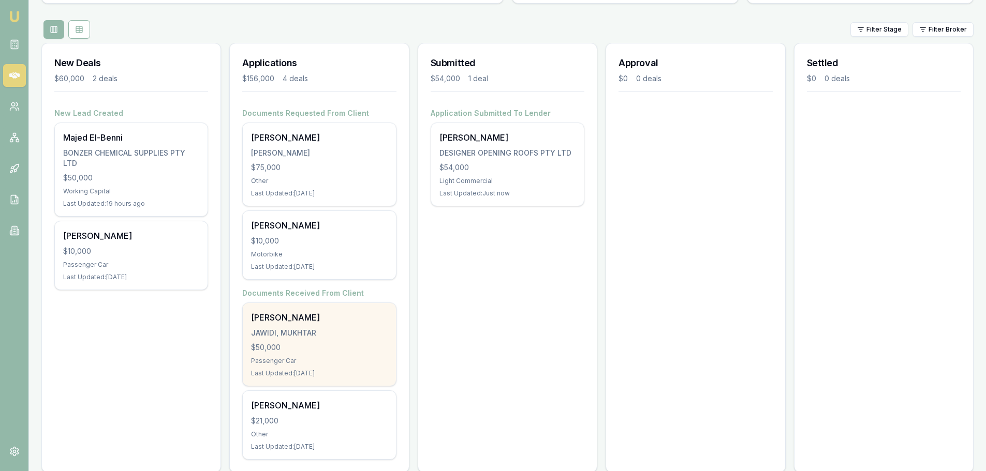
click at [319, 340] on div "[PERSON_NAME], [PERSON_NAME] $50,000 Passenger Car Last Updated: [DATE]" at bounding box center [319, 344] width 153 height 83
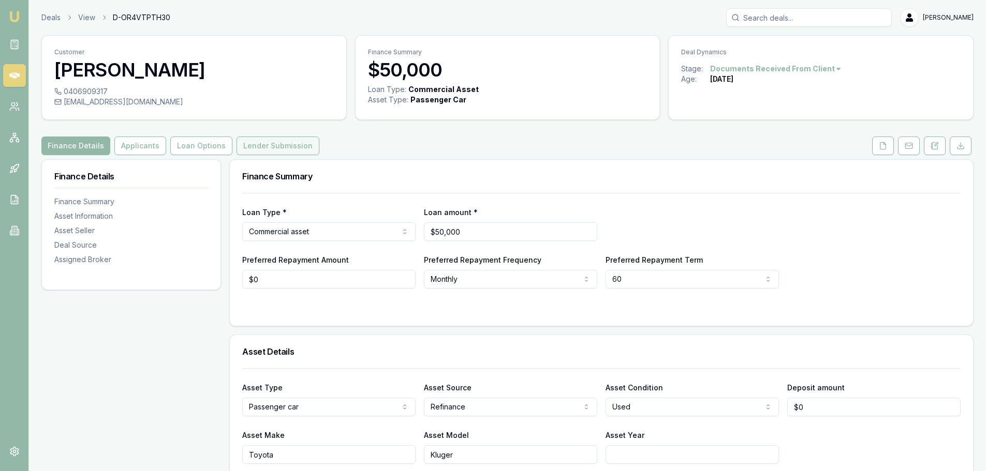
click at [265, 147] on button "Lender Submission" at bounding box center [278, 146] width 83 height 19
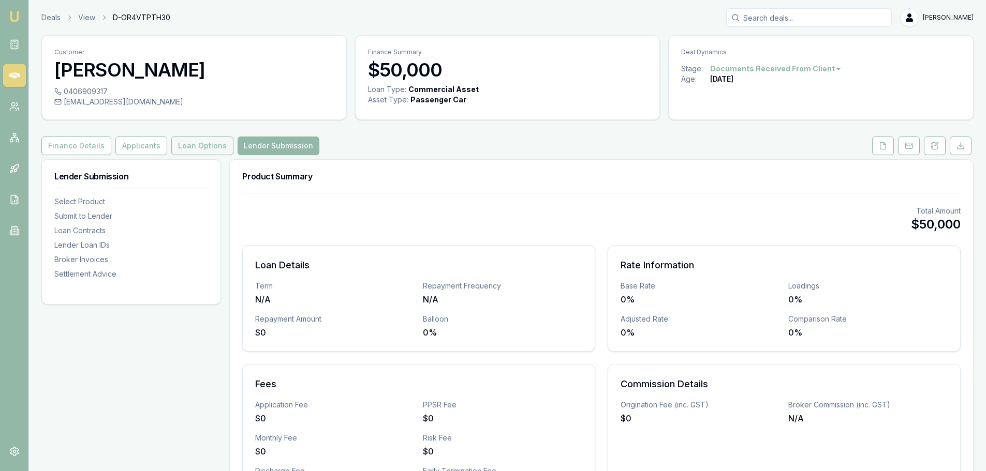
click at [199, 146] on button "Loan Options" at bounding box center [202, 146] width 62 height 19
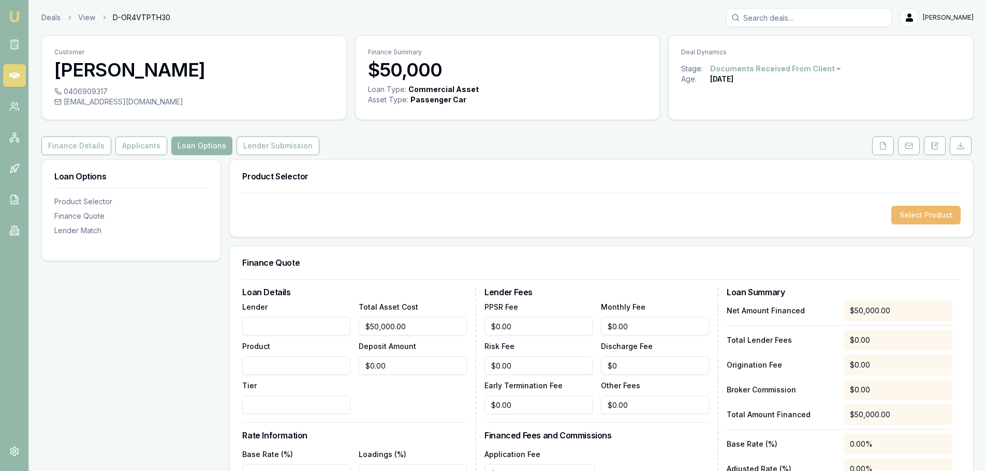
click at [914, 220] on button "Select Product" at bounding box center [925, 215] width 69 height 19
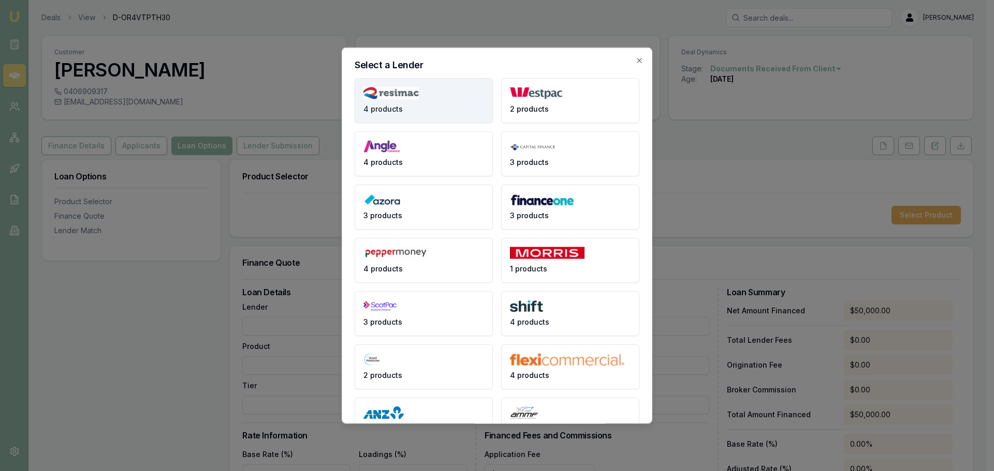
click at [390, 105] on span "4 products" at bounding box center [382, 109] width 39 height 10
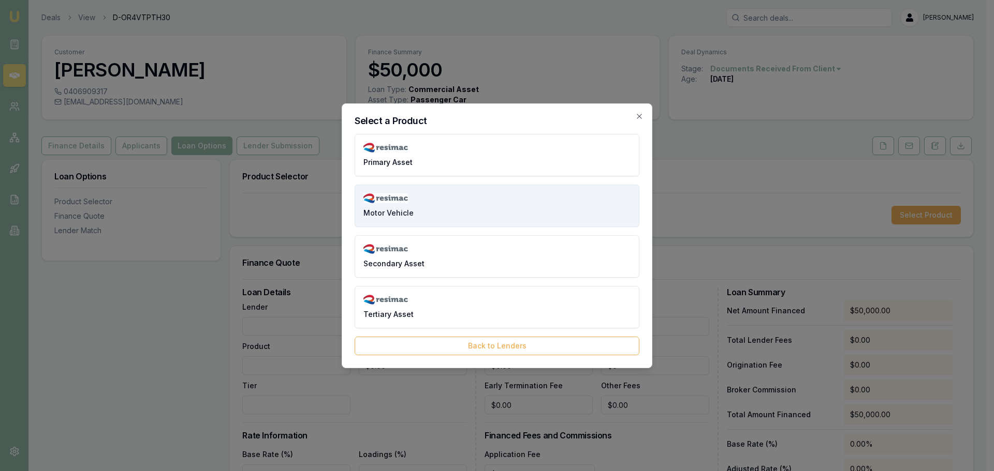
click at [379, 200] on img at bounding box center [385, 199] width 45 height 10
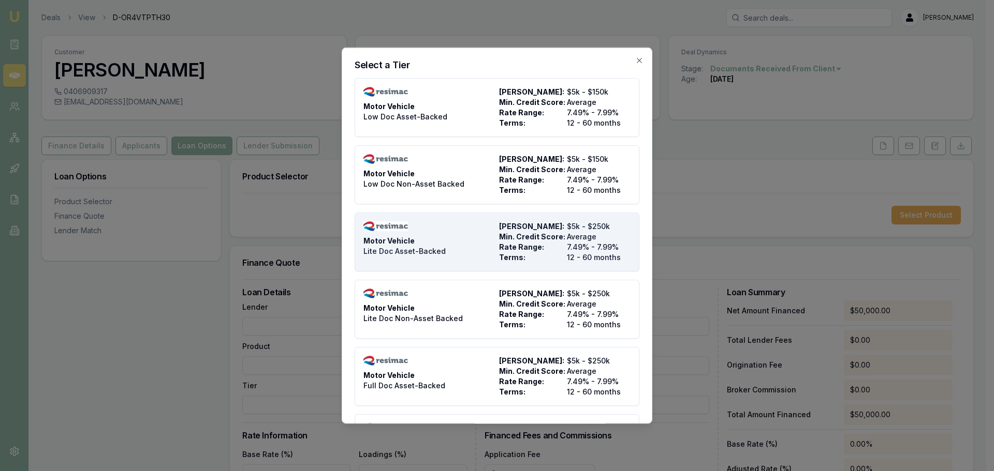
click at [374, 247] on span "Lite Doc Asset-Backed" at bounding box center [404, 251] width 82 height 10
type input "Resimac"
type input "Motor Vehicle"
type input "Lite Doc Asset-Backed"
type input "7.49"
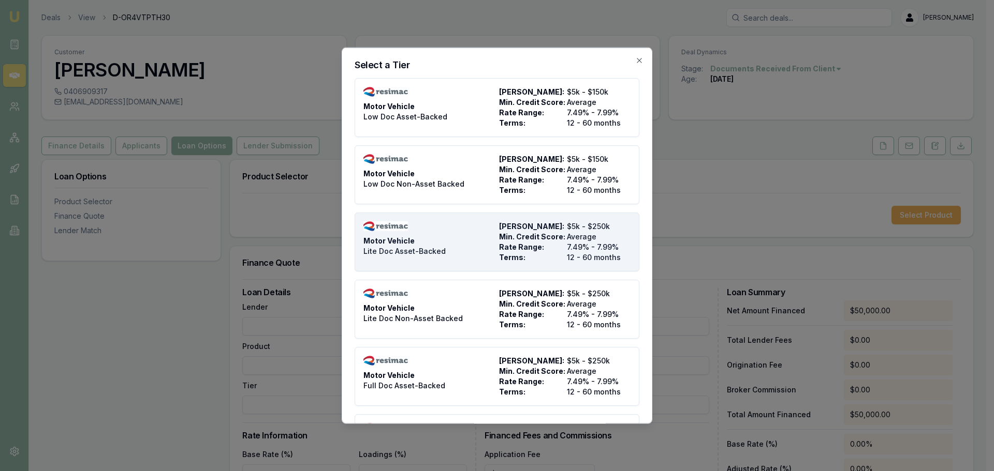
type input "12"
type input "$4.95"
type input "$495.00"
type input "990"
type input "8"
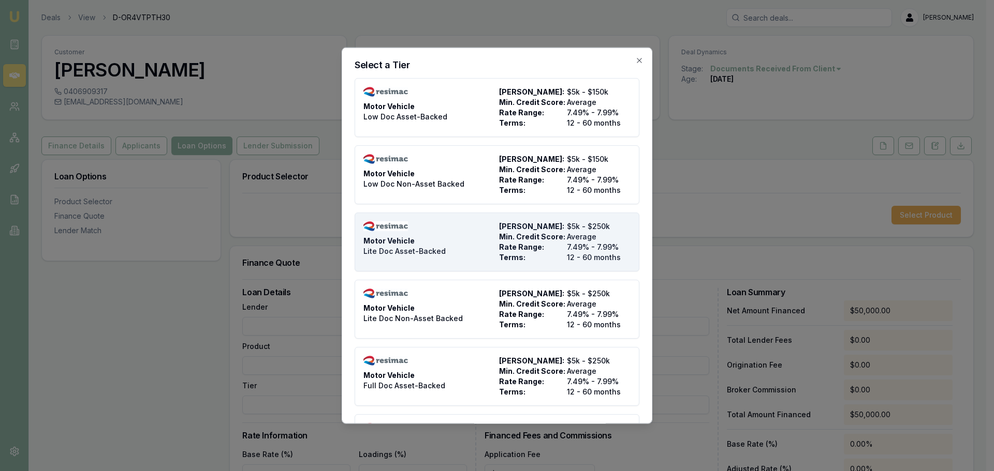
type input "$4,000.00"
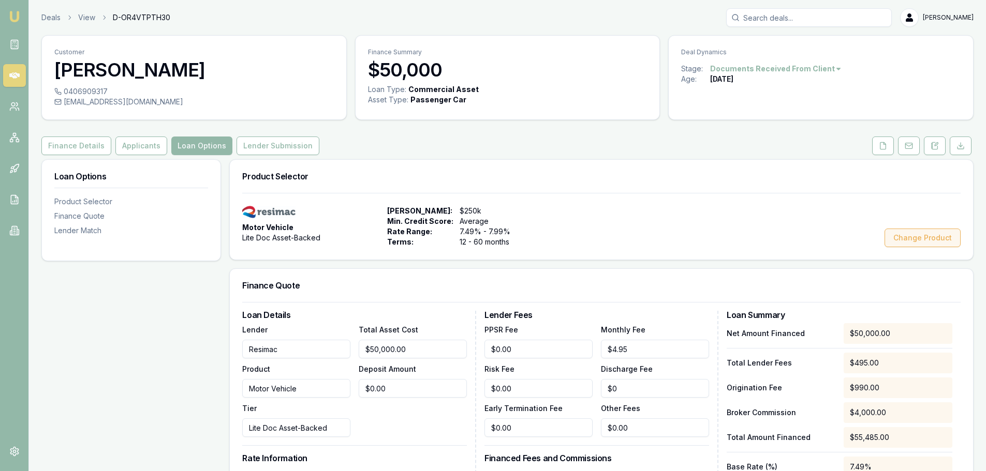
click at [911, 237] on button "Change Product" at bounding box center [922, 238] width 76 height 19
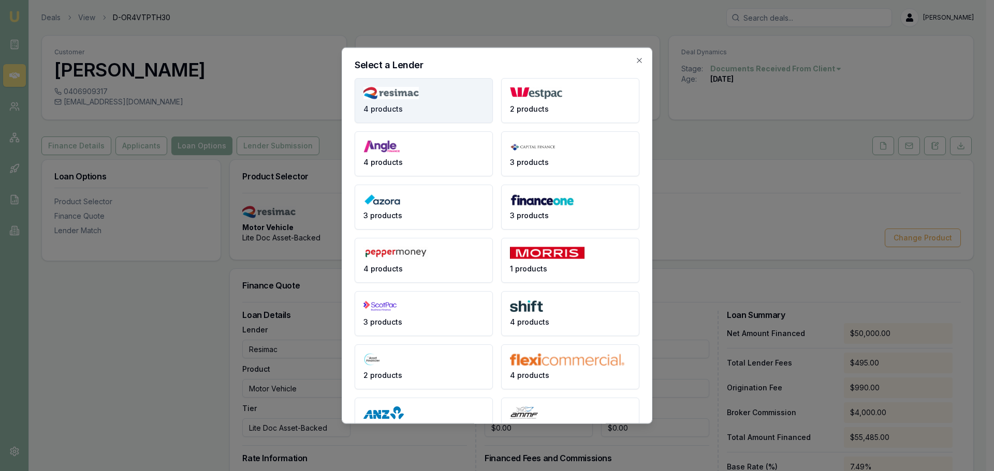
click at [394, 105] on span "4 products" at bounding box center [382, 109] width 39 height 10
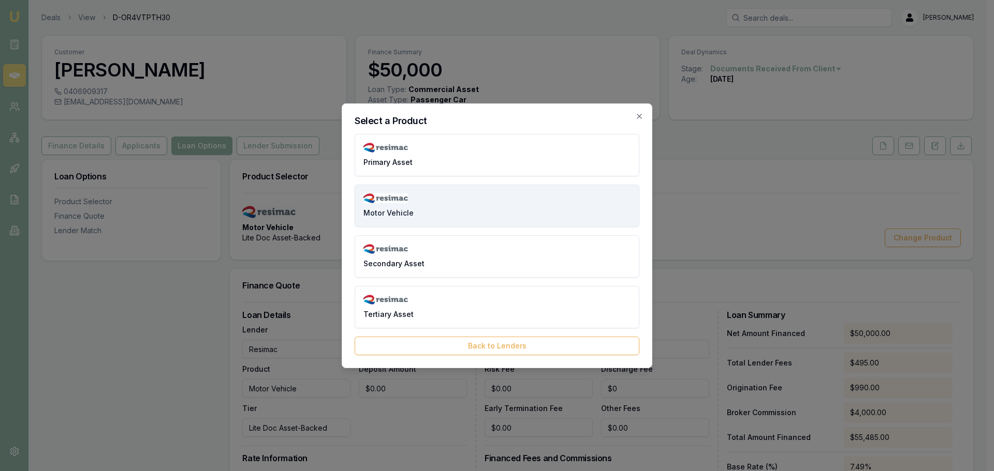
click at [392, 202] on img at bounding box center [385, 199] width 45 height 10
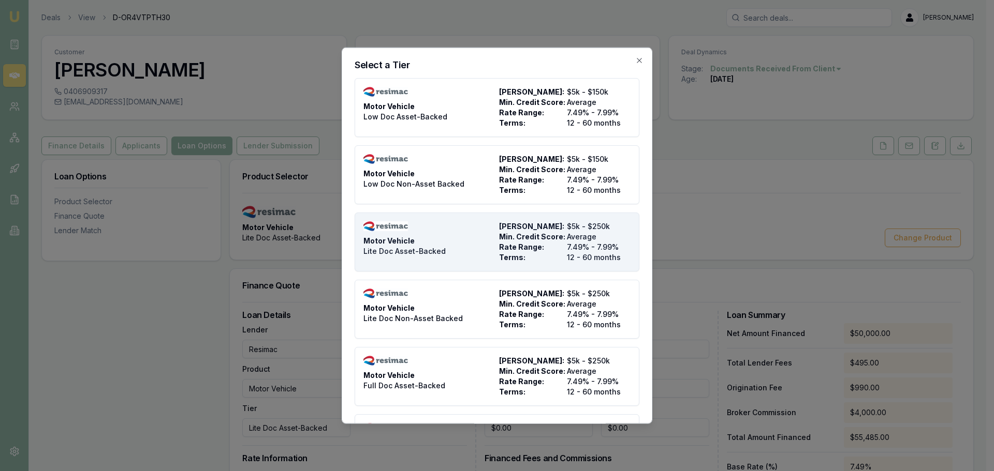
click at [388, 244] on span "Motor Vehicle" at bounding box center [388, 240] width 51 height 10
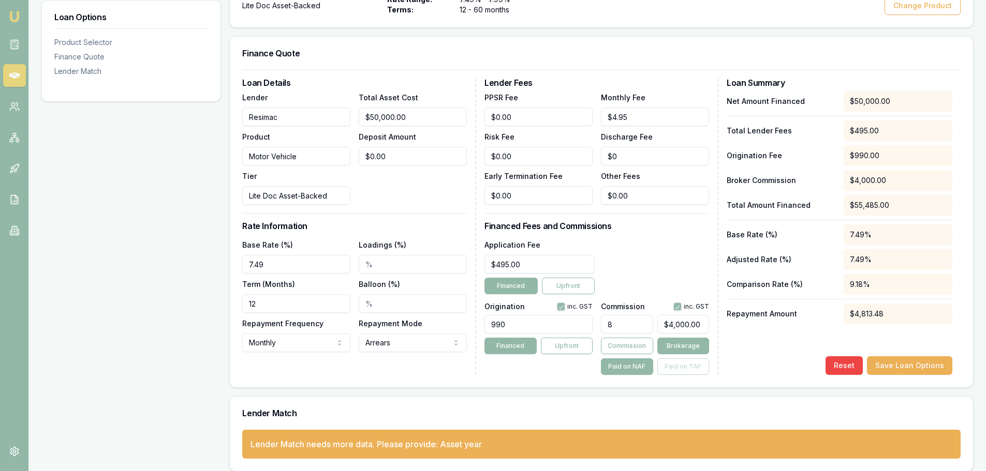
scroll to position [241, 0]
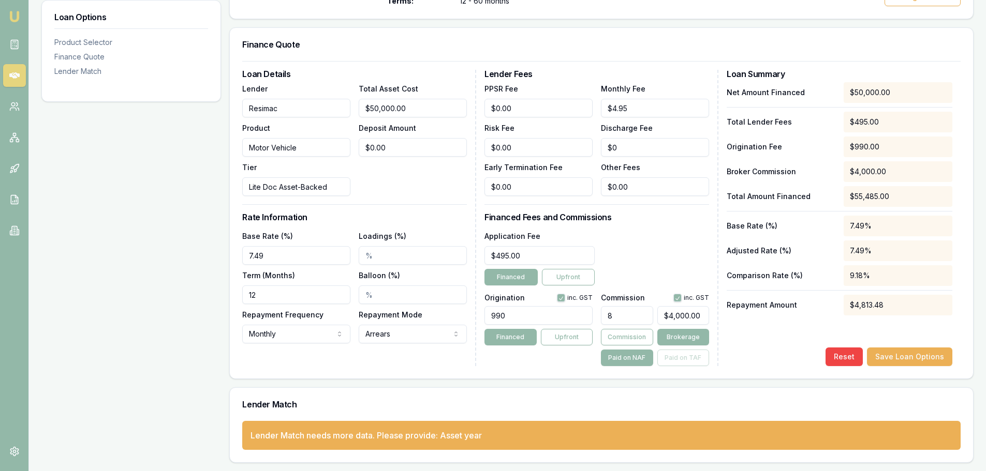
click at [614, 315] on input "8" at bounding box center [627, 315] width 52 height 19
type input "$0.00"
type input "3"
type input "$1,500.00"
type input "3.00%"
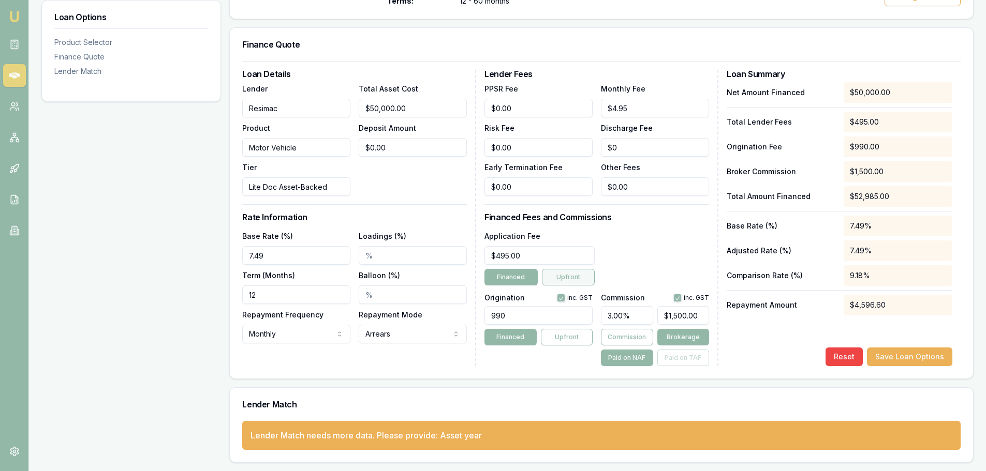
drag, startPoint x: 640, startPoint y: 259, endPoint x: 585, endPoint y: 276, distance: 58.0
click at [640, 259] on div "Application Fee $495.00 Financed Upfront" at bounding box center [596, 258] width 225 height 56
click at [293, 296] on input "12" at bounding box center [296, 295] width 108 height 19
type input "060"
click at [378, 295] on input "Balloon (%)" at bounding box center [413, 295] width 108 height 19
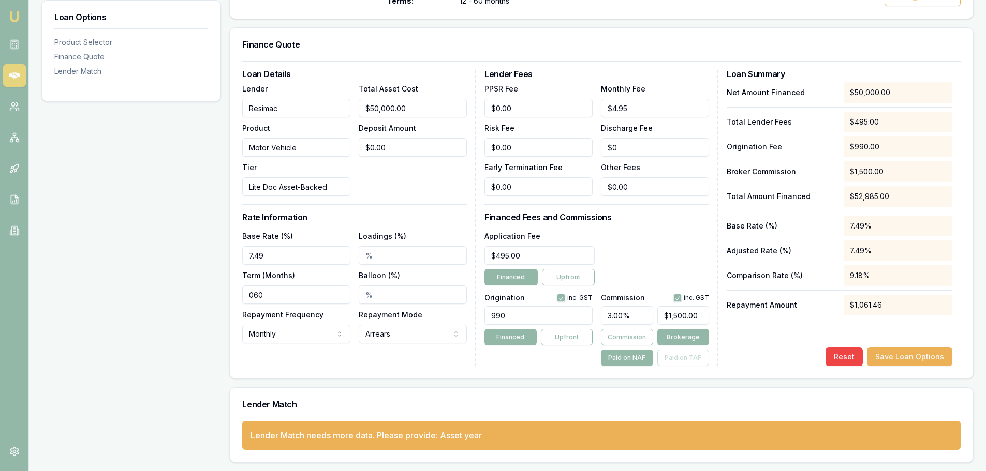
type input "1"
type input "15.00%"
click at [415, 284] on div "Balloon (%) 15.00%" at bounding box center [413, 286] width 108 height 35
click at [363, 254] on input "Loadings (%)" at bounding box center [413, 255] width 108 height 19
type input "3.00%"
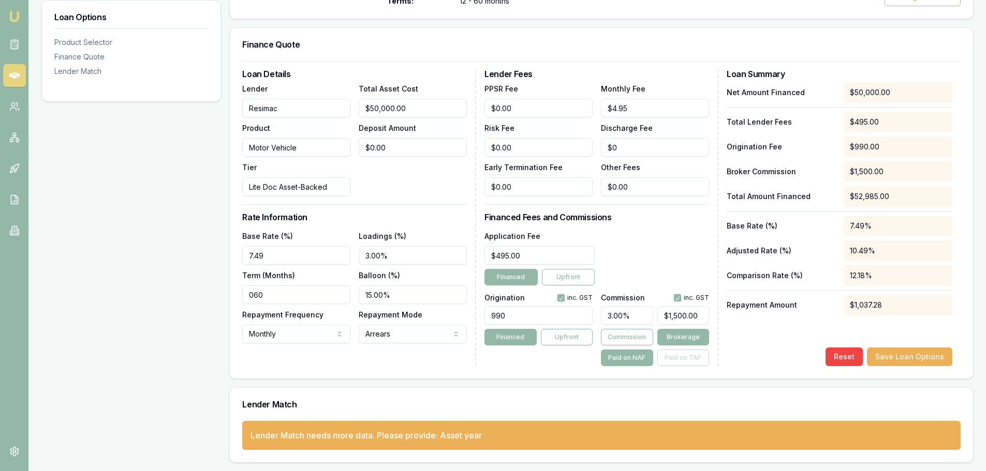
click at [409, 212] on div "Loan Details Lender Resimac Product Motor Vehicle Tier Lite Doc Asset-Backed To…" at bounding box center [359, 218] width 234 height 297
click at [904, 359] on button "Save Loan Options" at bounding box center [909, 357] width 85 height 19
click at [910, 358] on button "Save Loan Options" at bounding box center [909, 357] width 85 height 19
click at [914, 356] on button "Save Loan Options" at bounding box center [909, 357] width 85 height 19
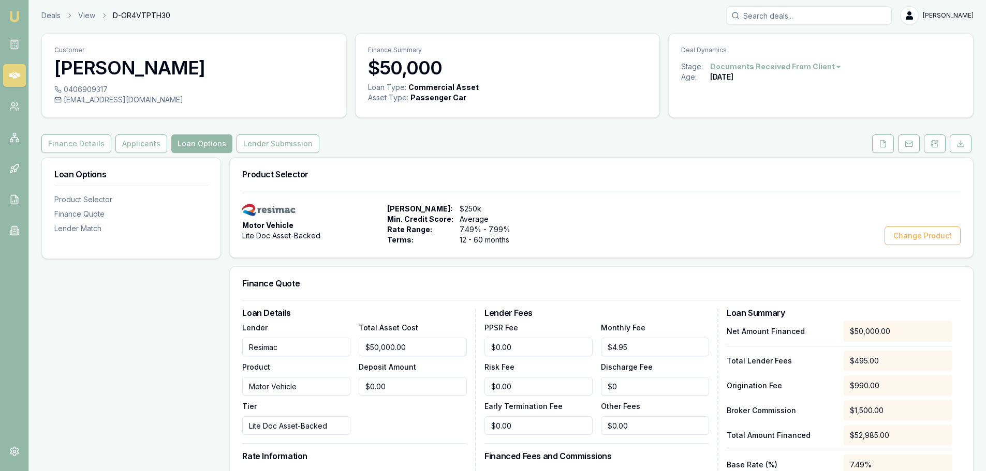
scroll to position [0, 0]
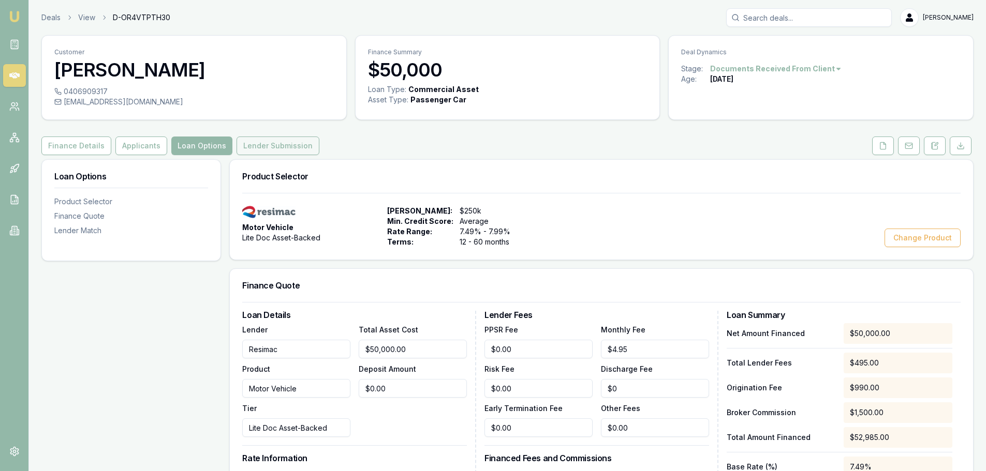
click at [270, 143] on button "Lender Submission" at bounding box center [278, 146] width 83 height 19
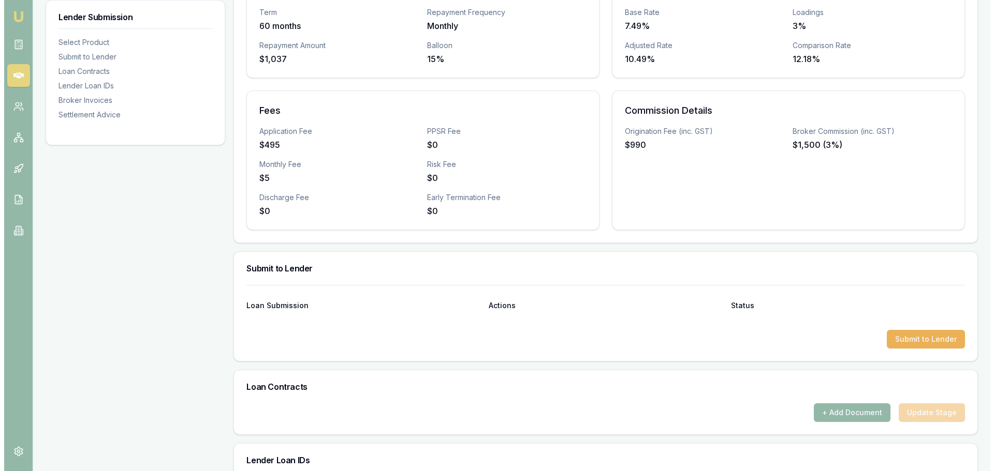
scroll to position [311, 0]
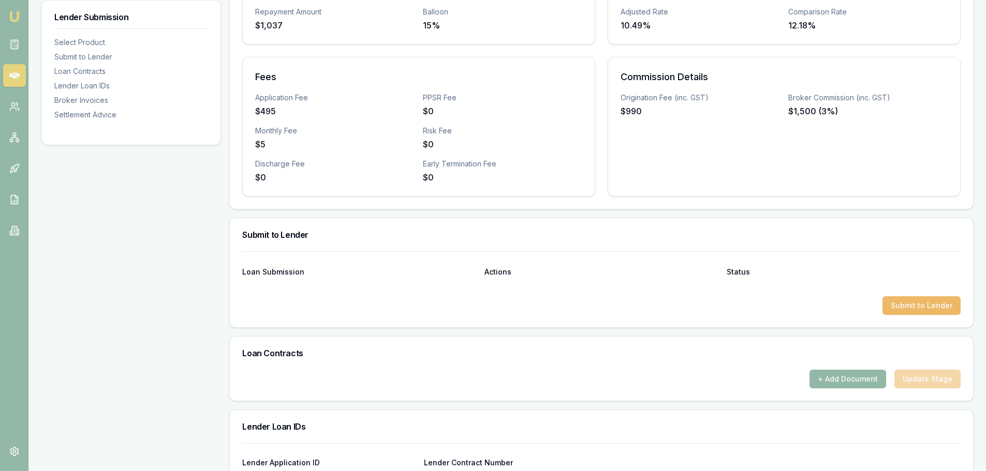
click at [920, 305] on button "Submit to Lender" at bounding box center [921, 306] width 78 height 19
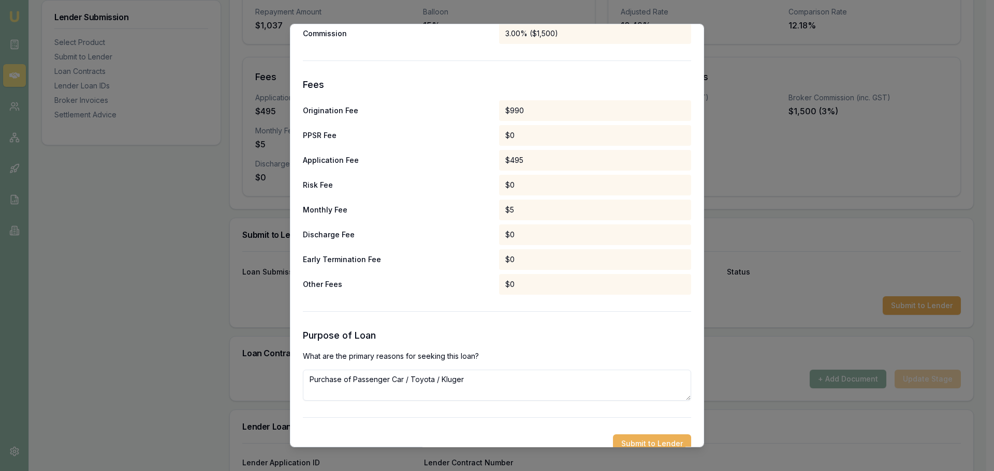
scroll to position [484, 0]
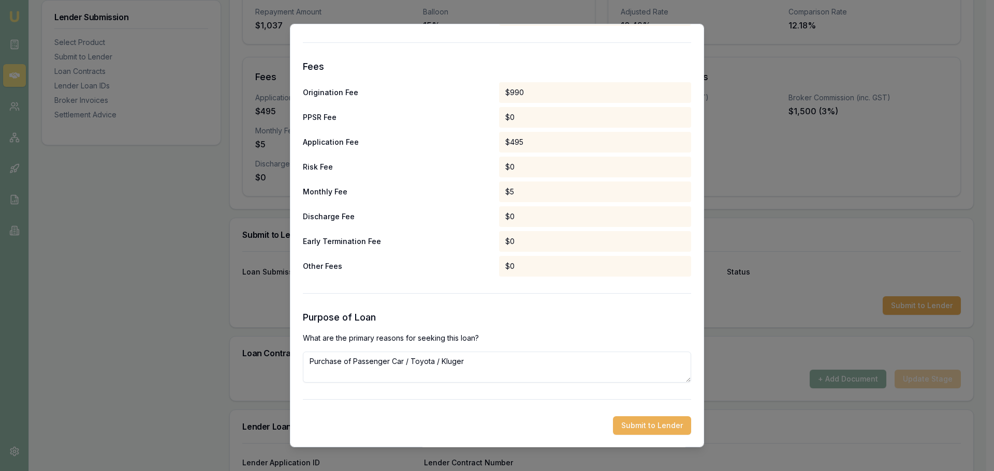
drag, startPoint x: 473, startPoint y: 363, endPoint x: 260, endPoint y: 373, distance: 212.4
type textarea "refinancing"
click at [638, 424] on button "Submit to Lender" at bounding box center [652, 426] width 78 height 19
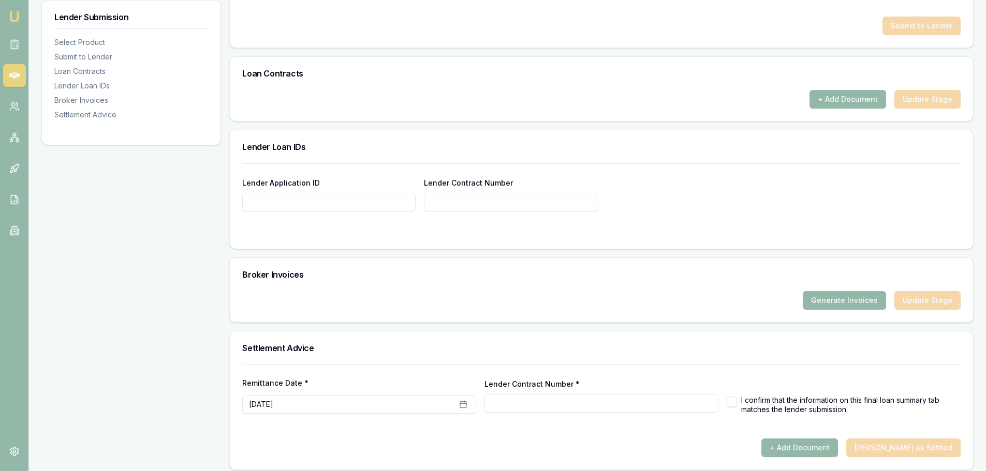
scroll to position [623, 0]
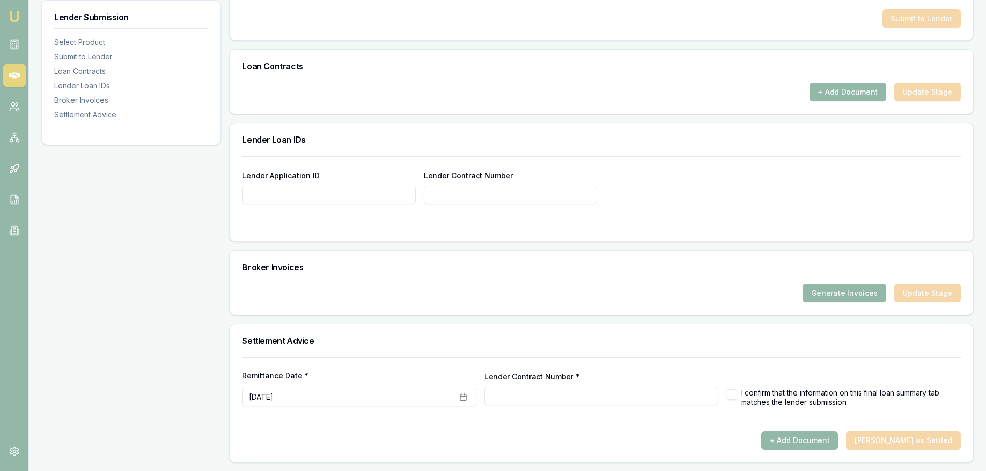
click at [270, 199] on input "Lender Application ID" at bounding box center [328, 195] width 173 height 19
paste input "92595700"
type input "92595700"
paste input "92595700"
type input "92595700"
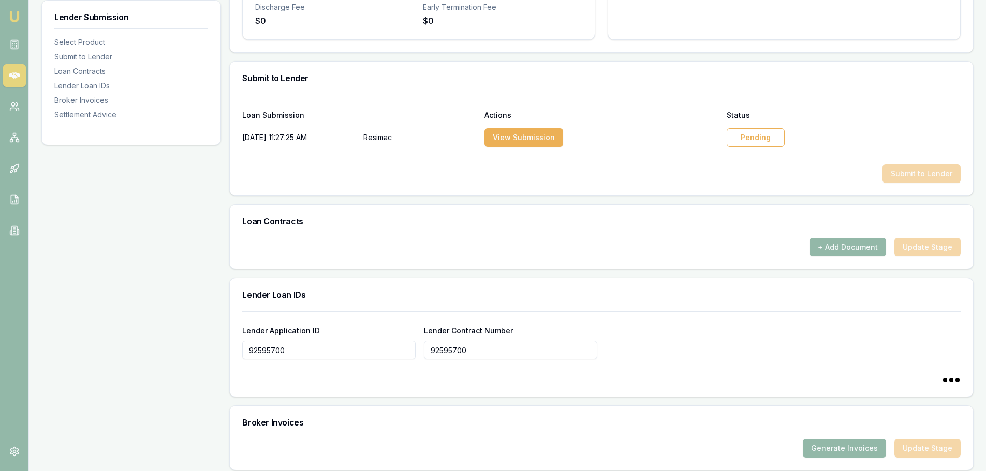
type input "92595700"
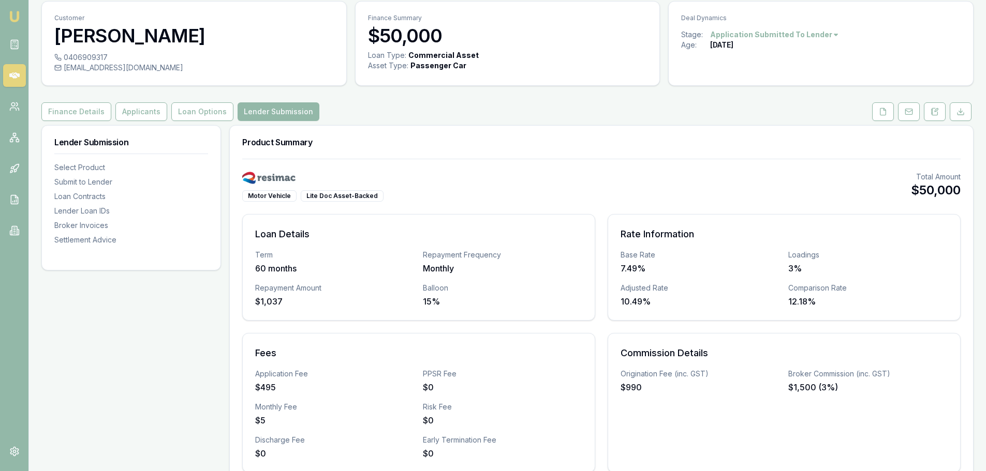
scroll to position [0, 0]
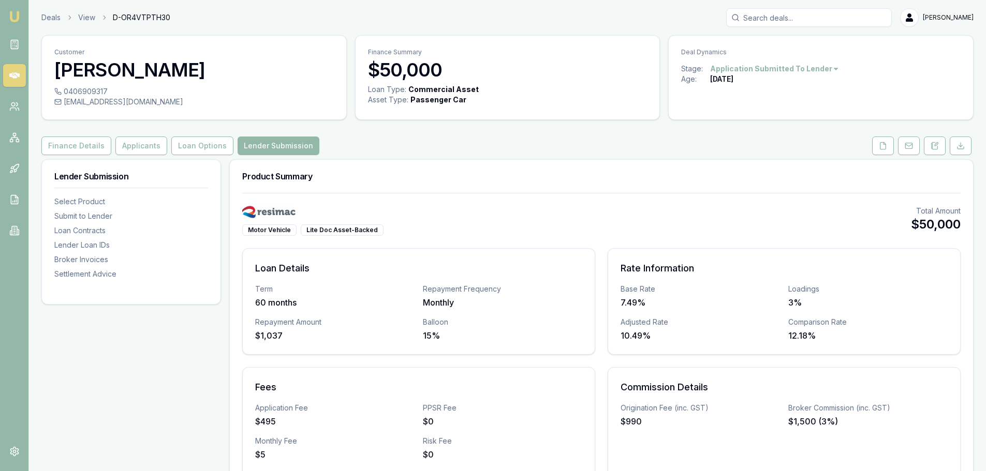
type input "92595700"
click at [45, 16] on link "Deals" at bounding box center [50, 17] width 19 height 10
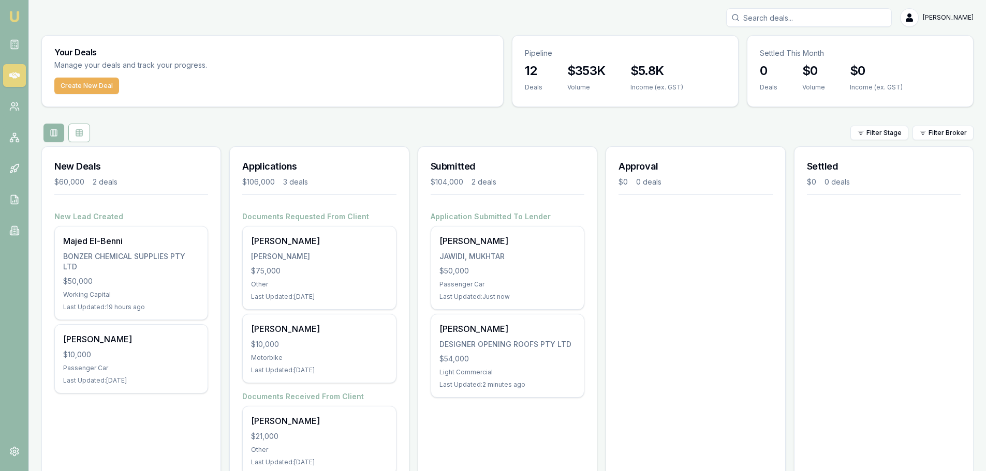
click at [773, 363] on div "Approval $0 0 deals" at bounding box center [696, 317] width 180 height 342
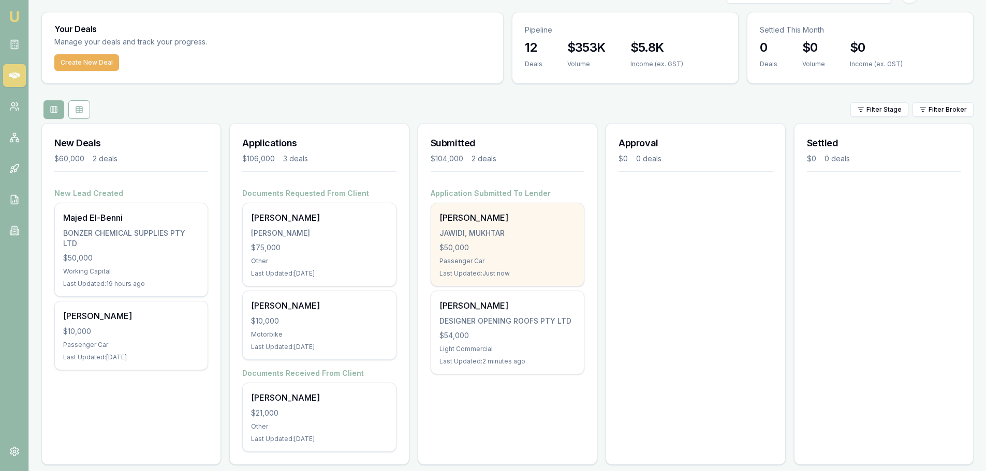
scroll to position [34, 0]
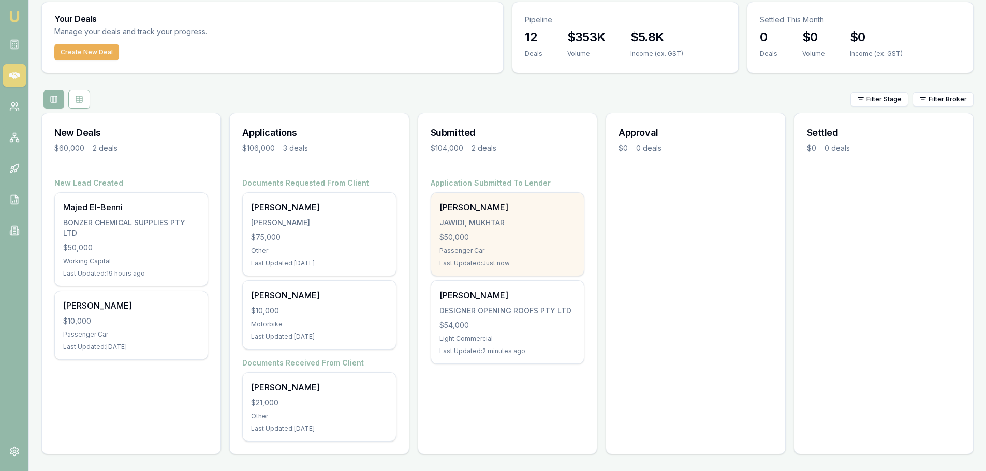
click at [505, 230] on div "[PERSON_NAME], [PERSON_NAME] $50,000 Passenger Car Last Updated: Just now" at bounding box center [507, 234] width 153 height 83
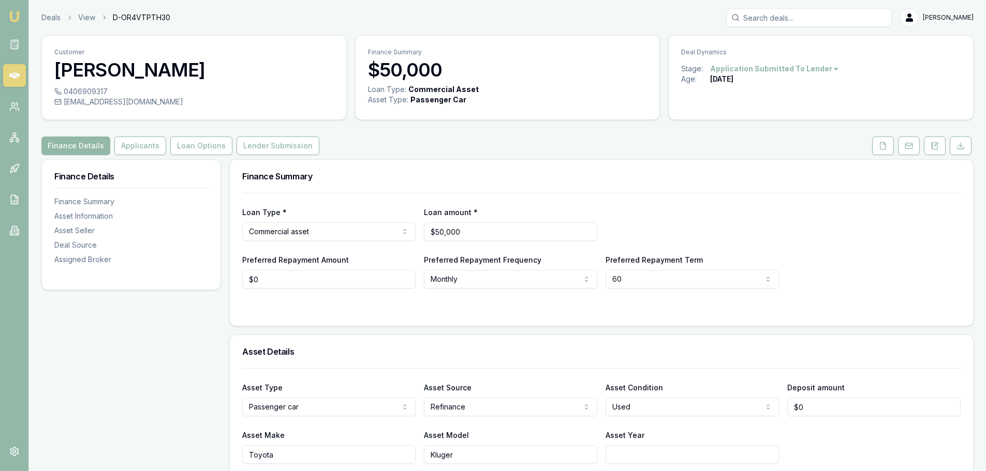
click at [568, 255] on div "Preferred Repayment Frequency Monthly Weekly Fortnightly Monthly" at bounding box center [510, 271] width 173 height 35
click at [576, 302] on form "Loan Type * Commercial asset Consumer loan Consumer asset Commercial loan Comme…" at bounding box center [601, 253] width 718 height 121
